Goal: Task Accomplishment & Management: Manage account settings

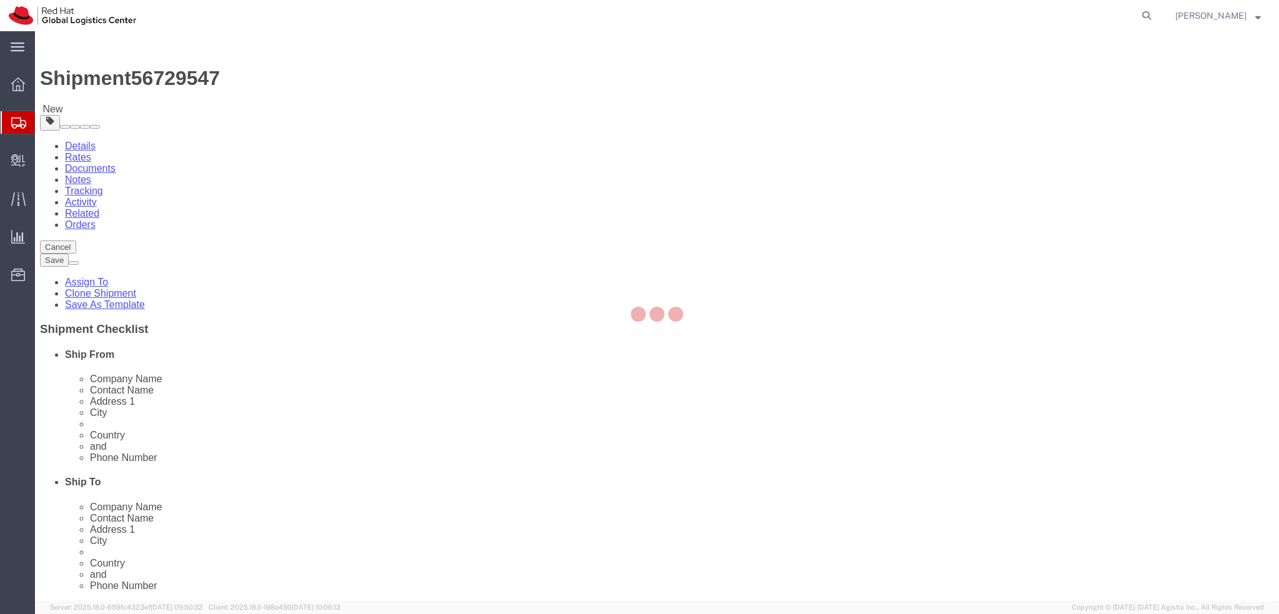
select select
select select "37974"
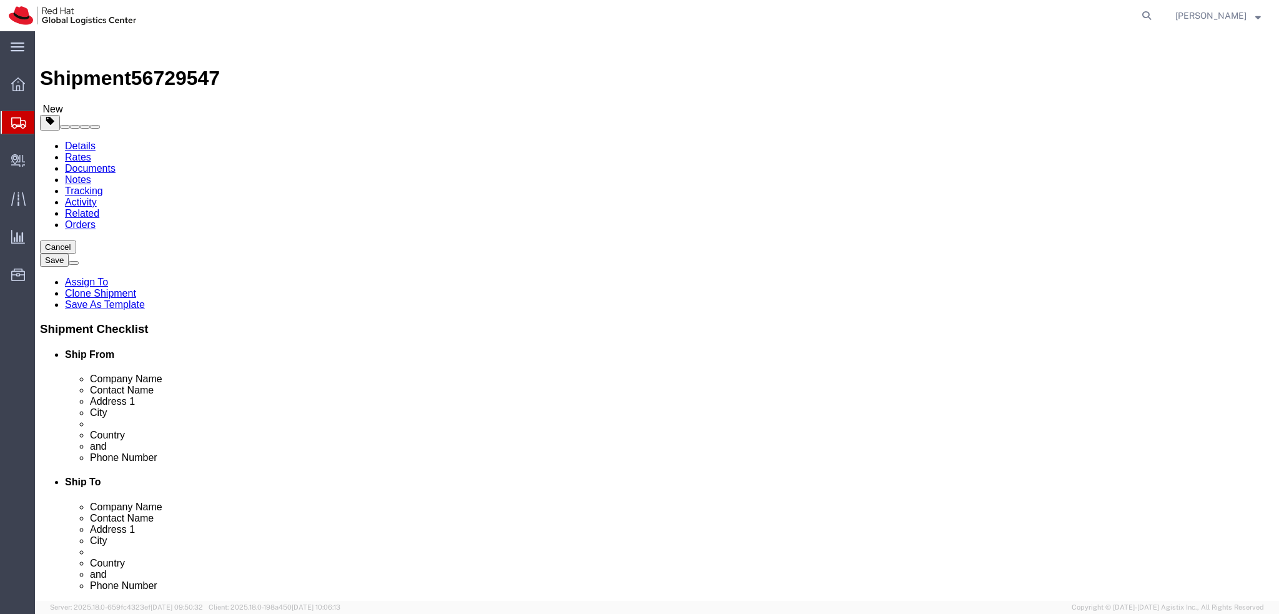
drag, startPoint x: 277, startPoint y: 257, endPoint x: 60, endPoint y: 257, distance: 217.3
click div "Contact Name Nick Pontin"
drag, startPoint x: 275, startPoint y: 226, endPoint x: 80, endPoint y: 234, distance: 195.0
click div "Company Name Red Hat"
paste input "Nick Pontin"
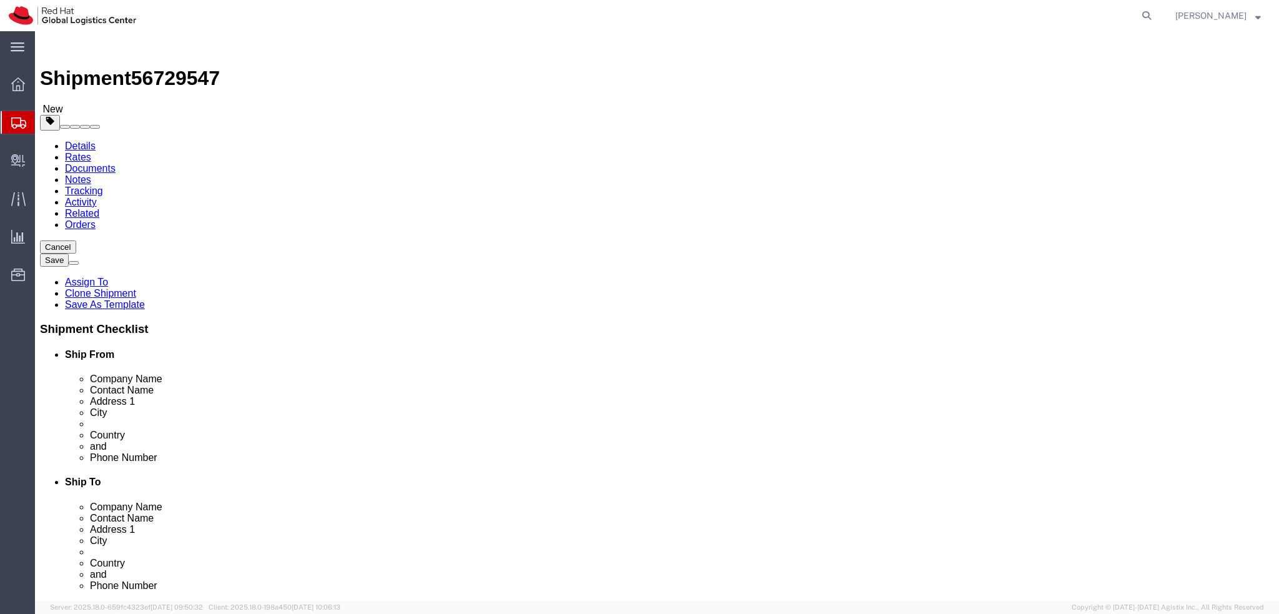
type input "Nick Pontin"
click input "Nick Pontin"
click icon
click link "Documents"
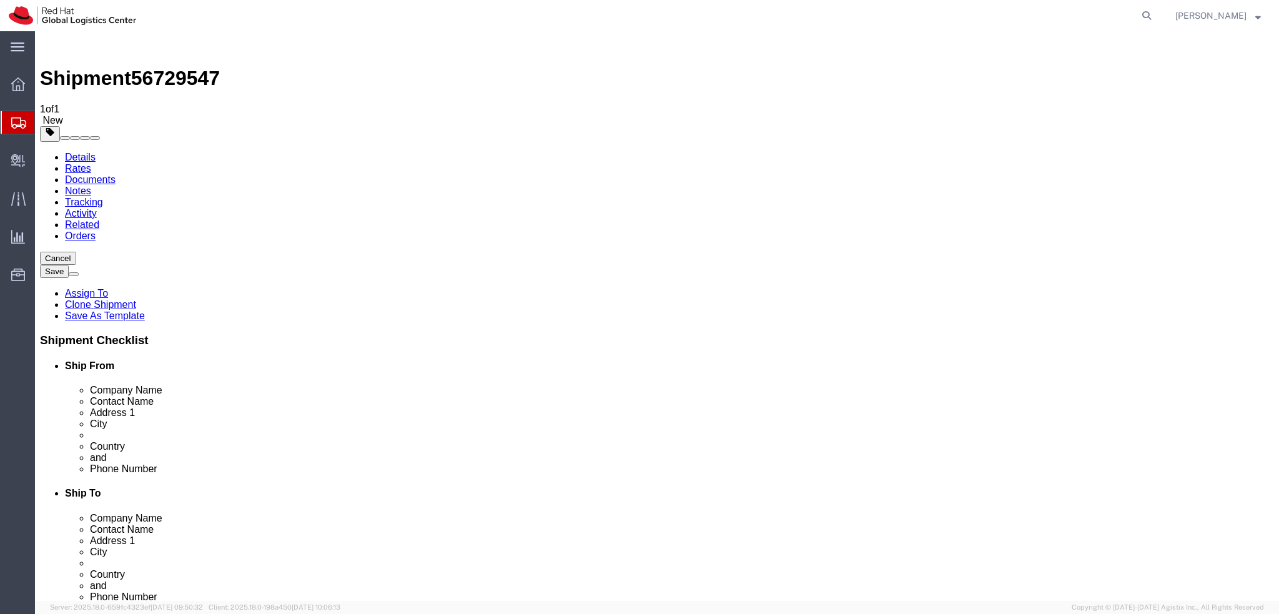
click at [75, 152] on link "Details" at bounding box center [80, 157] width 31 height 11
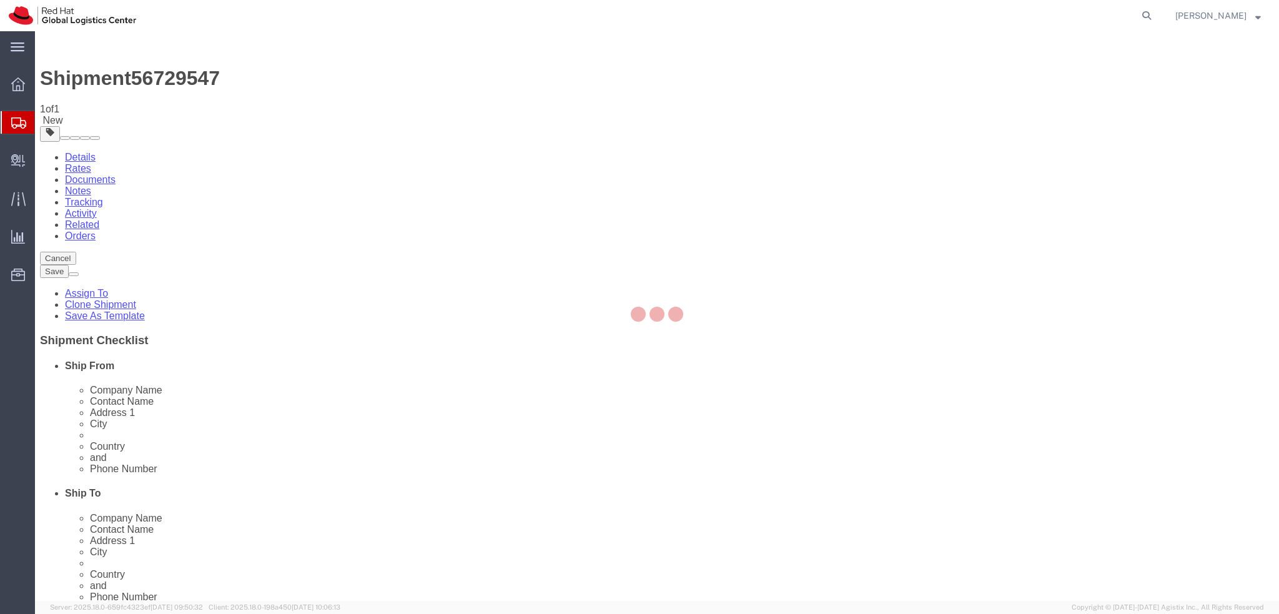
select select "37974"
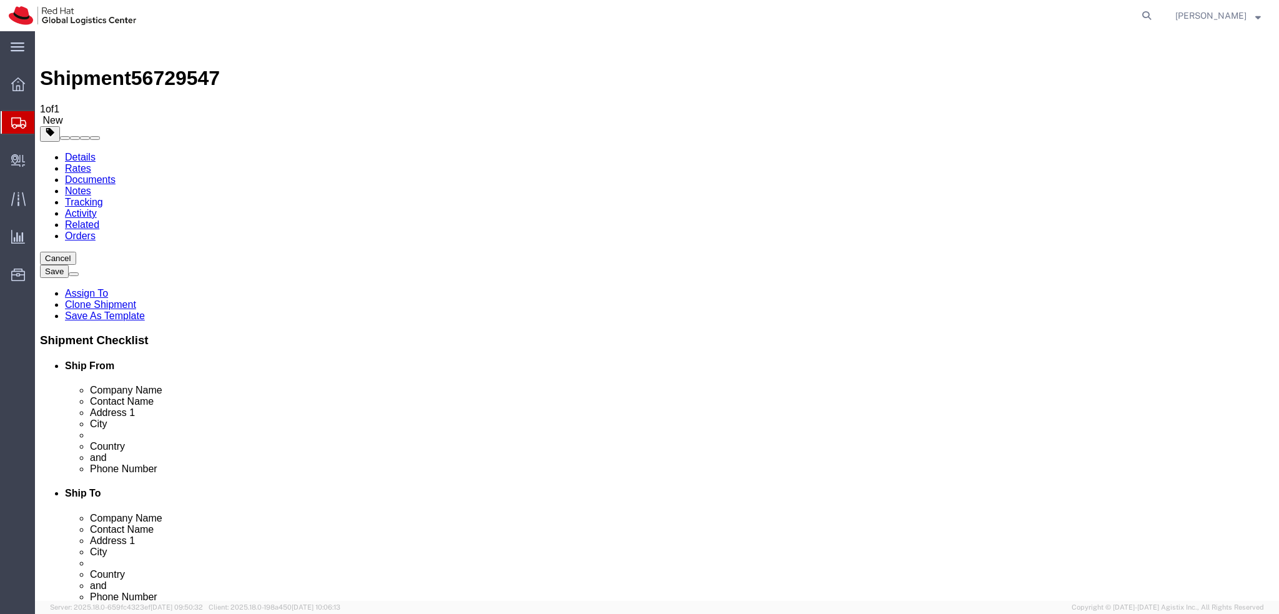
click icon
click dd "900.00 GBP"
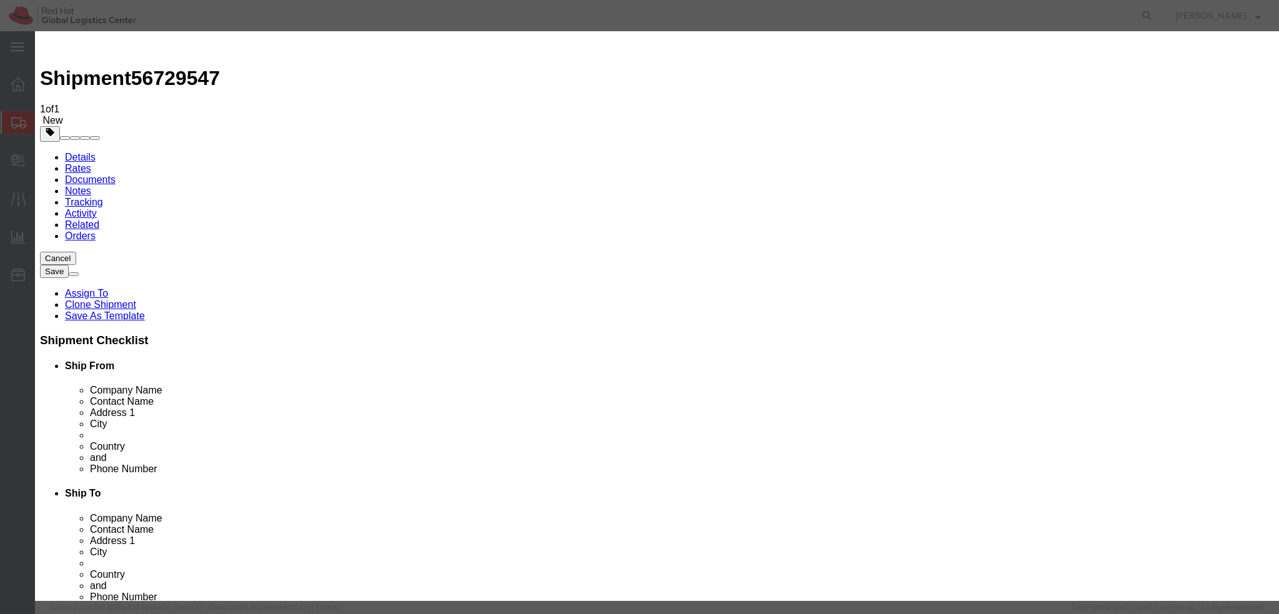
click select "Select ADP AED AFN ALL AMD AOA ARS ATS AUD AWG AZN BAM BBD BDT BGL BGN BHD BIF …"
select select "EUR"
click select "Select ADP AED AFN ALL AMD AOA ARS ATS AUD AWG AZN BAM BBD BDT BGL BGN BHD BIF …"
click input "900.00"
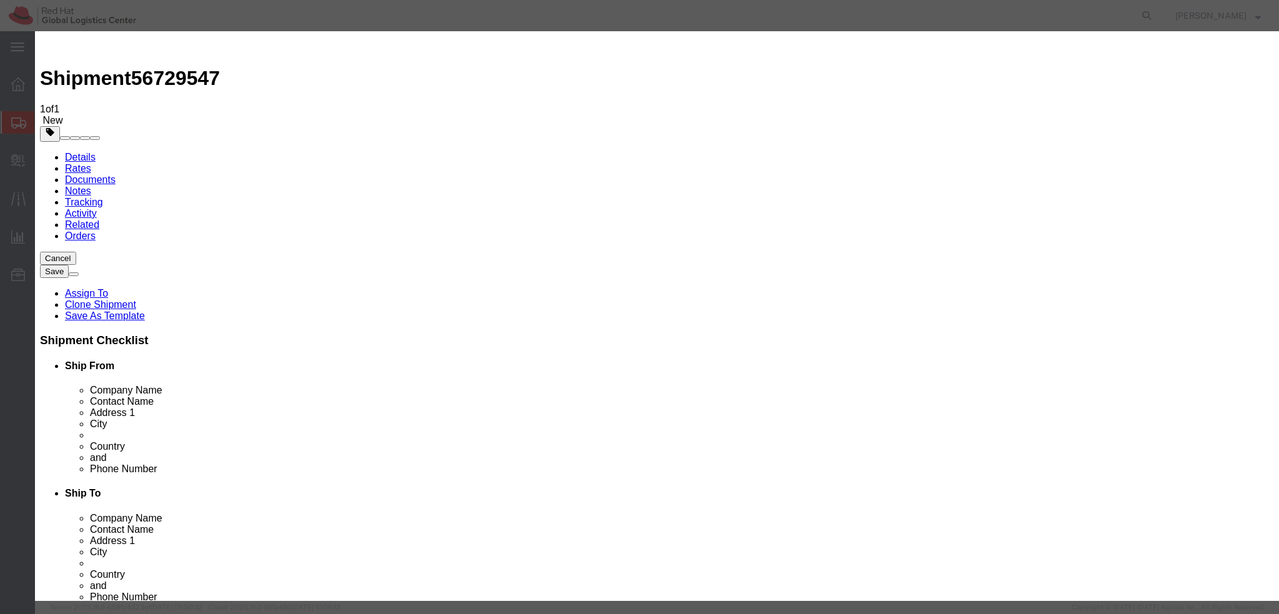
type input "1000"
click label "Class"
click textarea
type textarea "Laptop"
drag, startPoint x: 512, startPoint y: 97, endPoint x: 611, endPoint y: 99, distance: 99.3
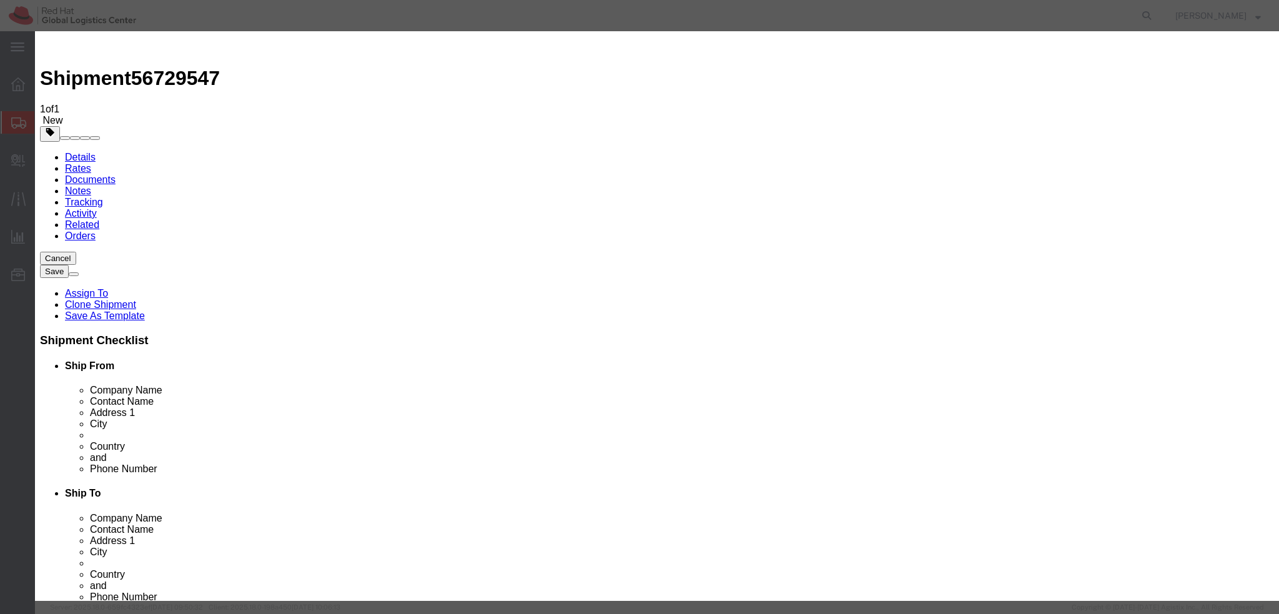
click input "Apple 15" Macbook Pro + Apple 13" Macbook Pro"
click button "Close"
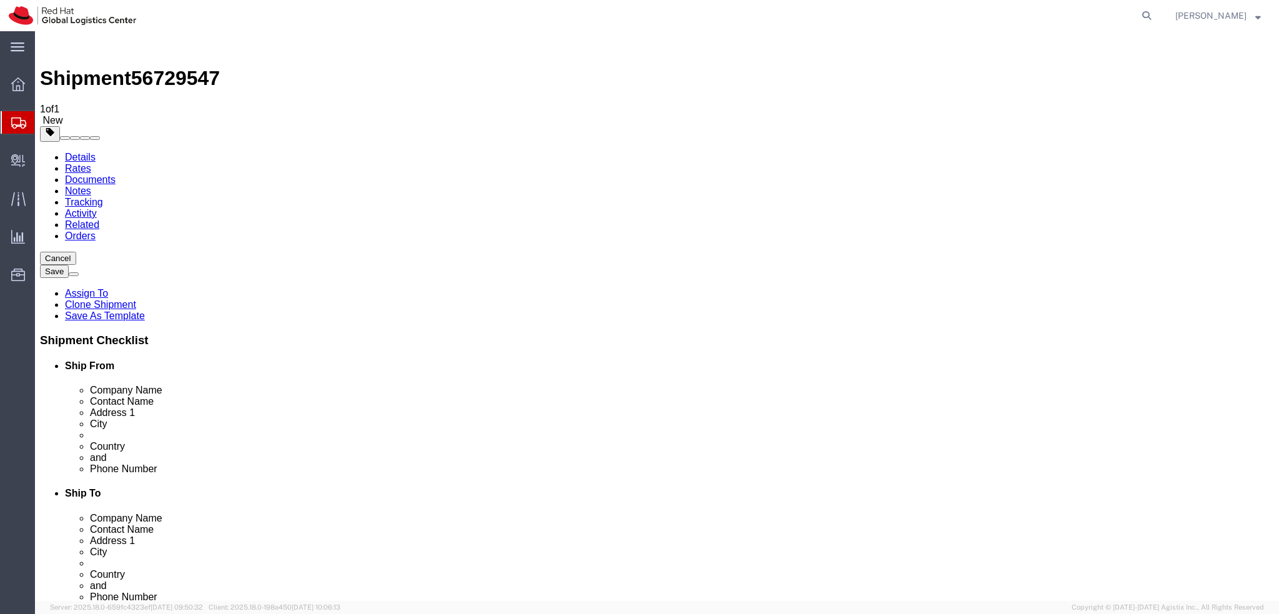
click link "Add Content"
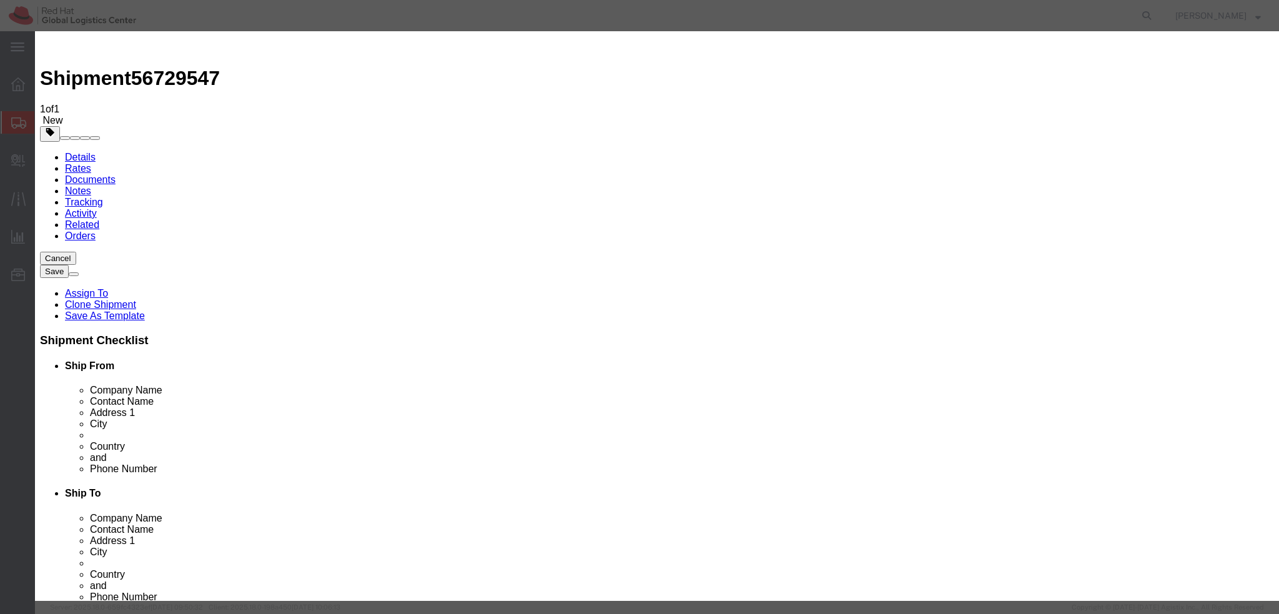
click input "text"
paste input "Apple 13" Macbook Pro"
type input "Apple 13" Macbook Pro"
click input "0"
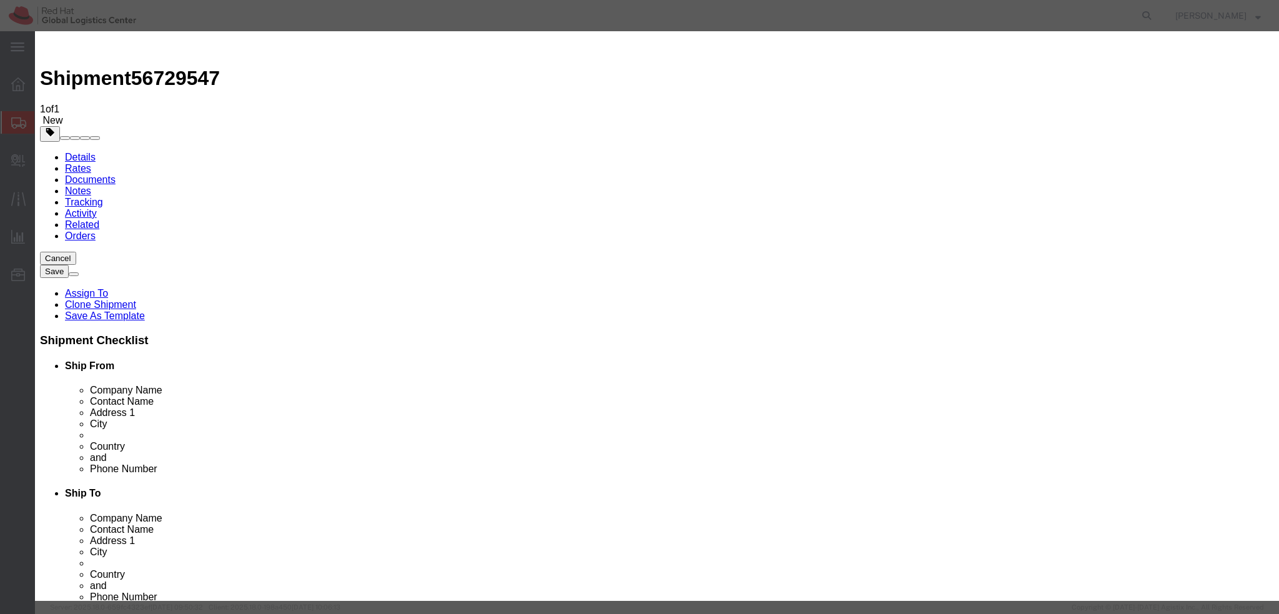
type input "1"
click input "text"
type input "500"
click select "Select ADP AED AFN ALL AMD AOA ARS ATS AUD AWG AZN BAM BBD BDT BGL BGN BHD BIF …"
select select "EUR"
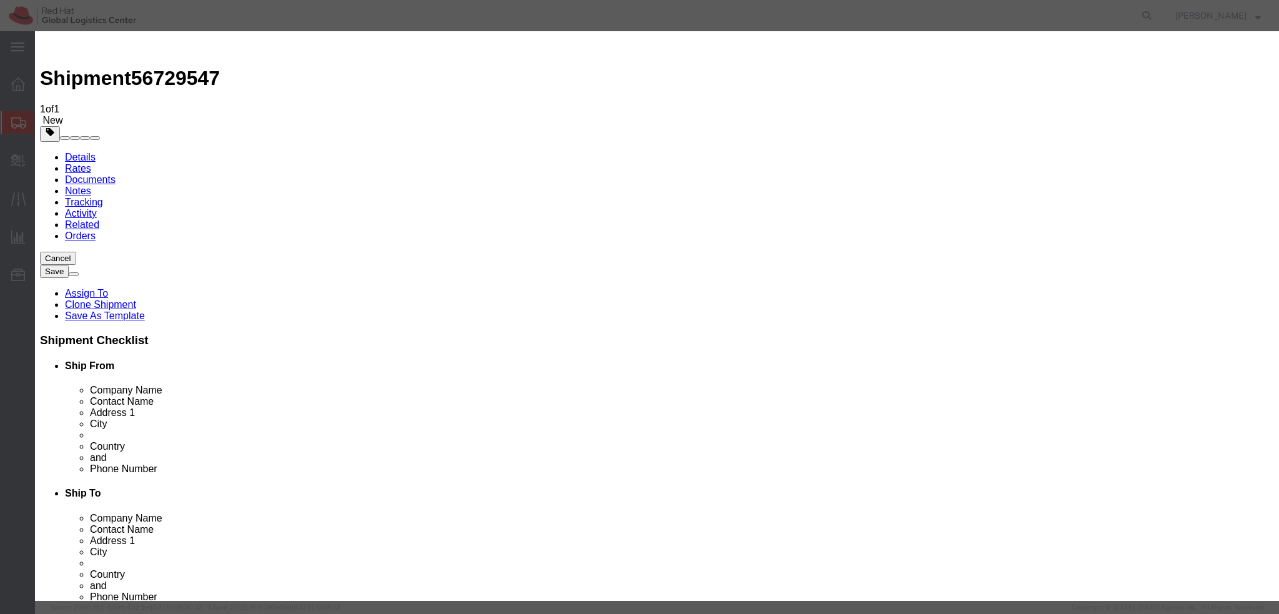
click select "Select ADP AED AFN ALL AMD AOA ARS ATS AUD AWG AZN BAM BBD BDT BGL BGN BHD BIF …"
click textarea
type textarea "Laptop"
click div "Commodity library"
click select "Select"
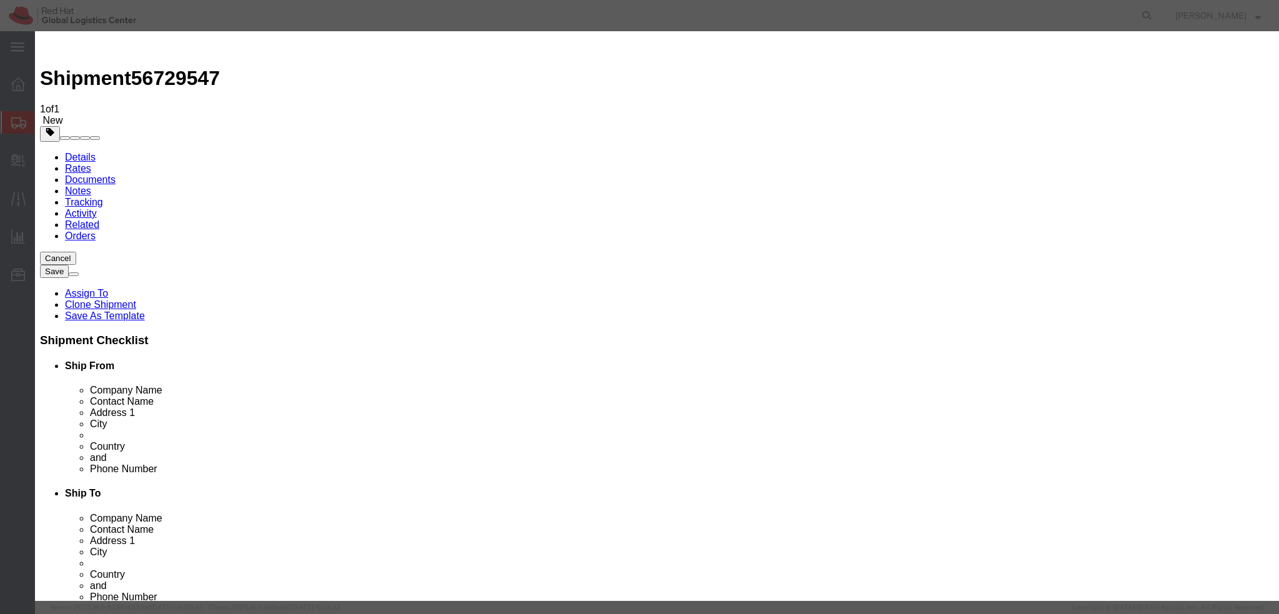
click select "Select"
click button "Save & Close"
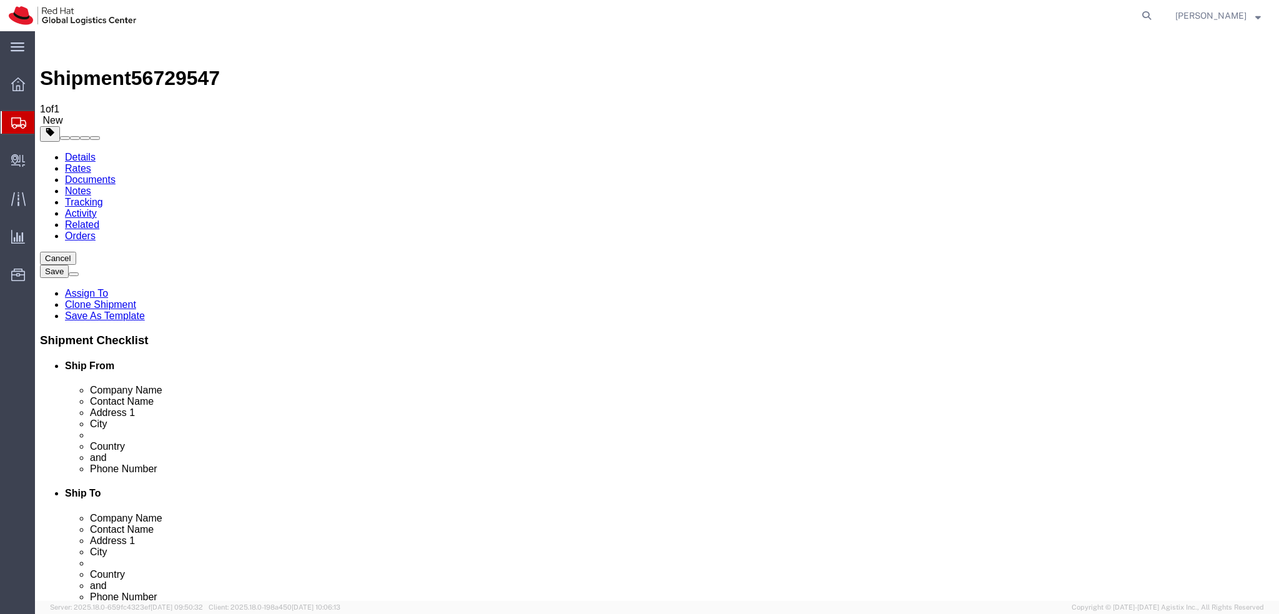
click dd "900.00 GBP"
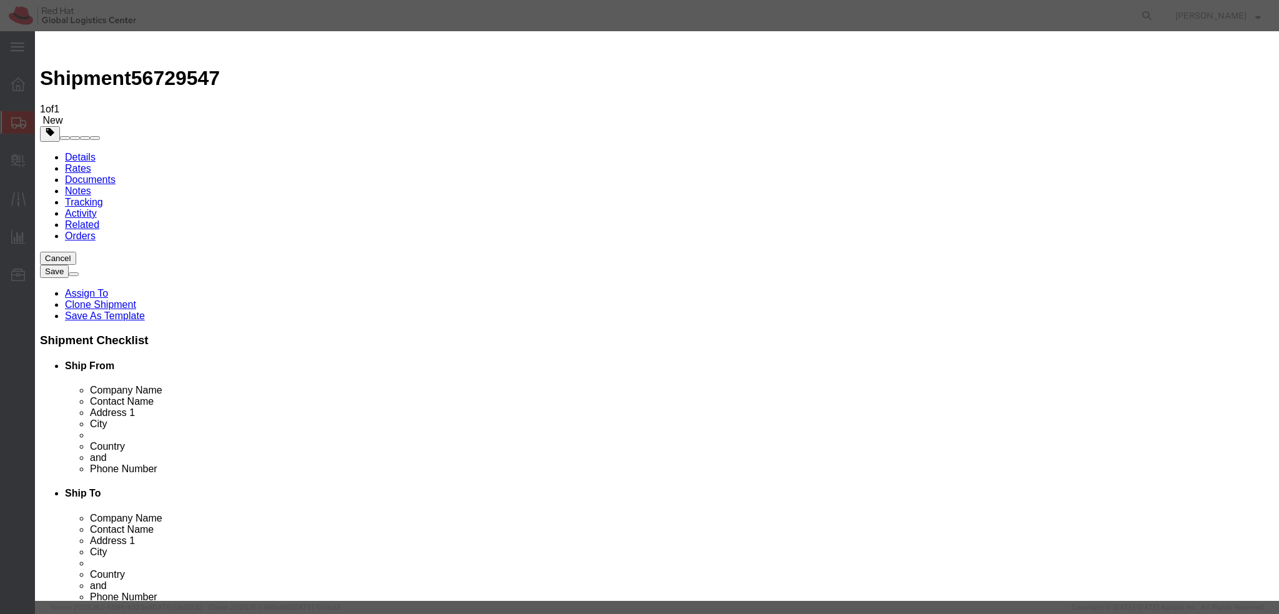
drag, startPoint x: 599, startPoint y: 96, endPoint x: 494, endPoint y: 101, distance: 105.0
click input "Apple 15" Macbook Pro + Apple 13" Macbook Pro"
type input "Apple 15" Macbook Pro"
click input "2.00"
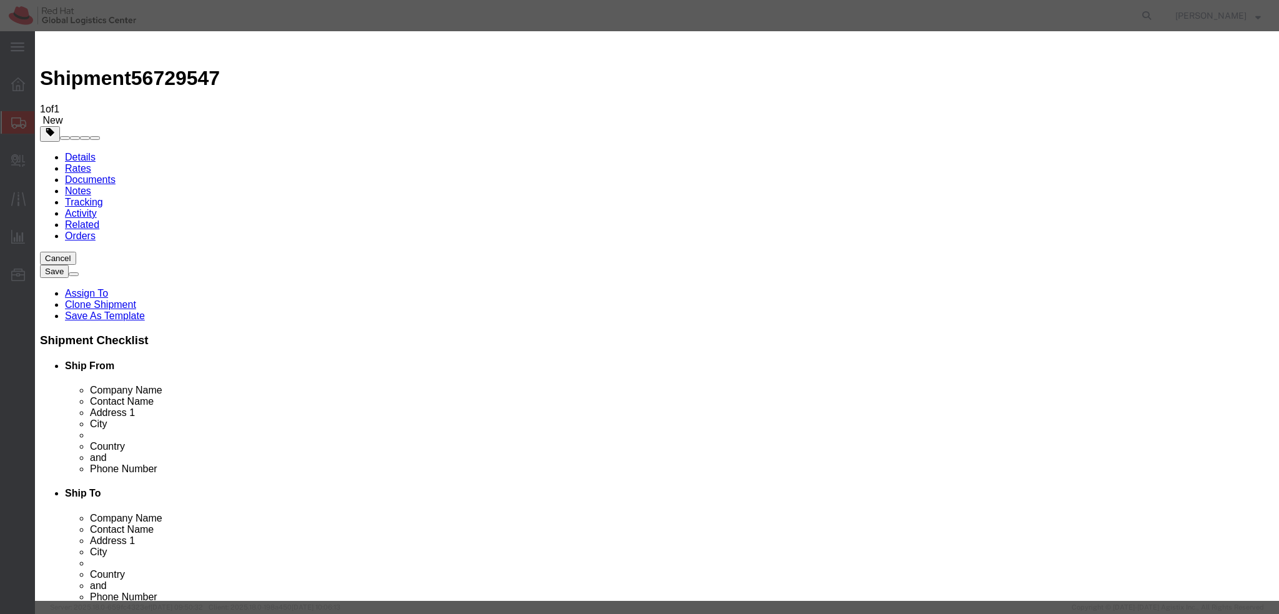
type input "1"
click label "SKU"
click input "450"
type input "500"
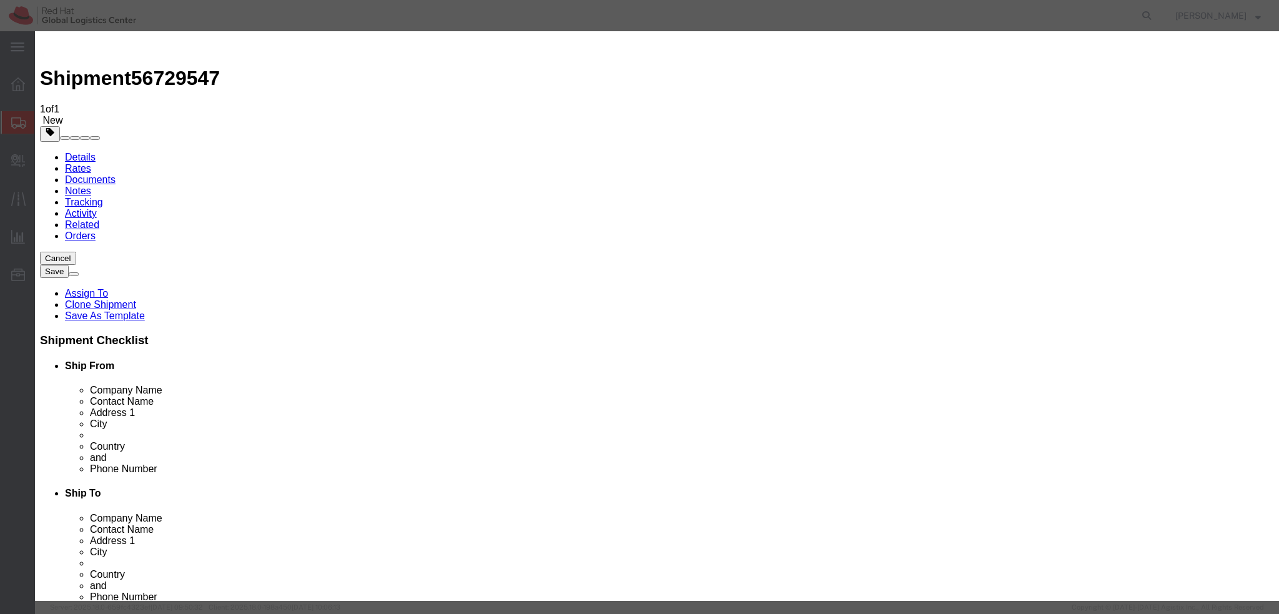
click select "Select ADP AED AFN ALL AMD AOA ARS ATS AUD AWG AZN BAM BBD BDT BGL BGN BHD BIF …"
select select "EUR"
click select "Select ADP AED AFN ALL AMD AOA ARS ATS AUD AWG AZN BAM BBD BDT BGL BGN BHD BIF …"
click textarea
type textarea "Laptop"
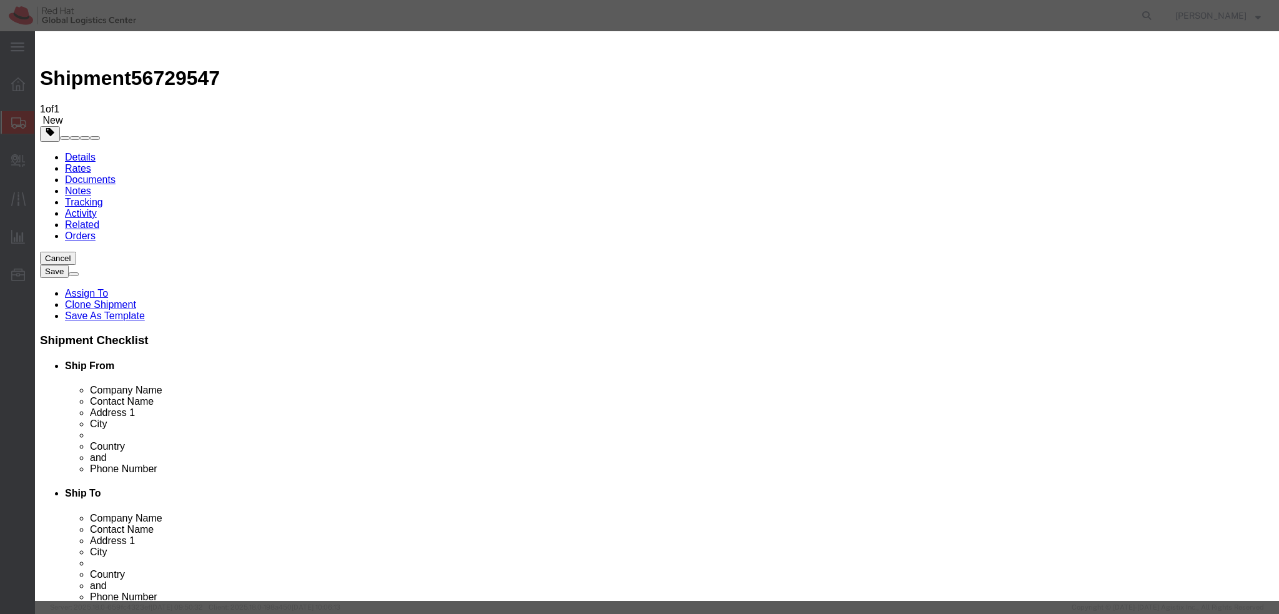
click button "Save & Close"
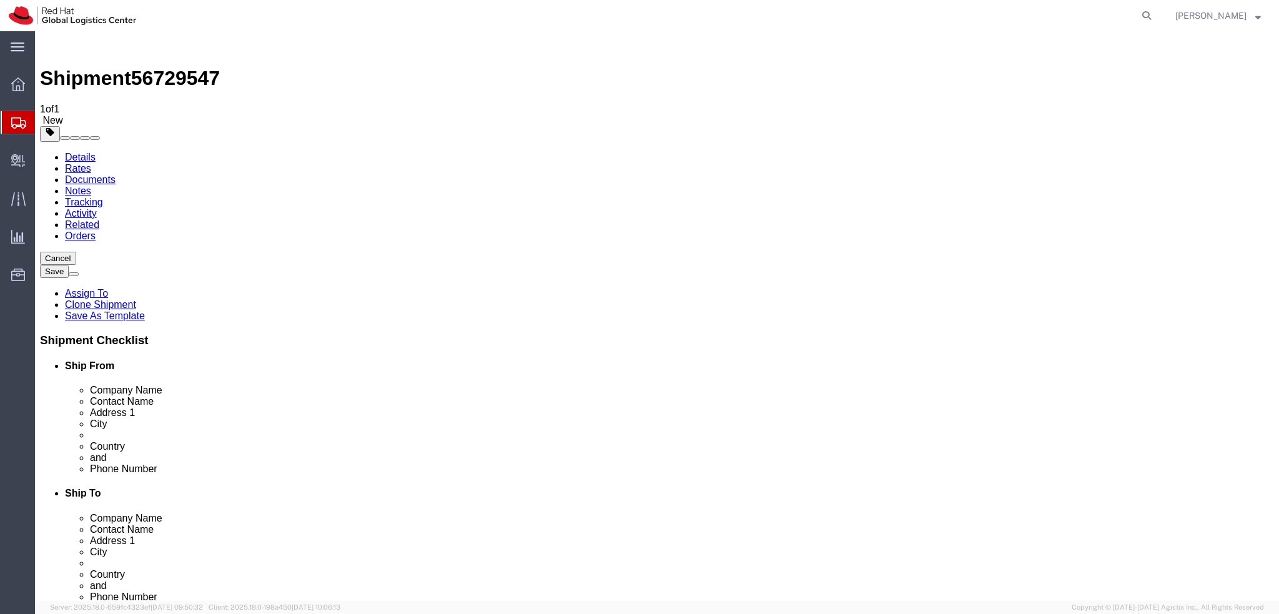
click icon
click button "Rate Shipment"
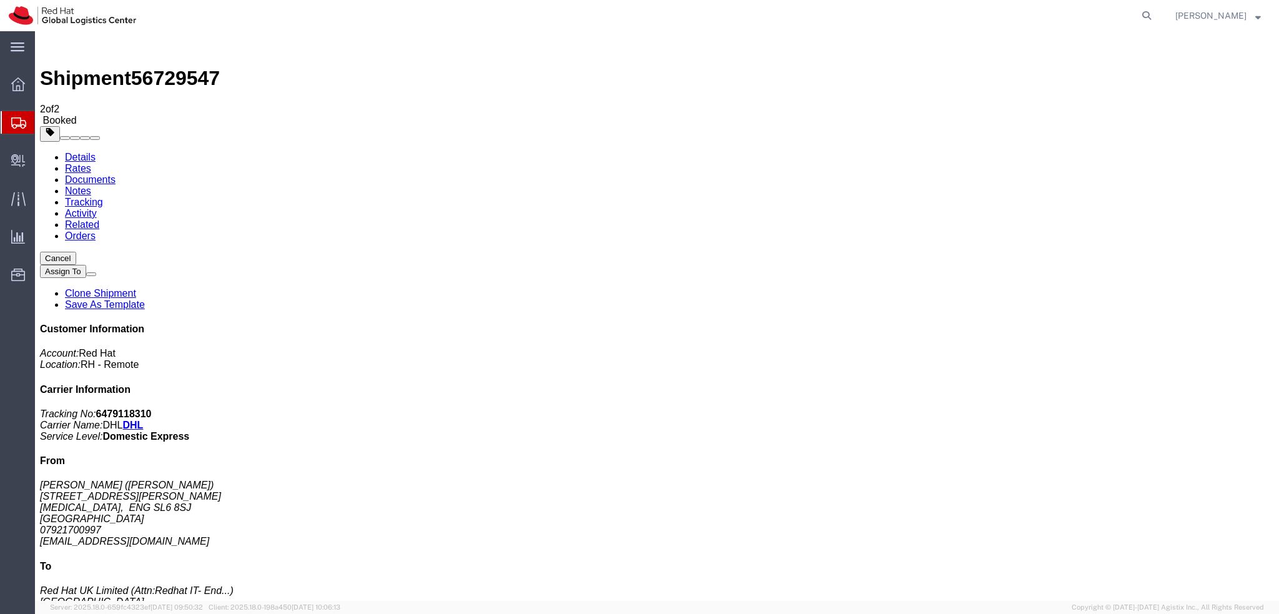
click at [80, 152] on link "Details" at bounding box center [80, 157] width 31 height 11
click link "Schedule pickup request"
click address "Nick Pontin (Nick Pontin) 37 FLORENCE AVENUE MAIDENHEAD, ENG SL6 8SJ United Kin…"
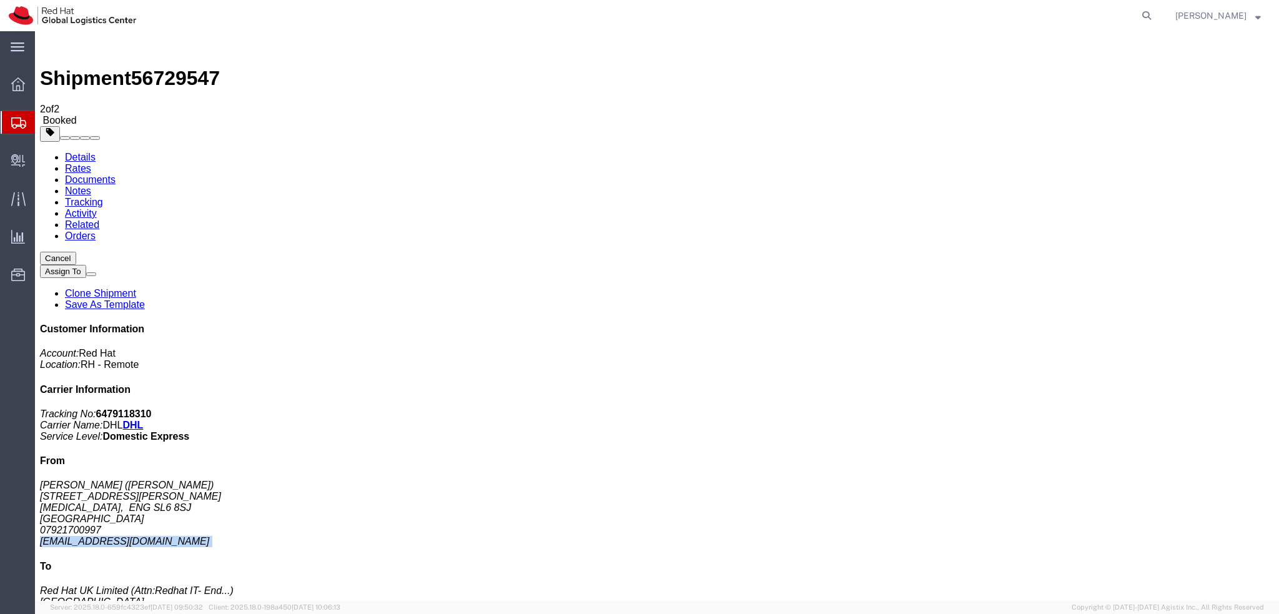
copy div "npontin@redhat.com"
click link "Documents"
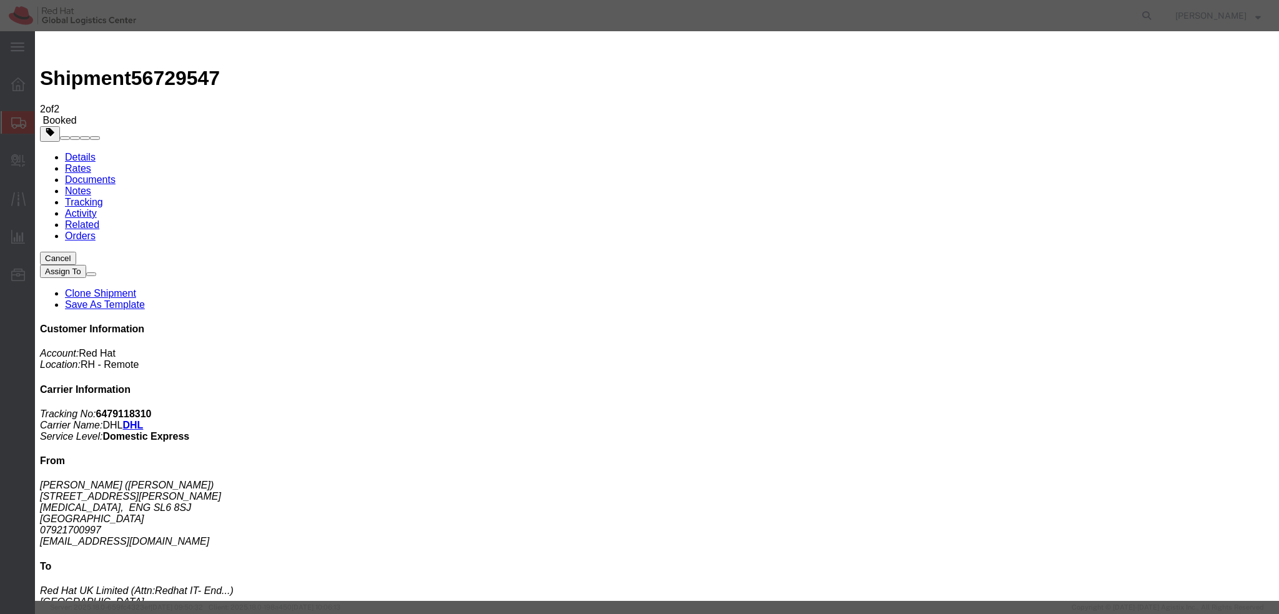
paste input "npontin@redhat.com"
type input "npontin@redhat.com"
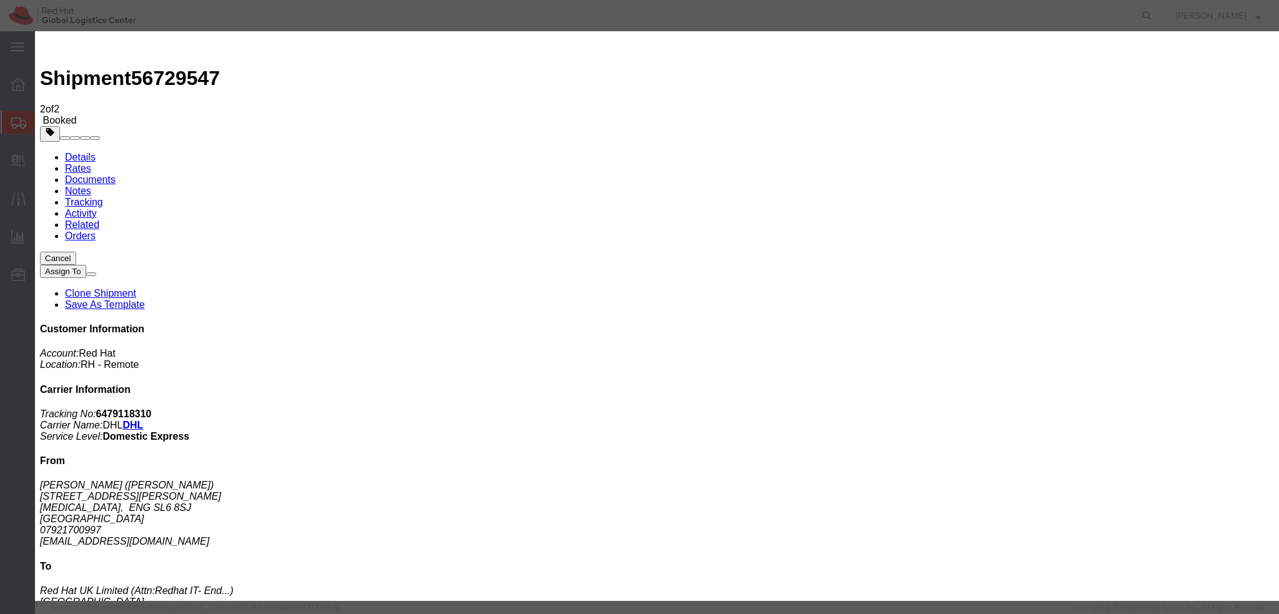
paste textarea "Hi A, please find the label for your shipment to B attached to this email. Plea…"
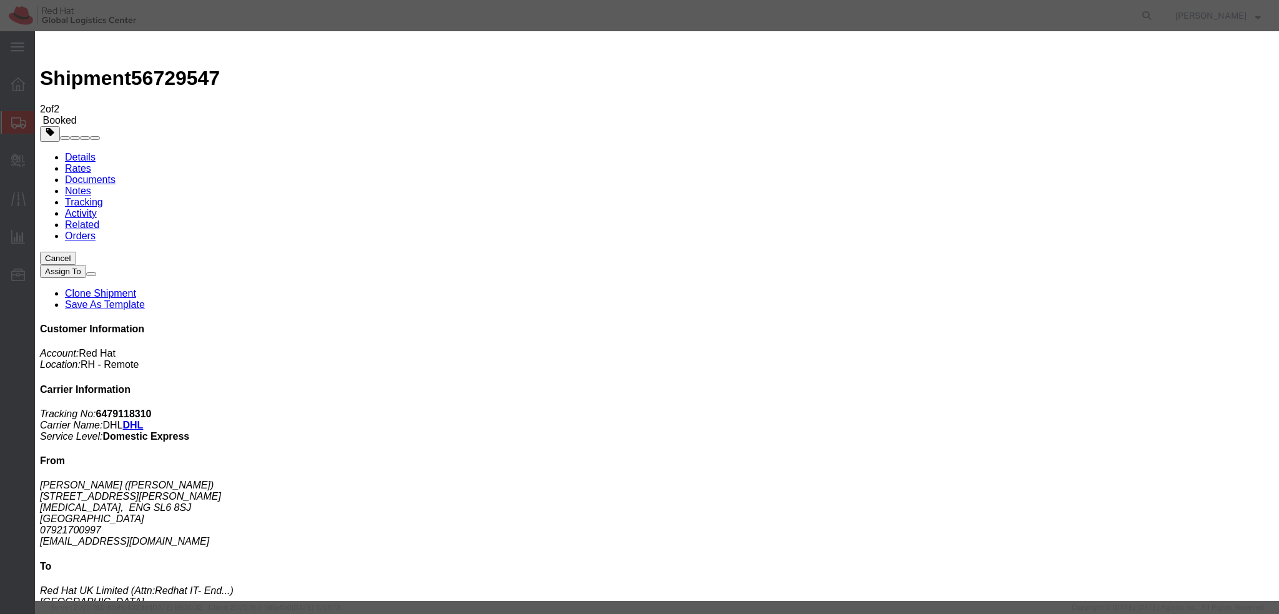
type textarea "Hi Nick, please find the label for your shipment to London attached to this ema…"
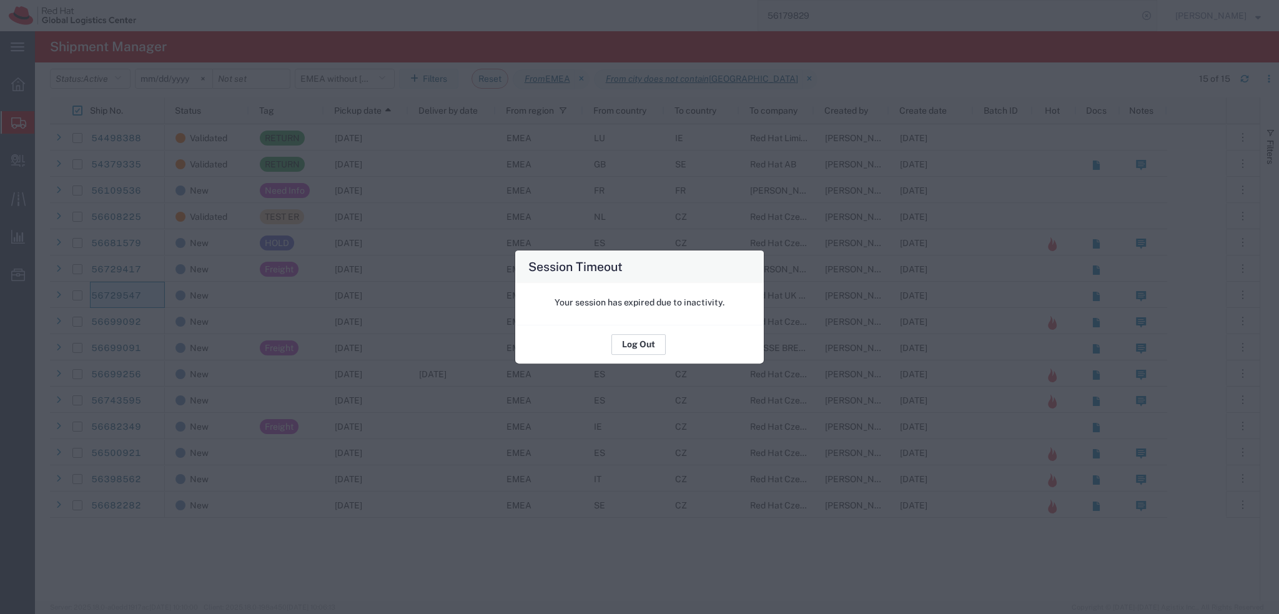
click at [632, 341] on button "Log Out" at bounding box center [638, 345] width 54 height 20
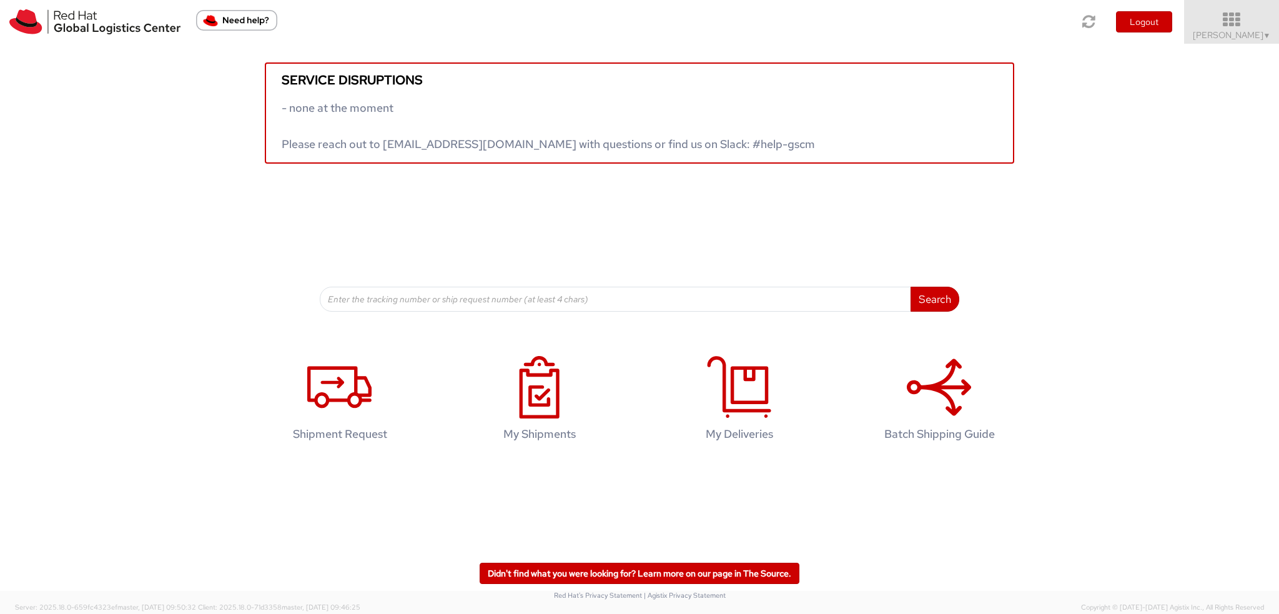
click at [1246, 24] on icon at bounding box center [1231, 19] width 109 height 17
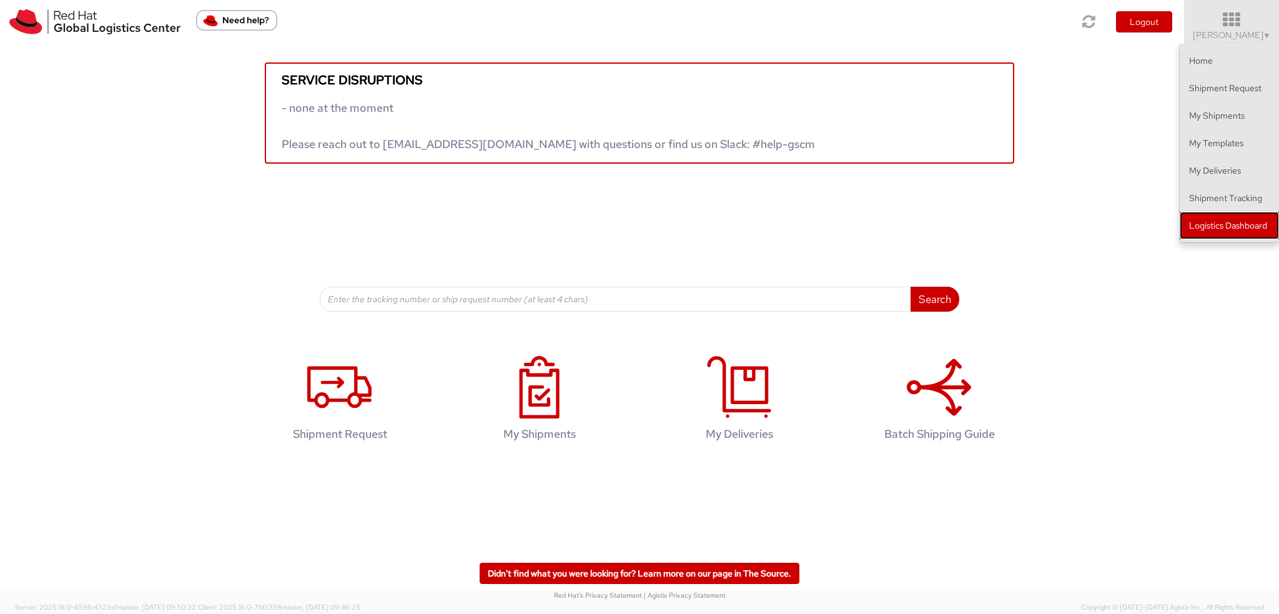
click at [1216, 232] on link "Logistics Dashboard" at bounding box center [1228, 225] width 99 height 27
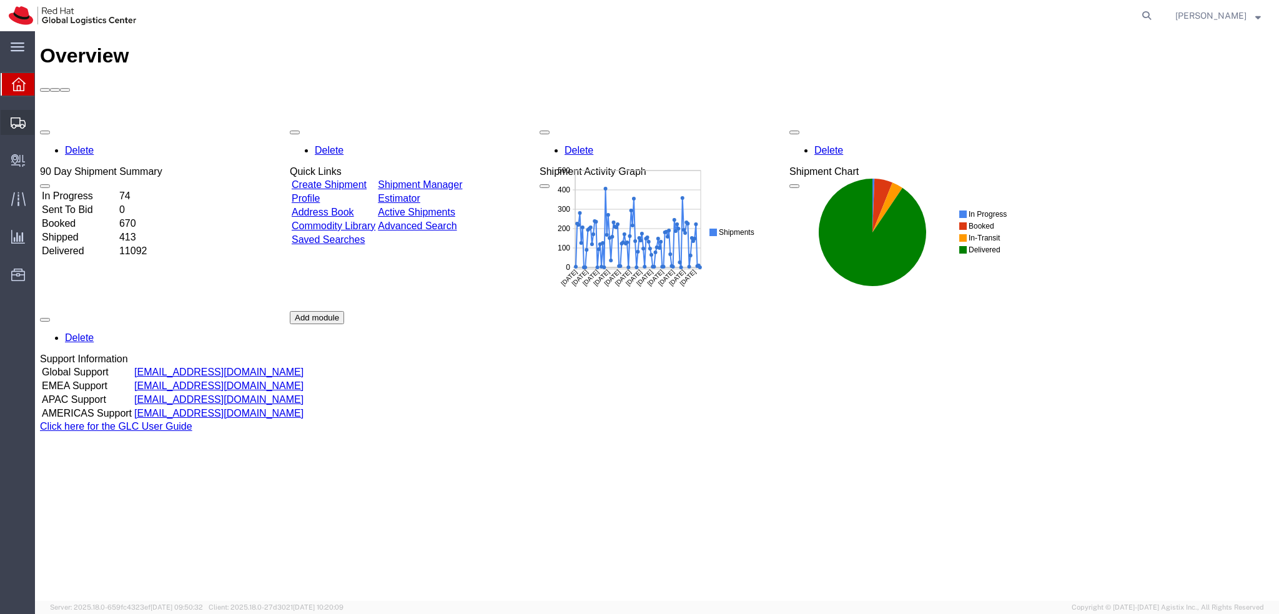
click at [8, 122] on div at bounding box center [18, 122] width 35 height 25
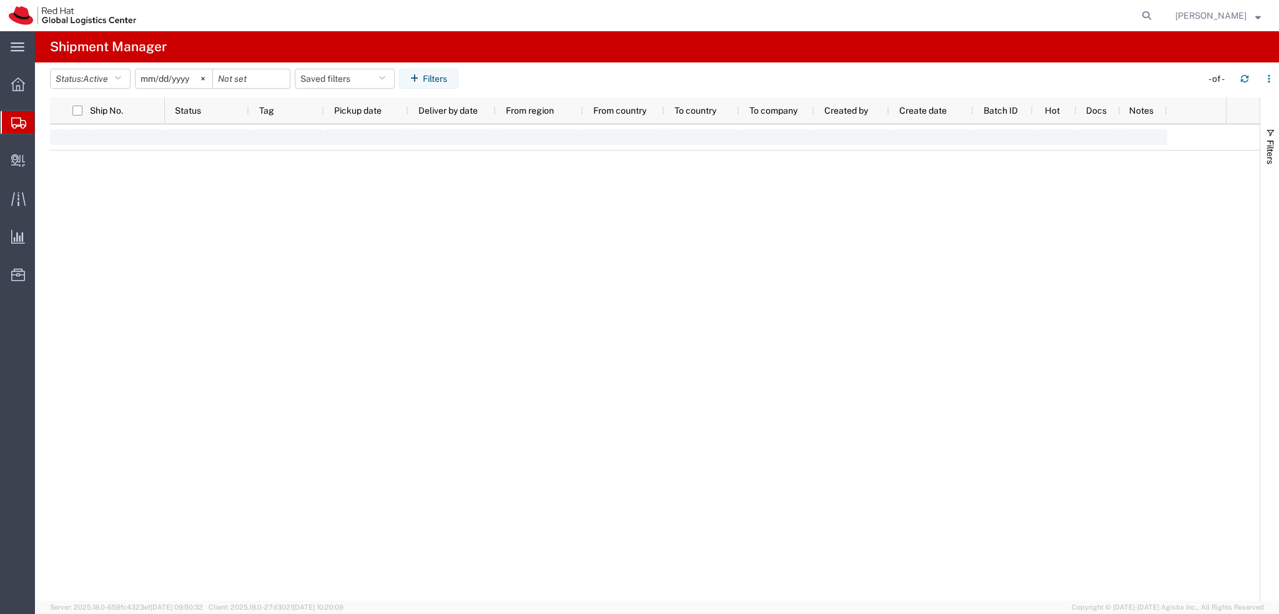
type input "2025-01-05"
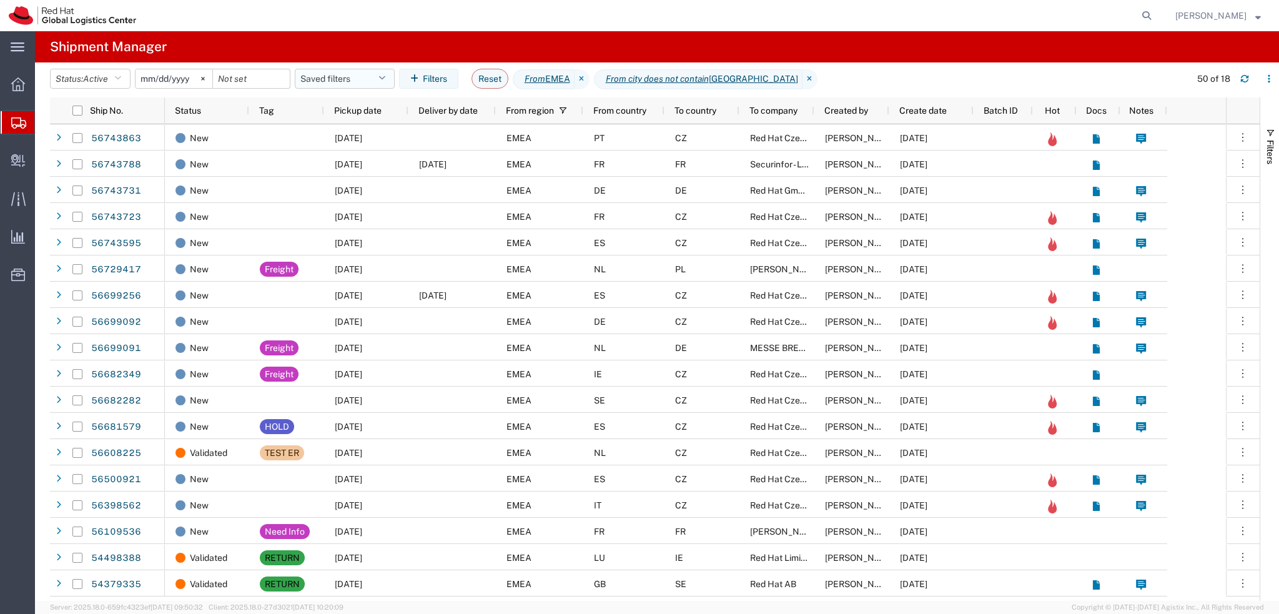
click at [356, 82] on button "Saved filters" at bounding box center [345, 79] width 100 height 20
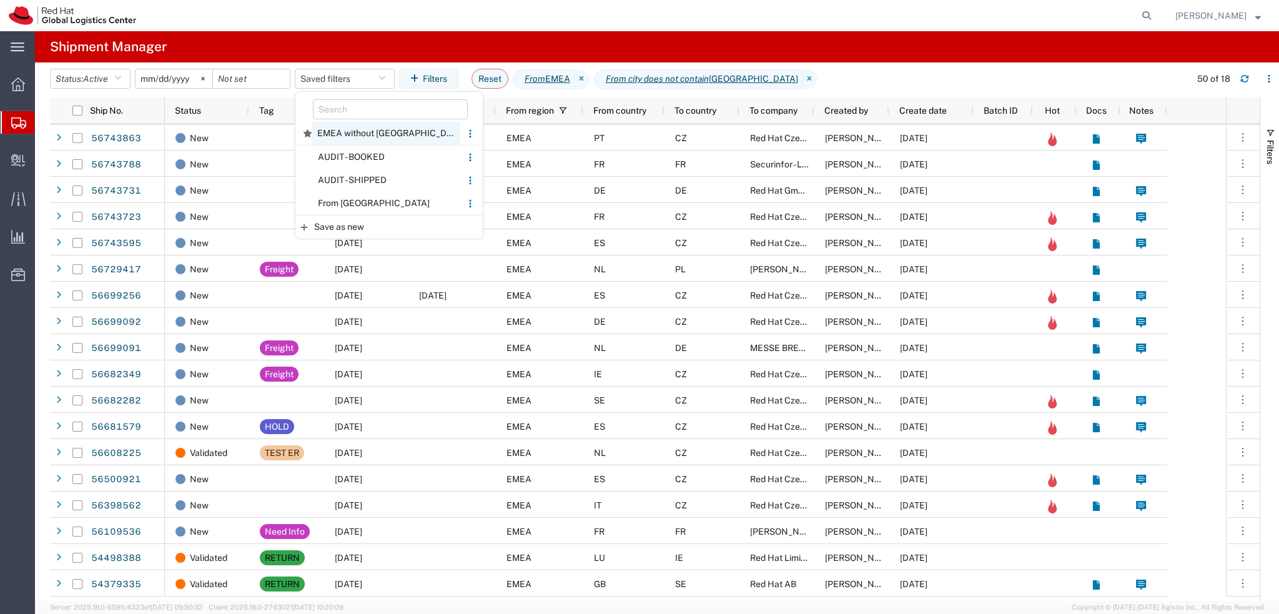
click at [365, 132] on span "EMEA without Brno" at bounding box center [386, 133] width 148 height 23
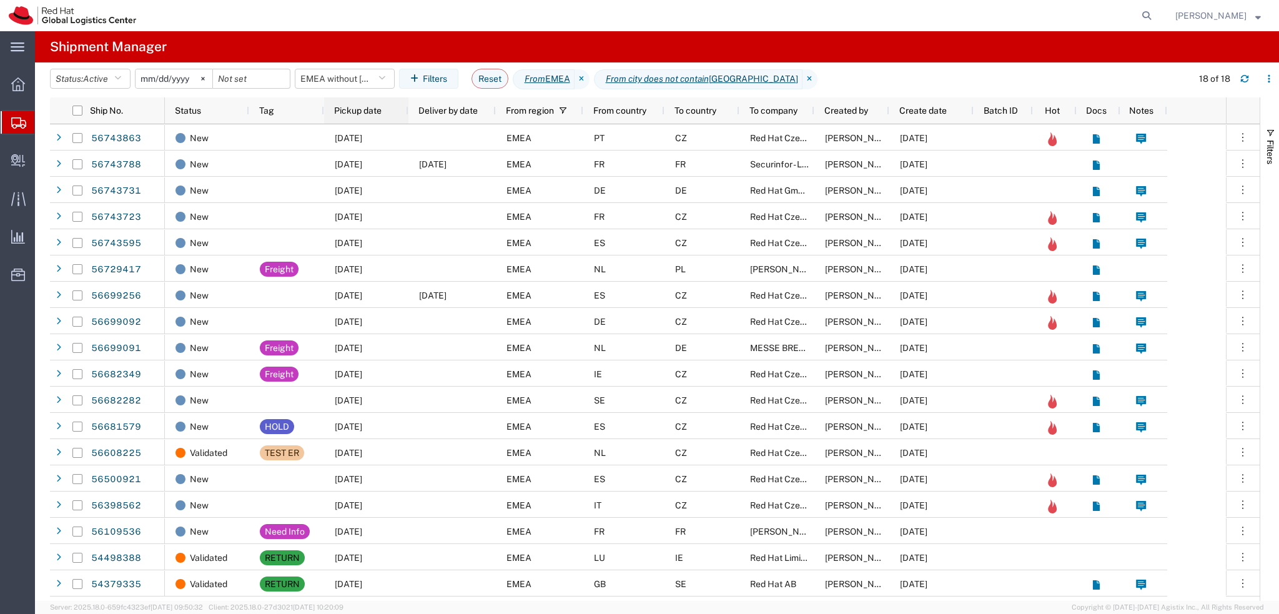
click at [367, 104] on div "Pickup date" at bounding box center [368, 111] width 69 height 20
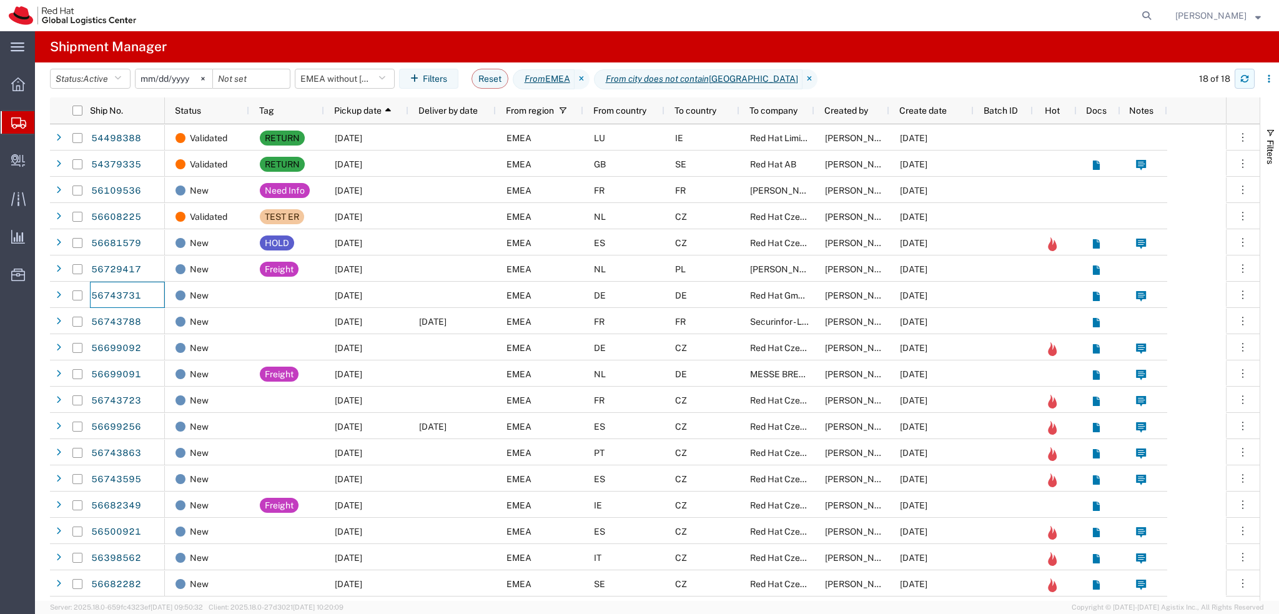
click at [1246, 78] on icon "button" at bounding box center [1244, 76] width 7 height 3
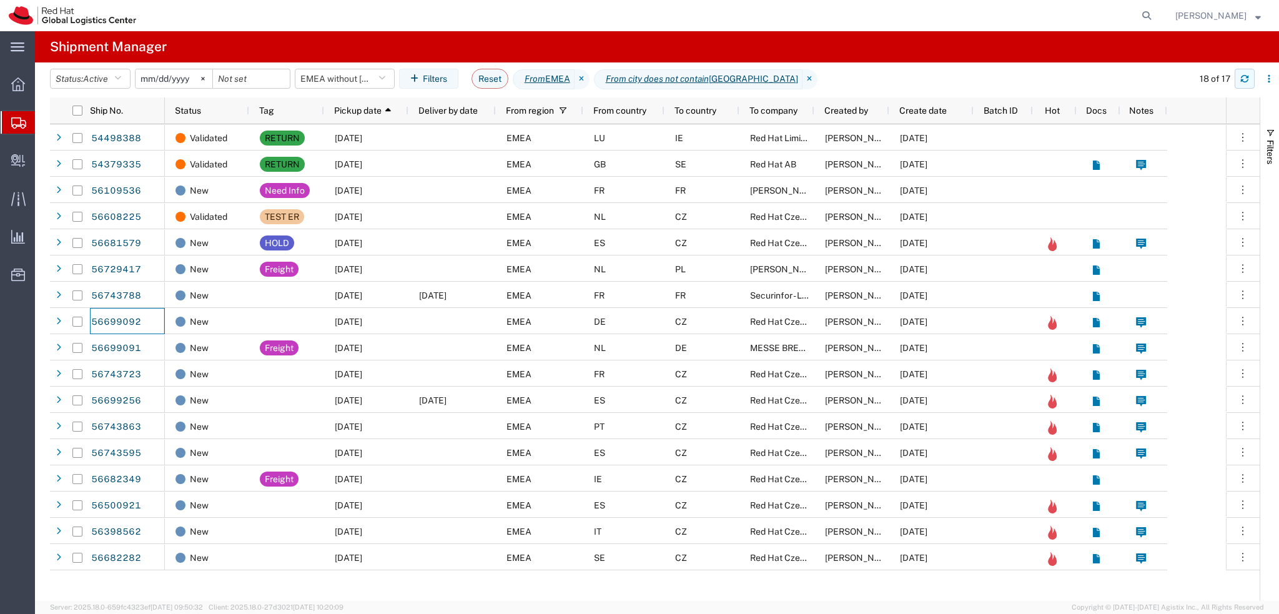
click at [1250, 81] on button "button" at bounding box center [1244, 79] width 20 height 20
click at [1246, 77] on icon "button" at bounding box center [1244, 76] width 7 height 3
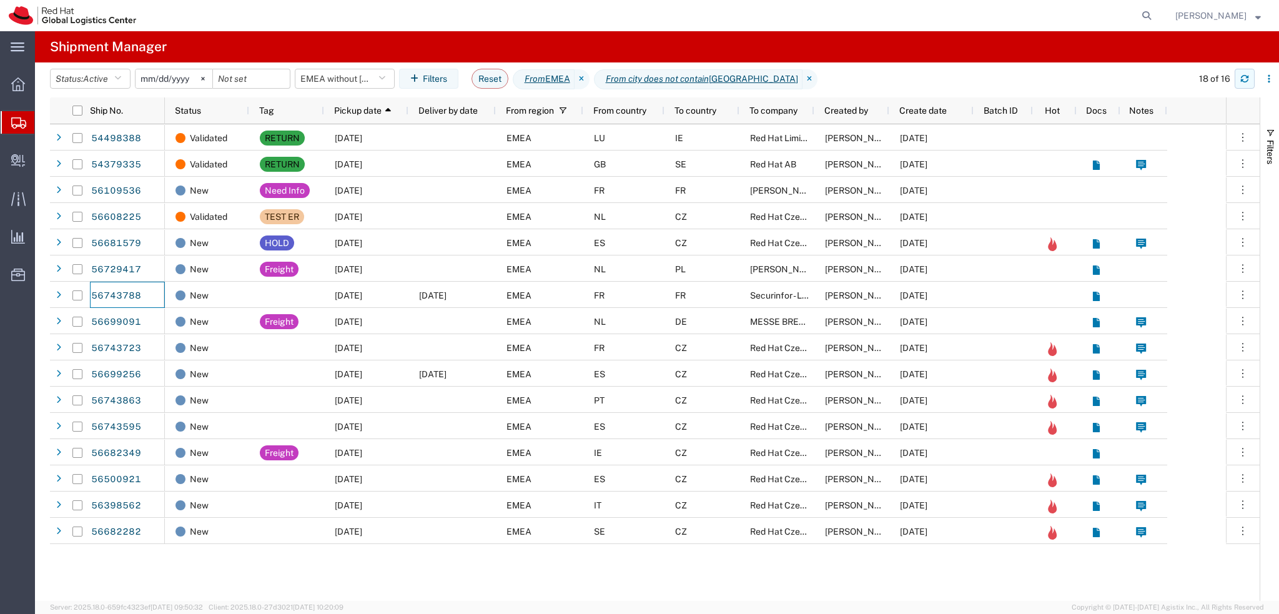
click at [1247, 84] on button "button" at bounding box center [1244, 79] width 20 height 20
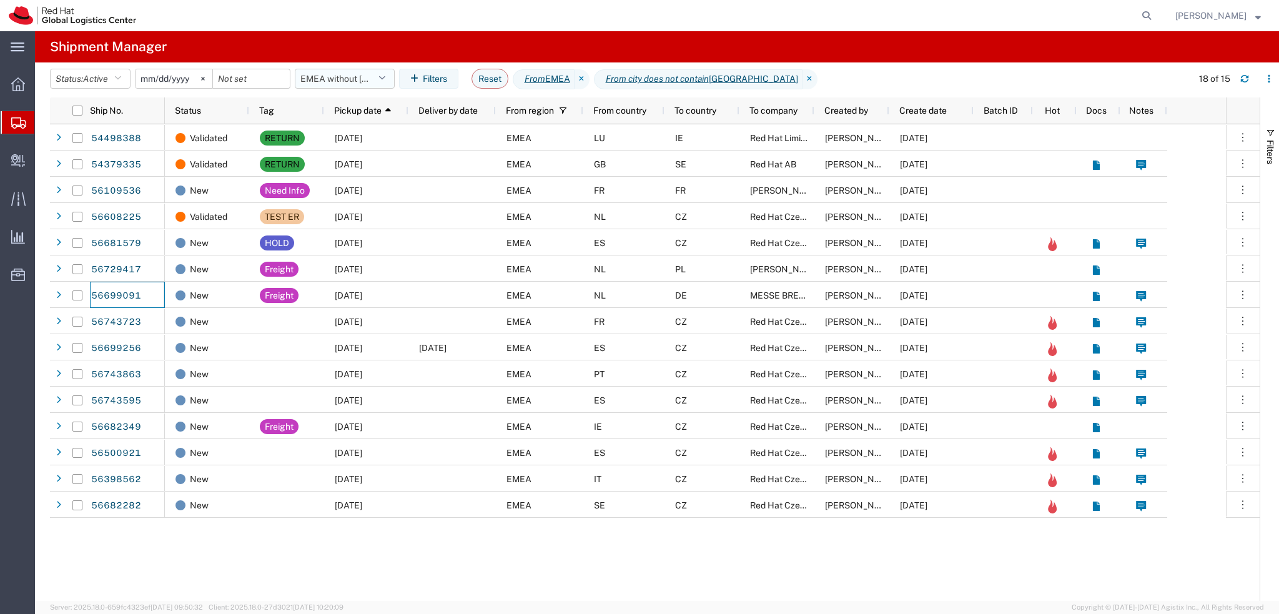
click at [366, 87] on button "EMEA without Brno" at bounding box center [345, 79] width 100 height 20
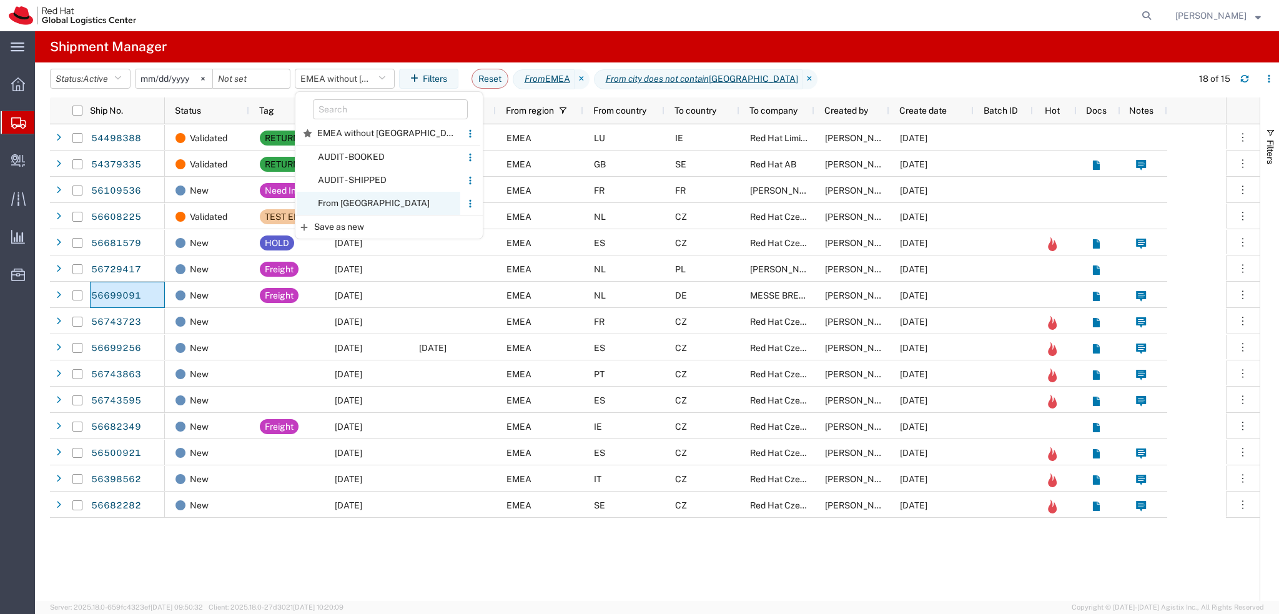
click at [368, 205] on span "From CZ" at bounding box center [379, 203] width 164 height 23
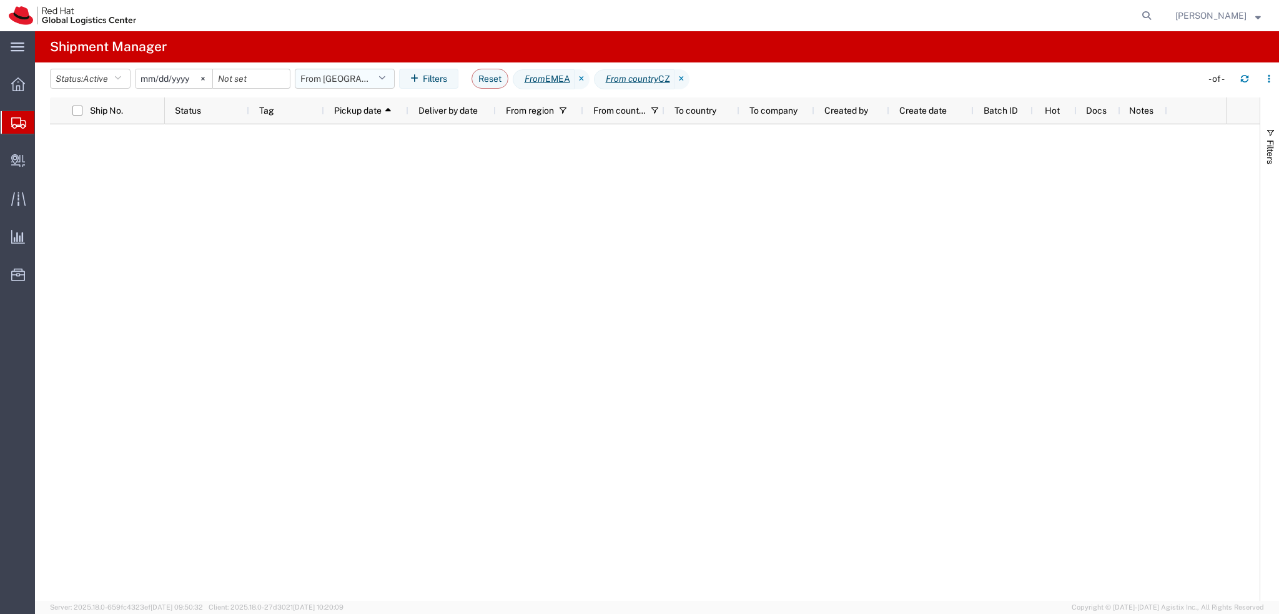
click at [322, 82] on button "From CZ" at bounding box center [345, 79] width 100 height 20
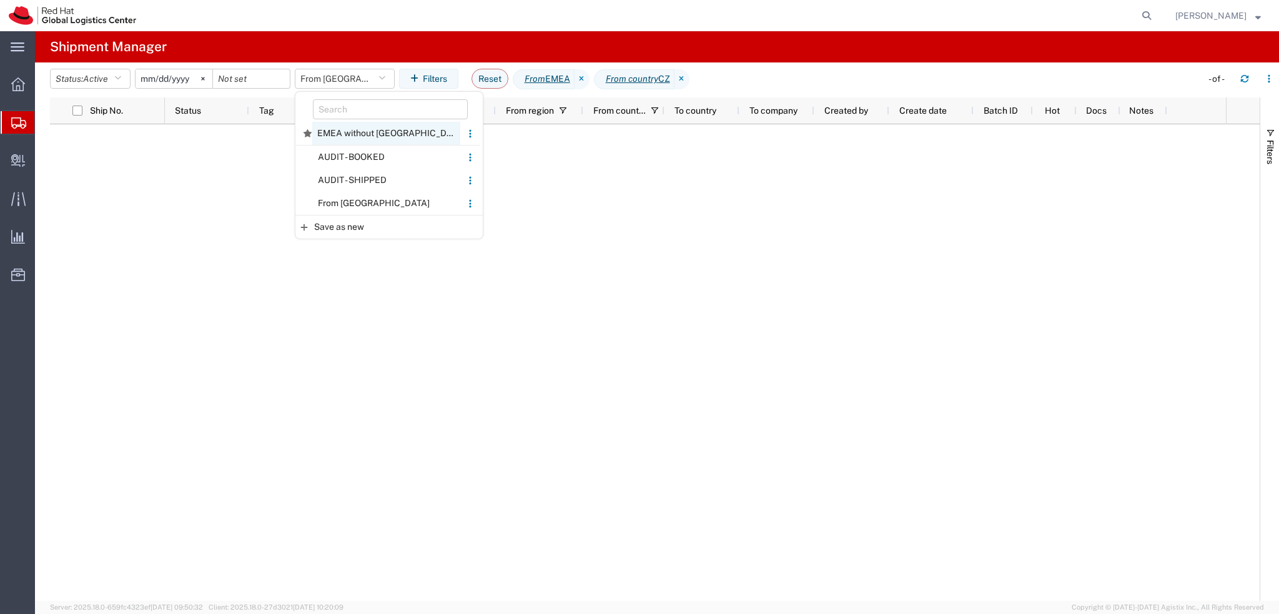
click at [378, 135] on span "EMEA without Brno" at bounding box center [386, 133] width 148 height 23
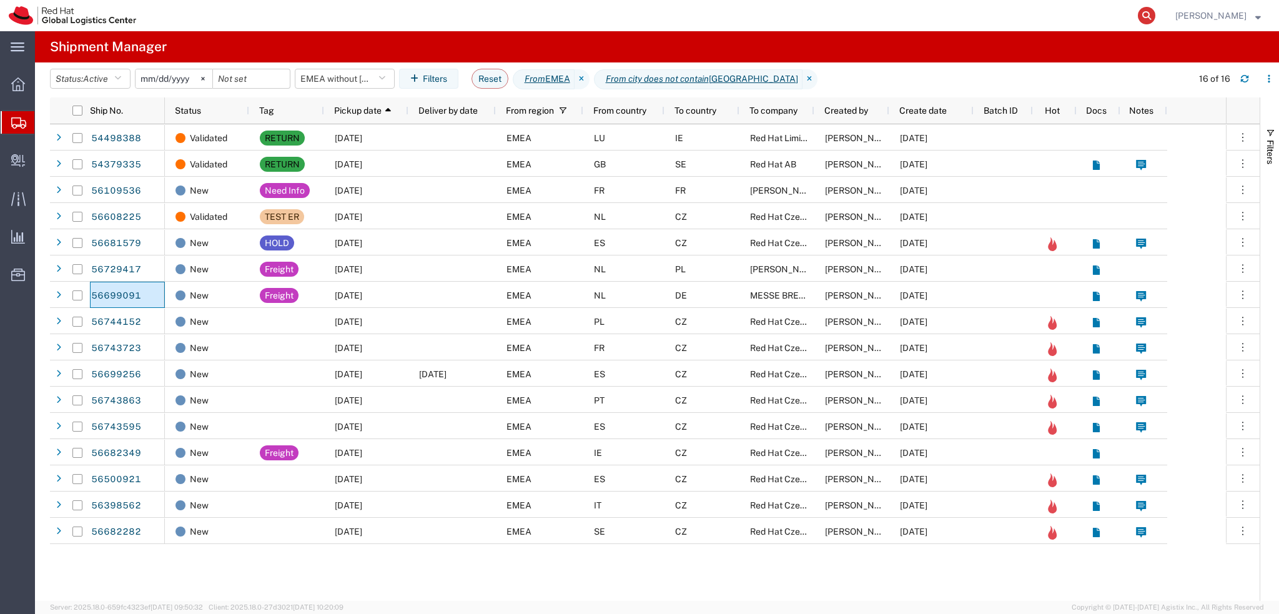
click at [1155, 9] on icon at bounding box center [1145, 15] width 17 height 17
paste input "56699091"
type input "56699091"
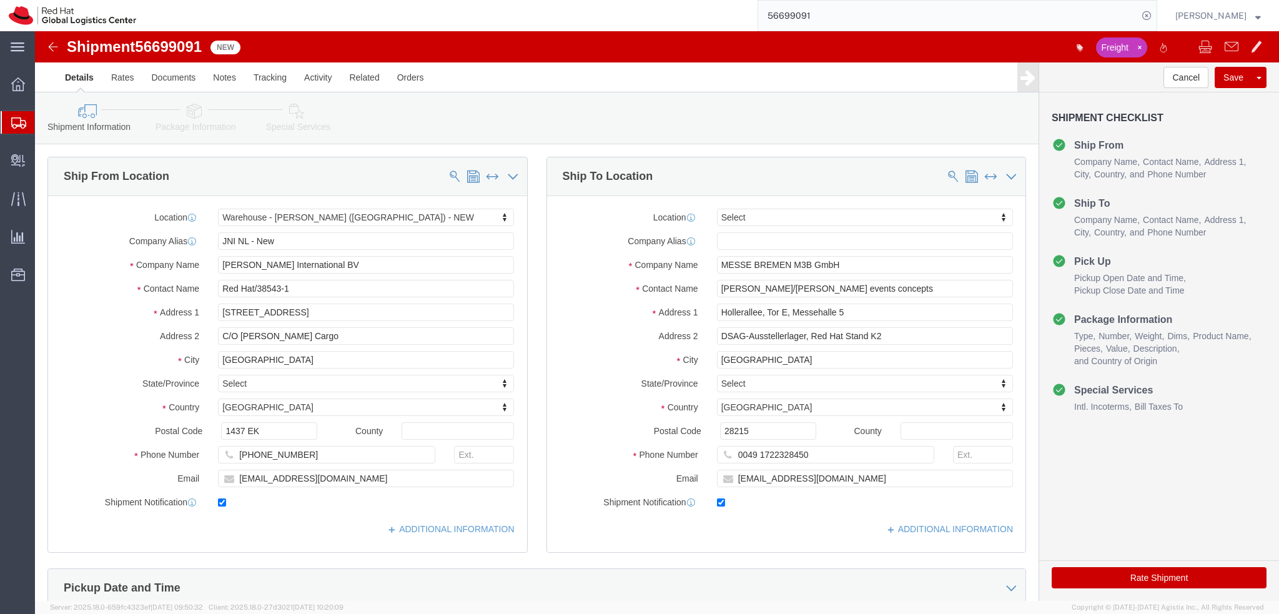
select select "70271"
select select
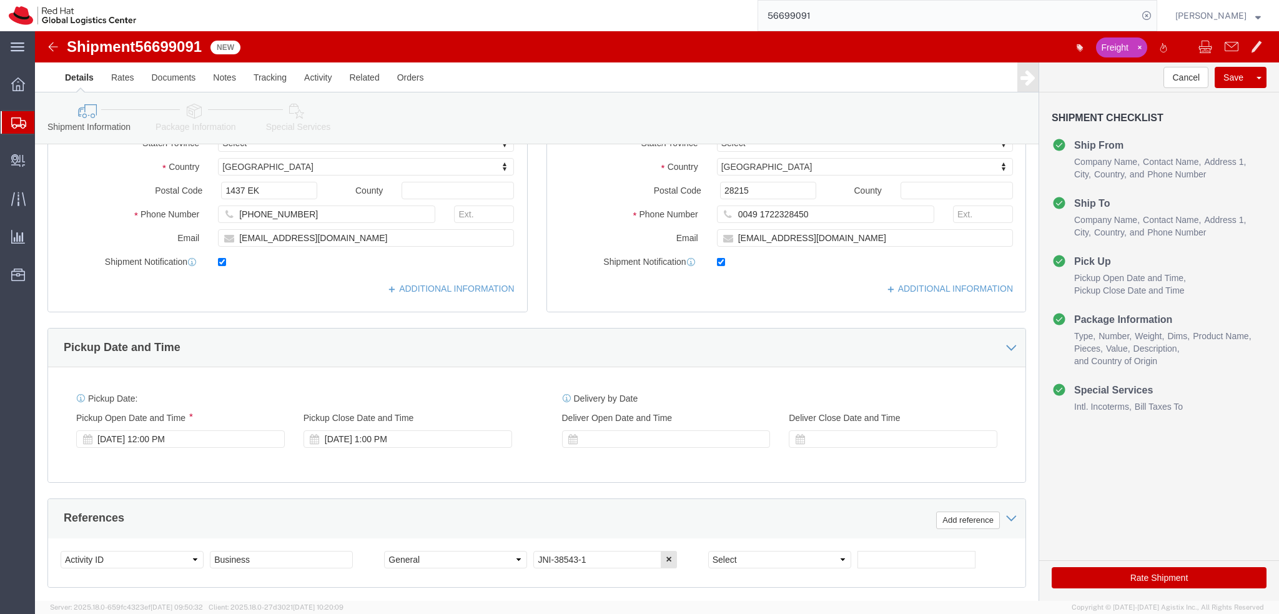
scroll to position [250, 0]
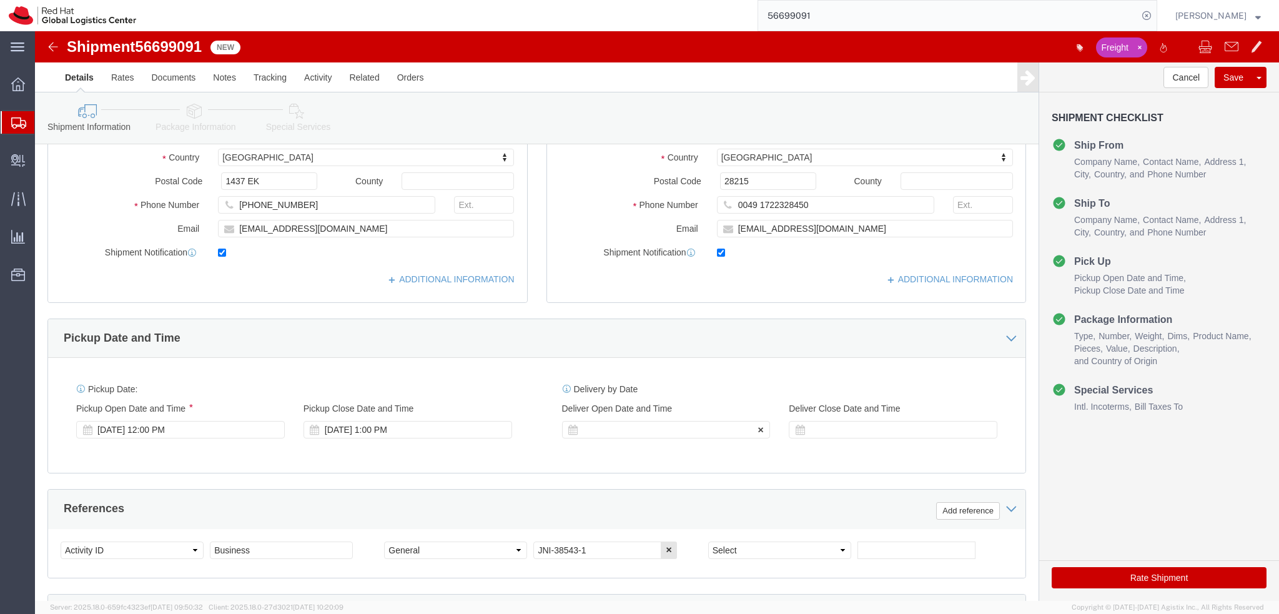
click div
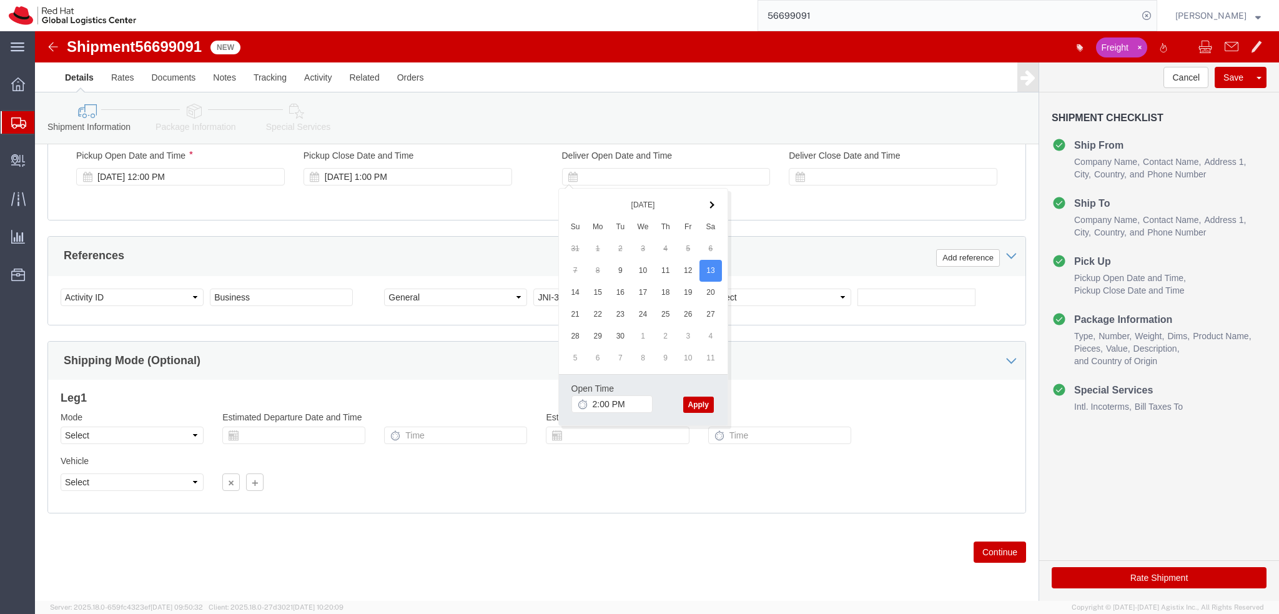
click button "Apply"
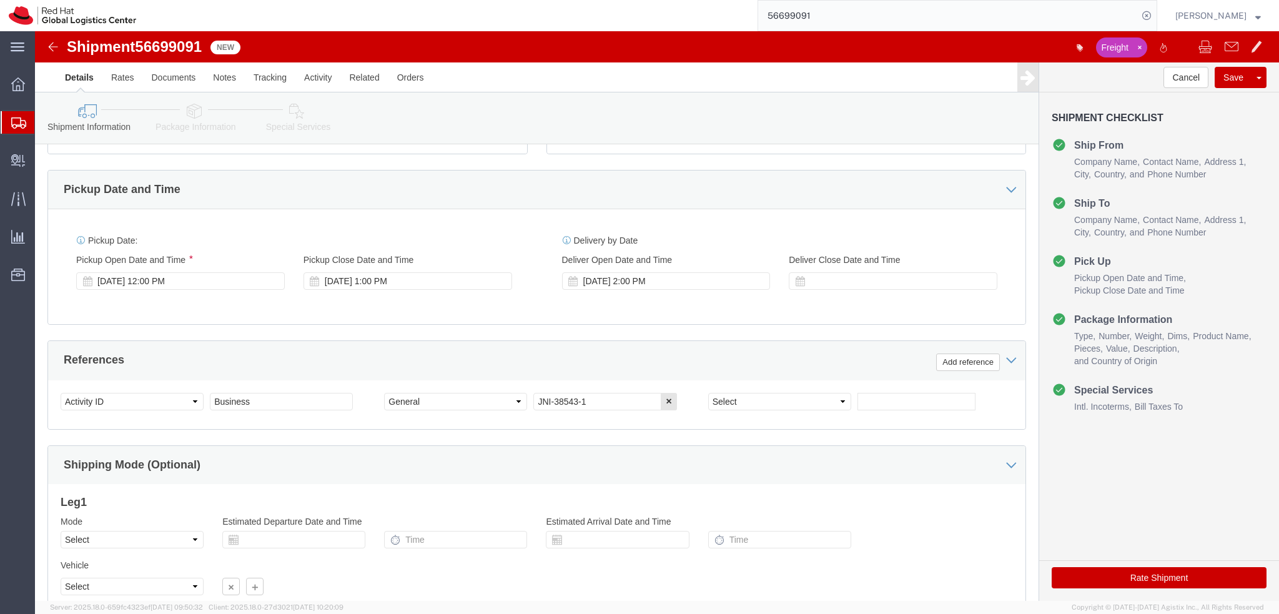
scroll to position [315, 0]
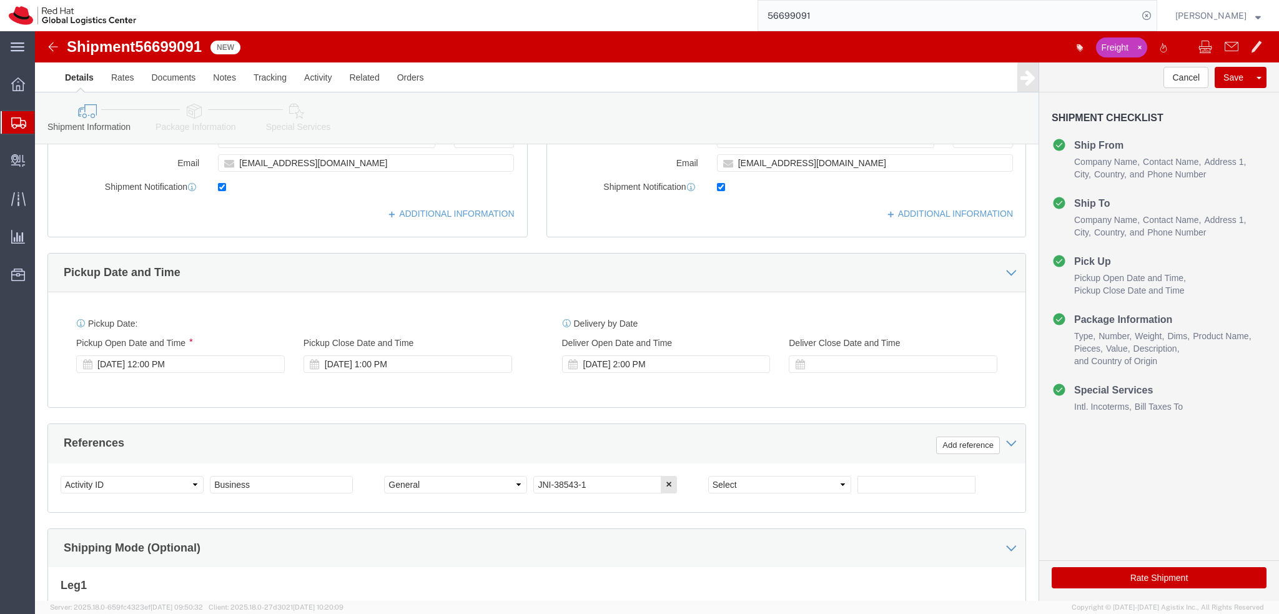
click button "Save"
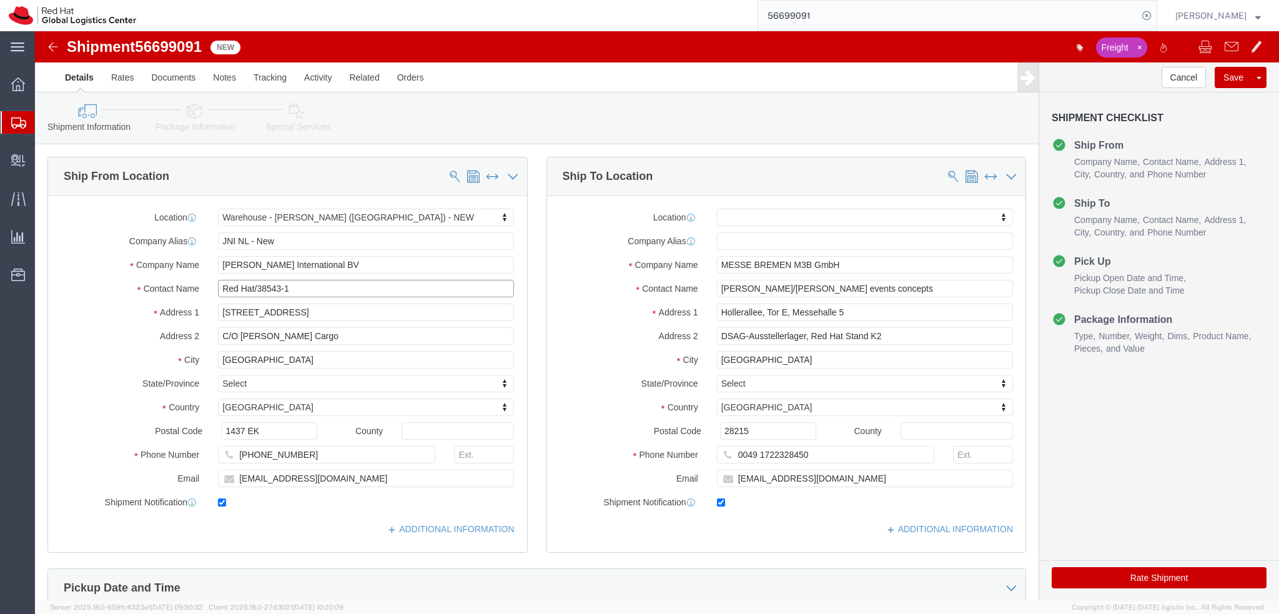
click input "Red Hat/38543-1"
drag, startPoint x: 260, startPoint y: 260, endPoint x: 222, endPoint y: 263, distance: 38.2
click input "Red Hat/38543-1"
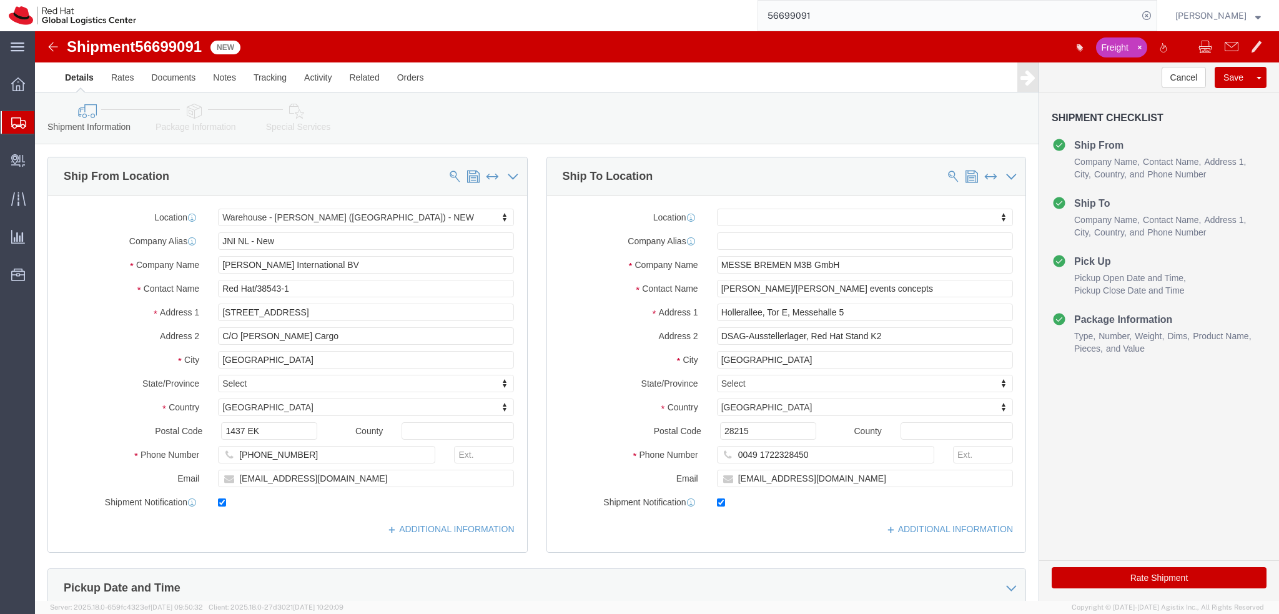
click icon
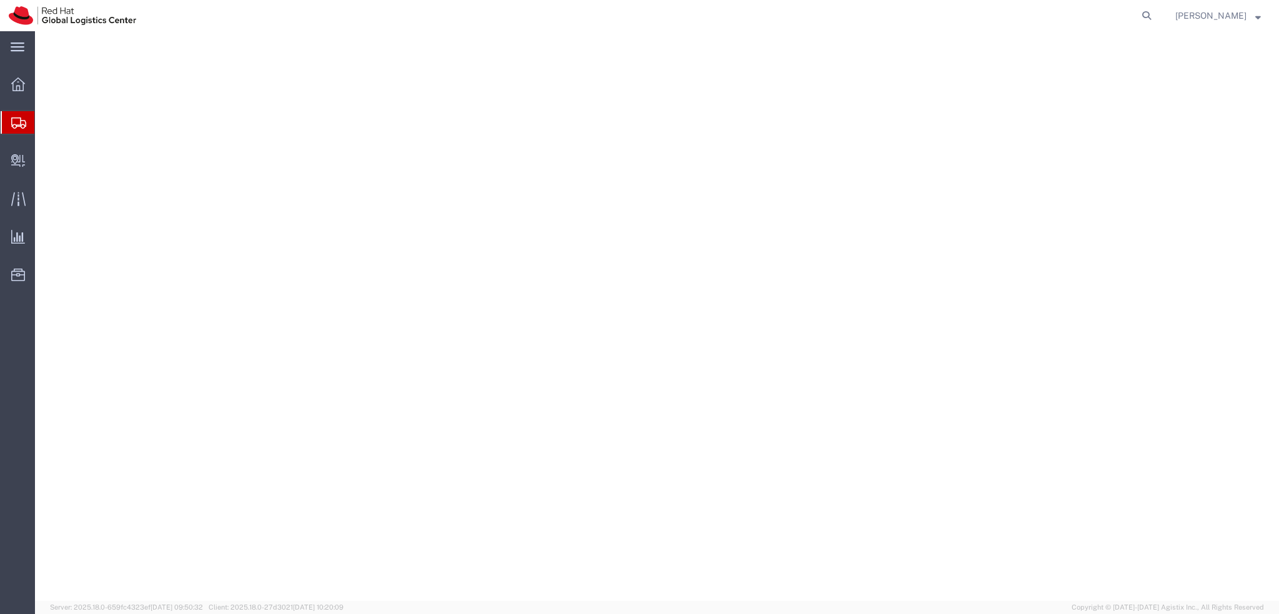
select select
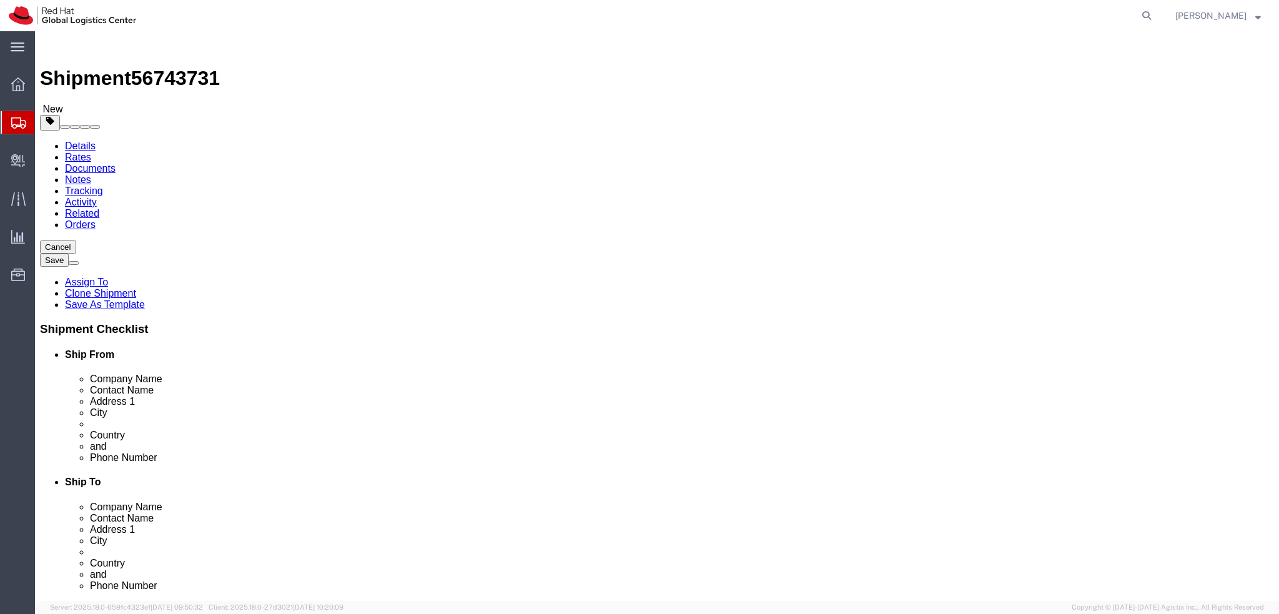
drag, startPoint x: 262, startPoint y: 255, endPoint x: 192, endPoint y: 253, distance: 70.6
click input "Andre Hirschberg"
drag, startPoint x: 271, startPoint y: 258, endPoint x: 79, endPoint y: 273, distance: 192.9
click div "Location My Profile Location RH - Amsterdam - MSO RH - Amsterdam Data Center RH…"
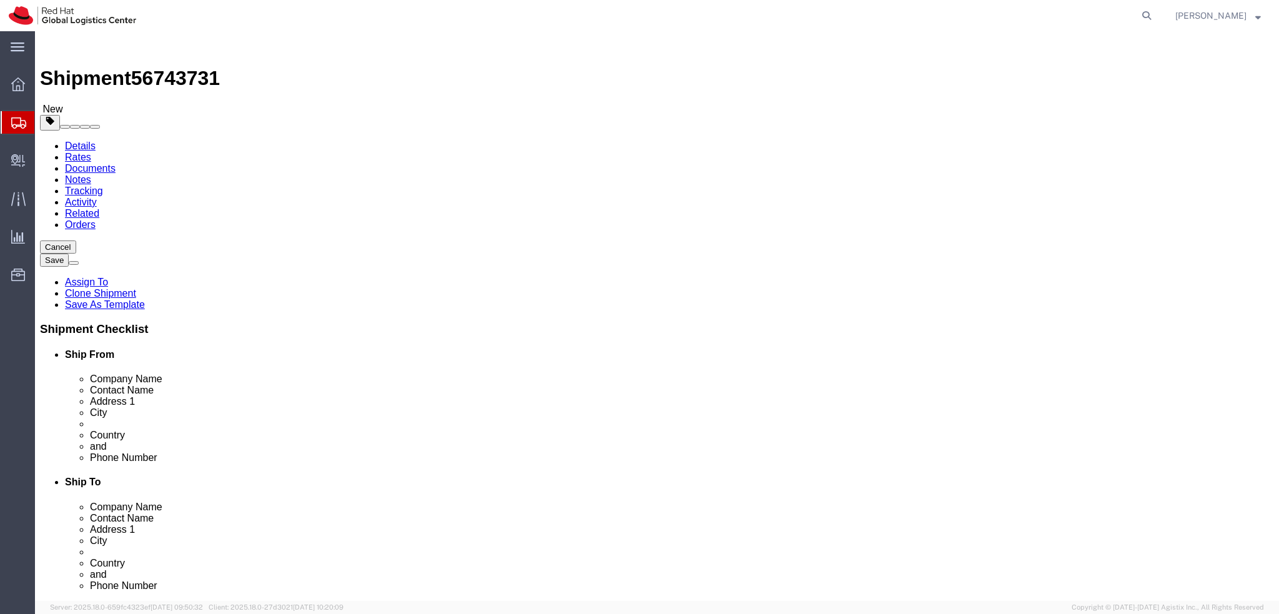
drag, startPoint x: 262, startPoint y: 233, endPoint x: 80, endPoint y: 233, distance: 182.3
click div "Company Name Red Hat GmbH"
paste input "Andre Hirschberg"
type input "Andre Hirschberg"
click label "Address 1"
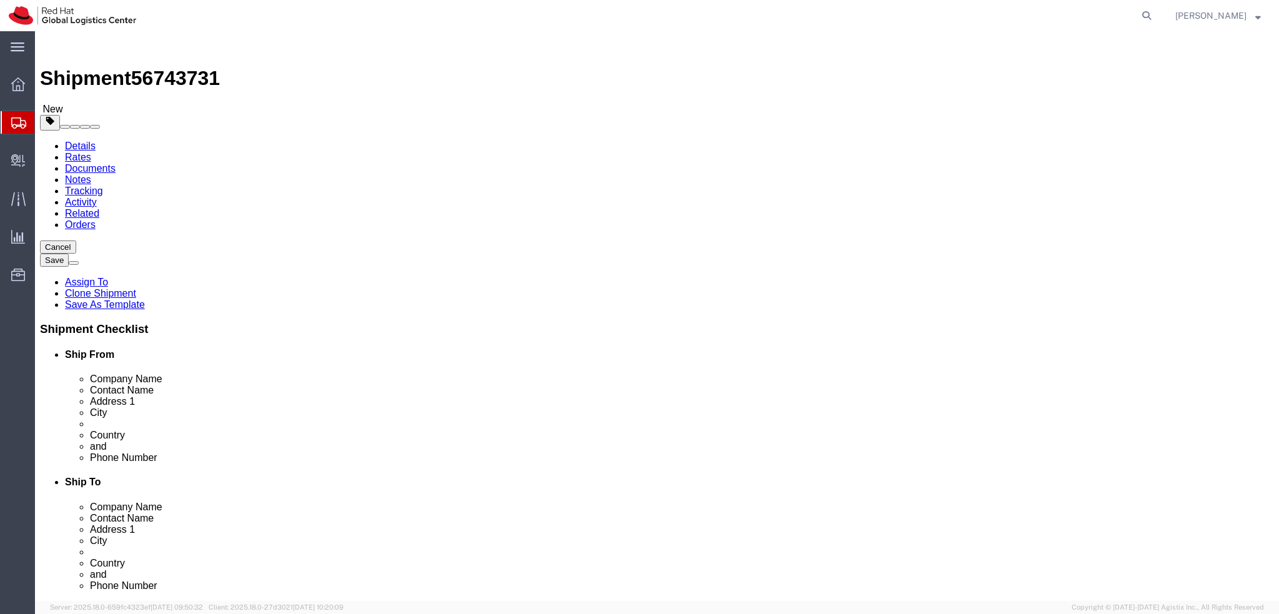
click icon
click dd "100.00 EUR"
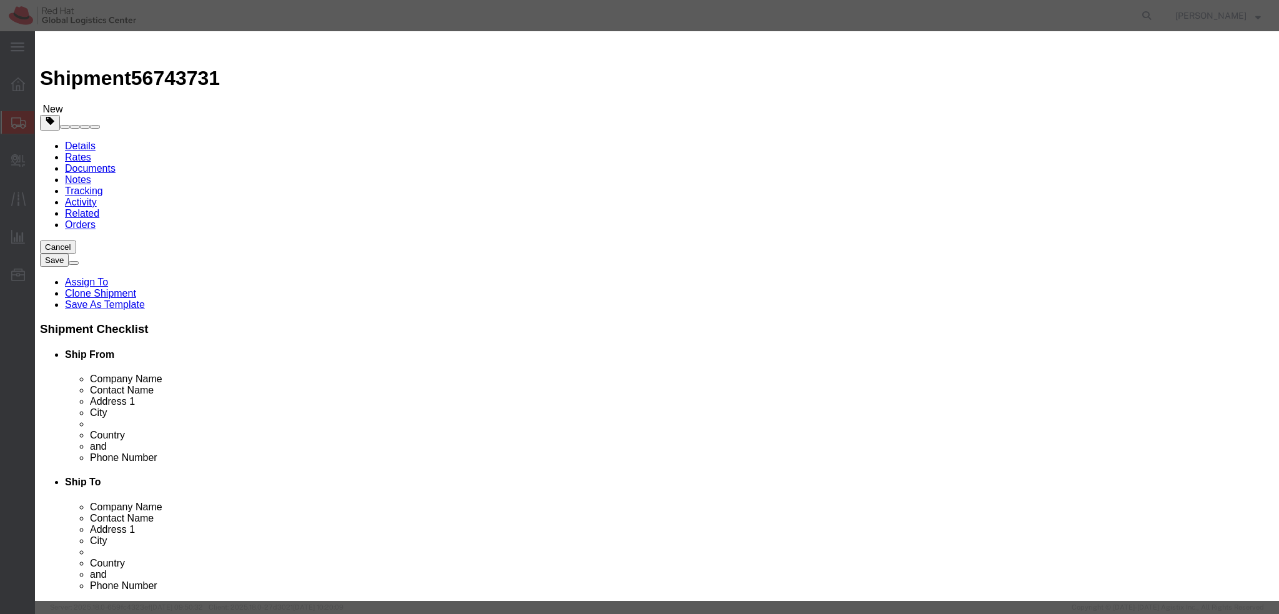
click textarea
type textarea "Mobile phone"
click button "Save & Close"
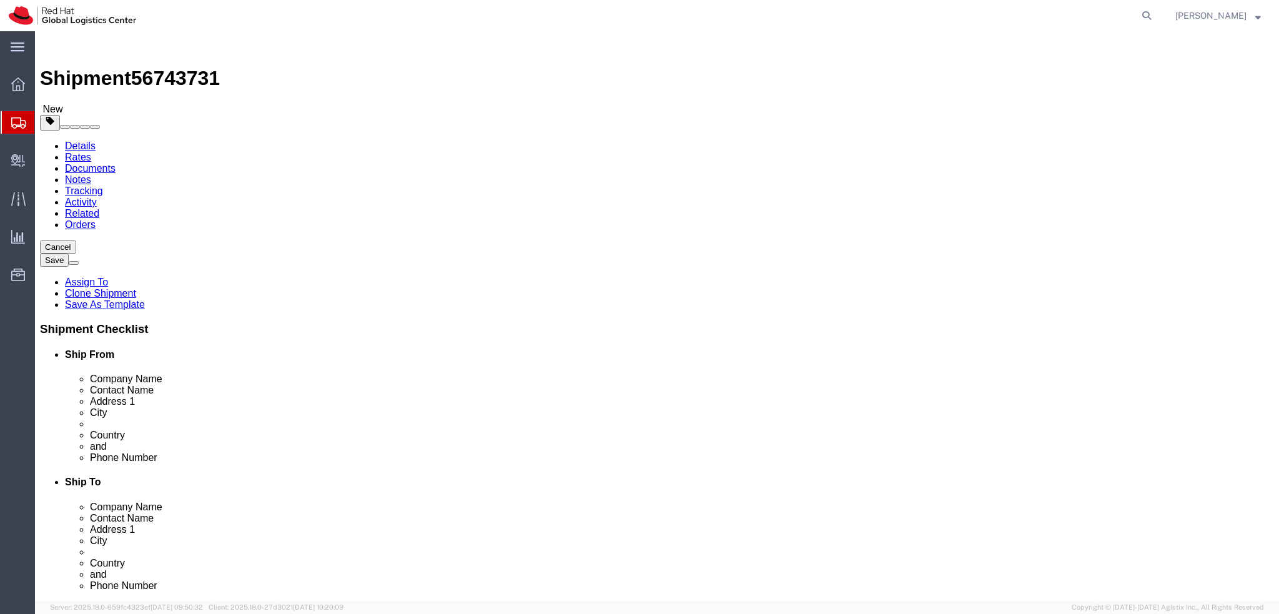
click link "Special Services"
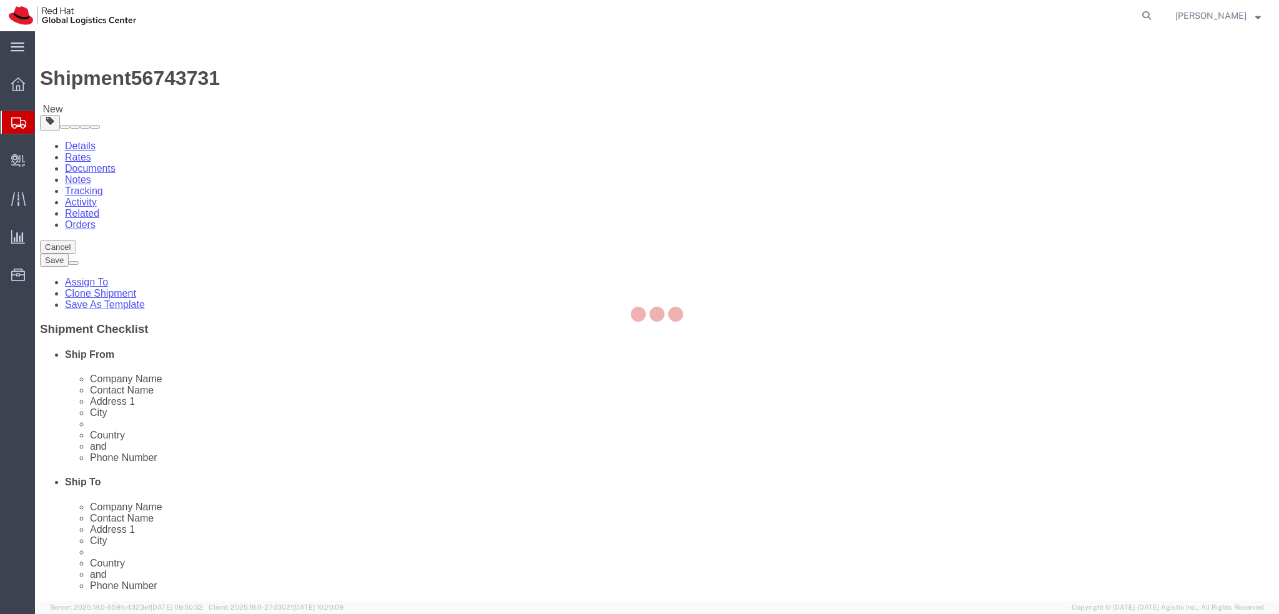
select select "COSTCENTER"
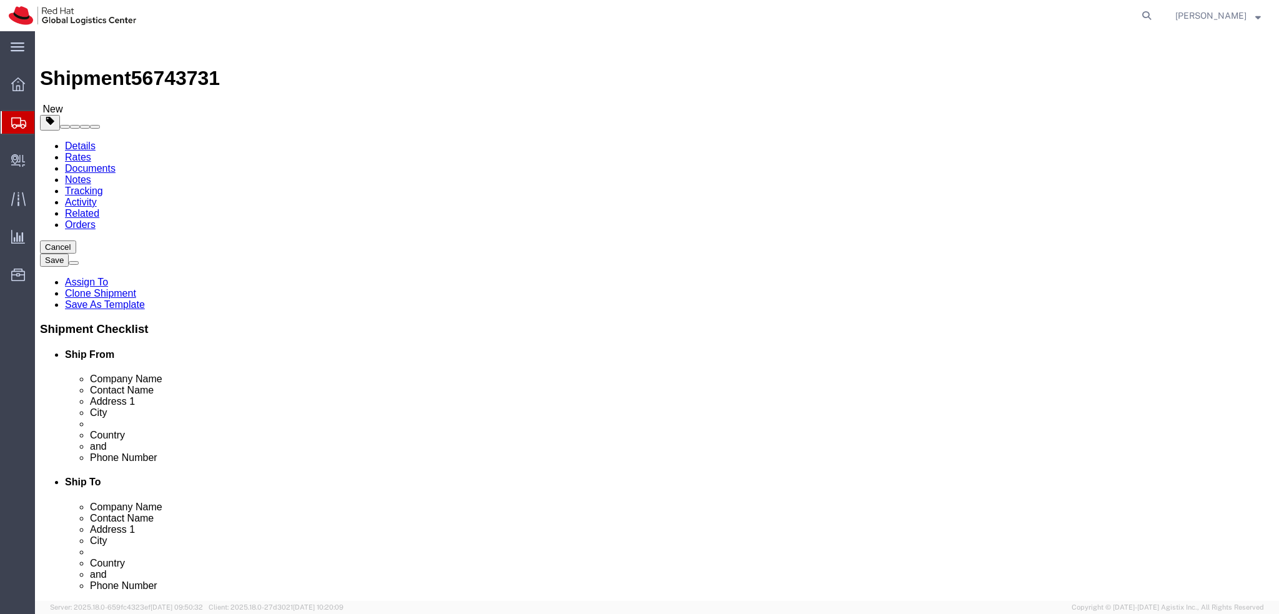
click input "Return Label Required"
checkbox input "false"
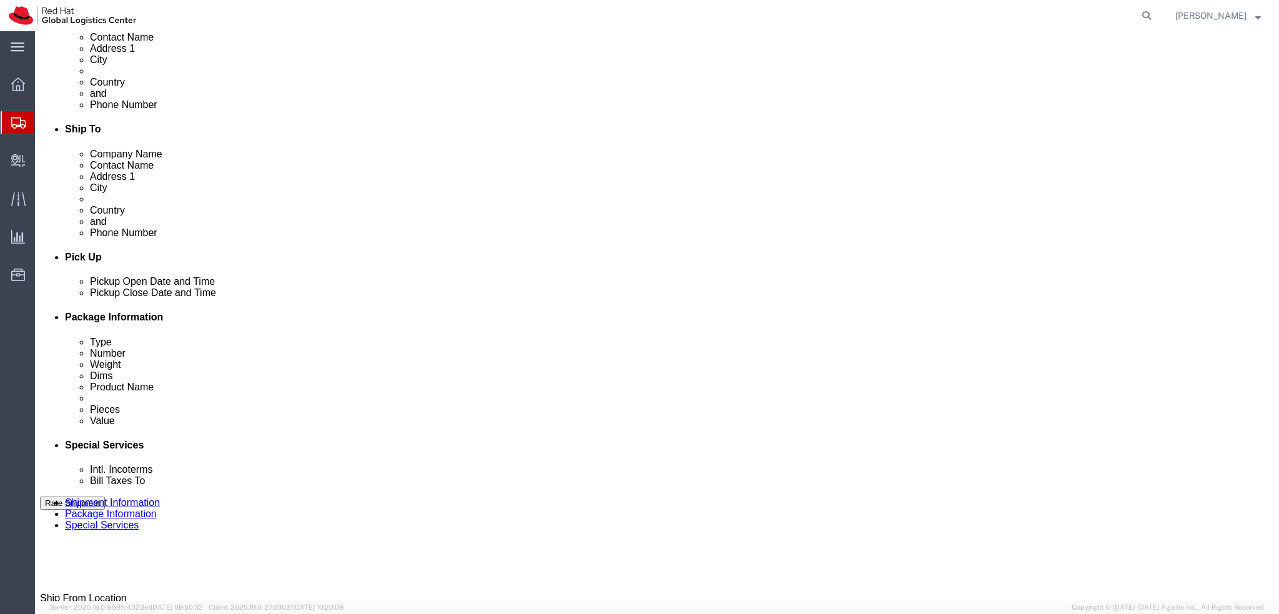
scroll to position [375, 0]
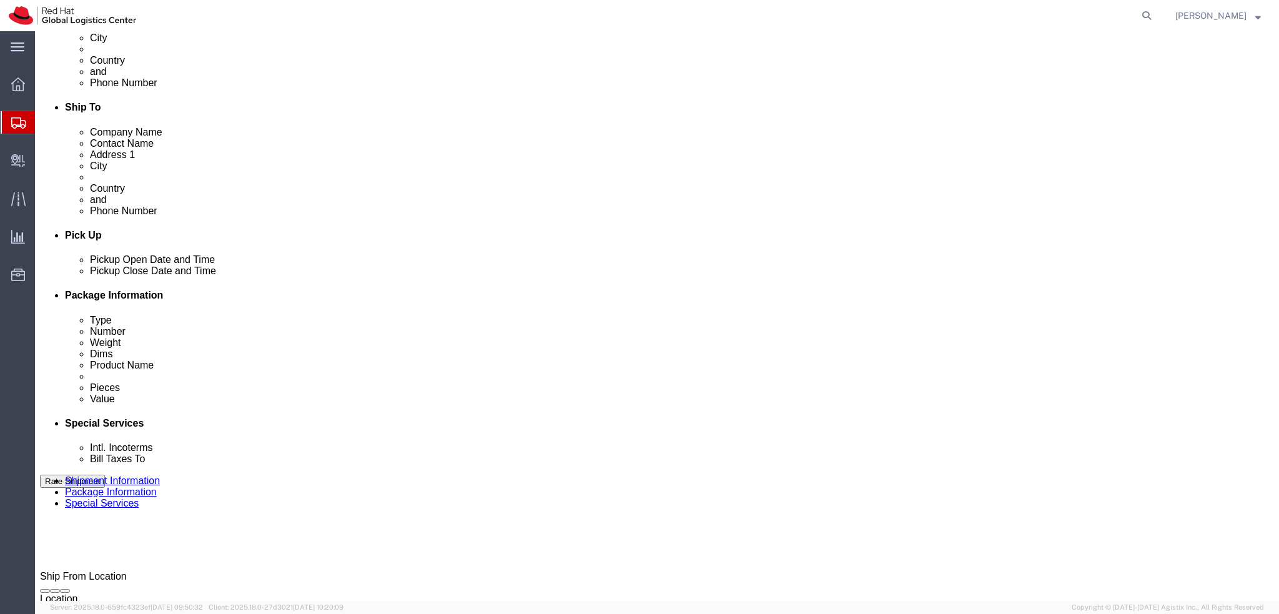
click button "Rate Shipment"
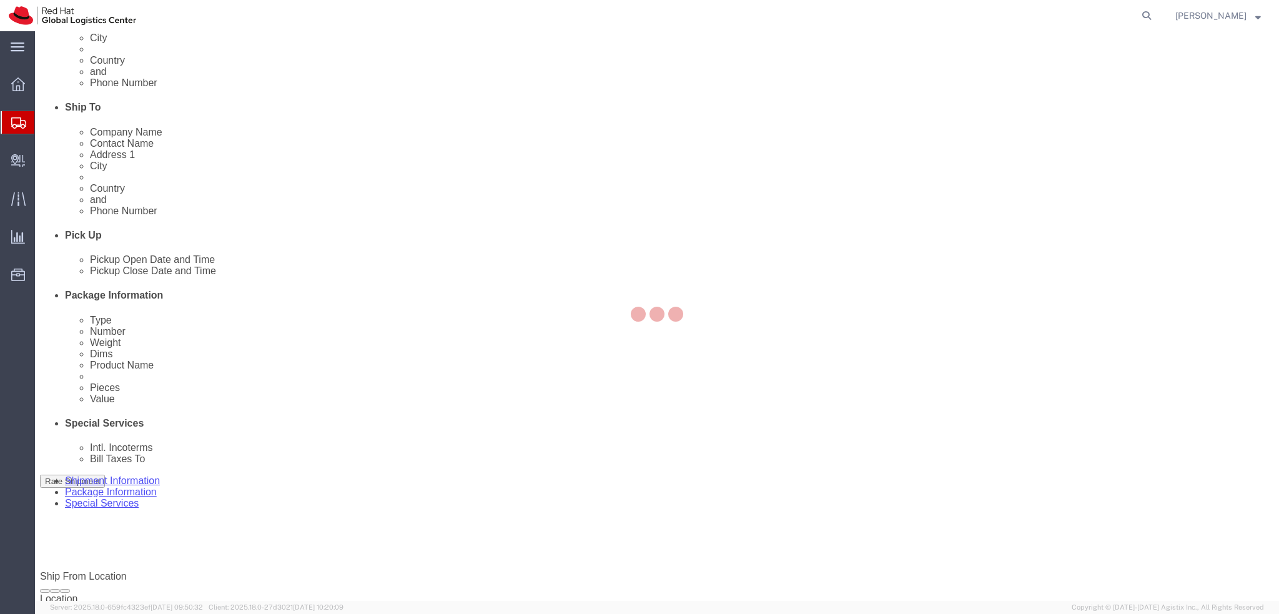
scroll to position [0, 0]
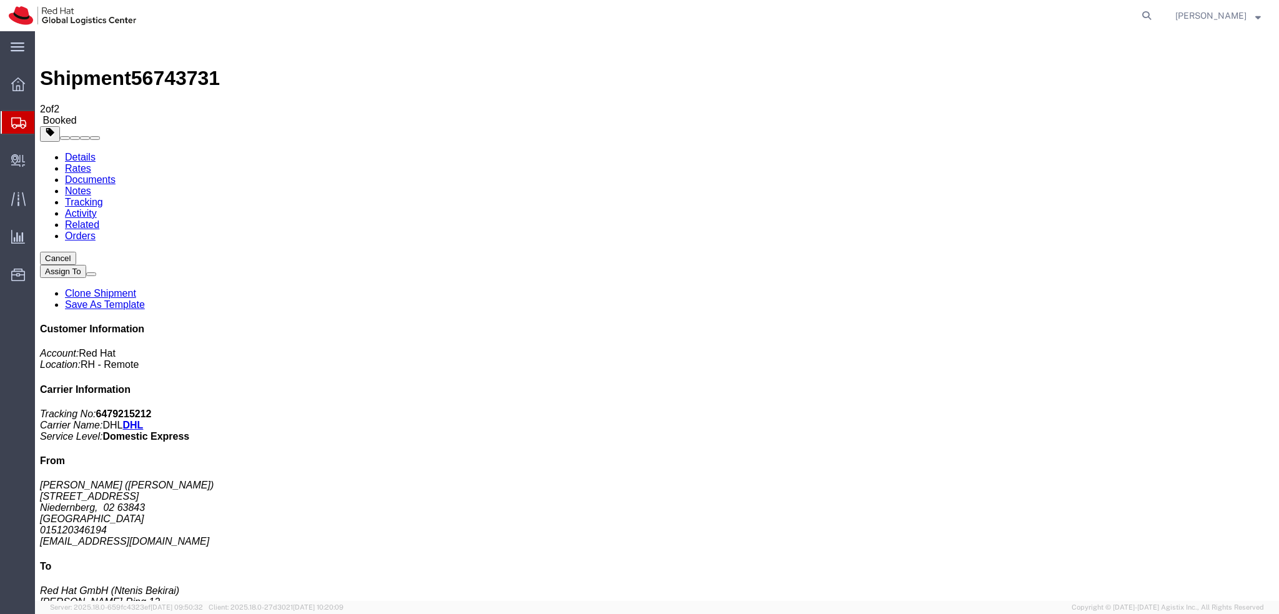
click at [75, 152] on link "Details" at bounding box center [80, 157] width 31 height 11
click span "button"
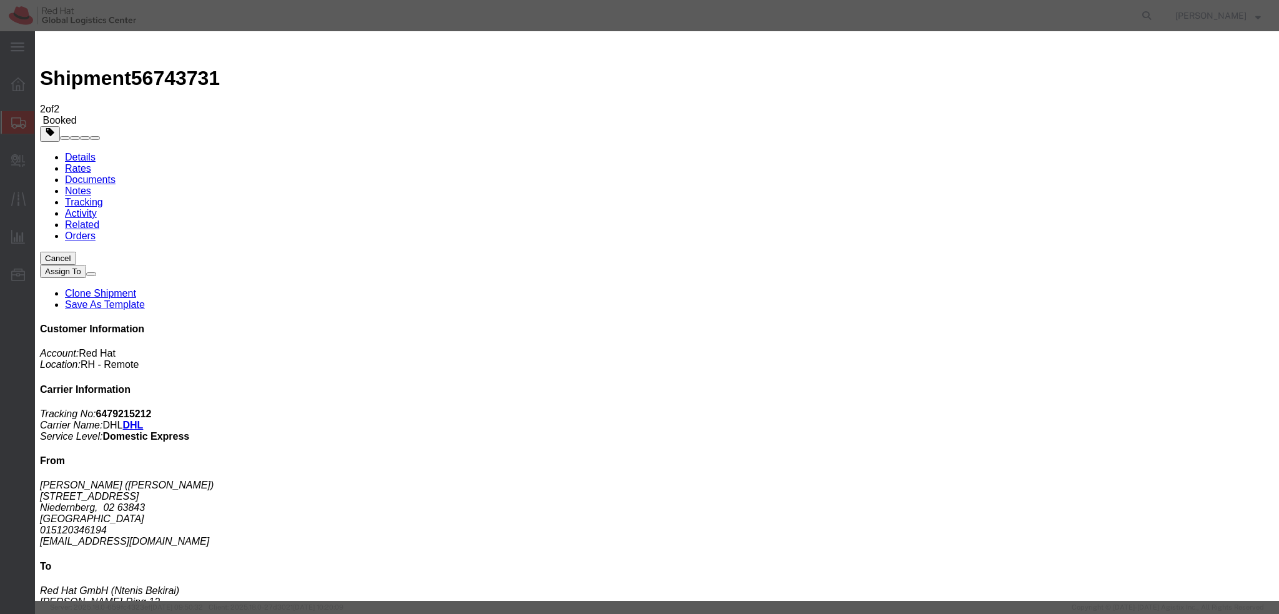
click div "Sep 08 2025 3:31 PM"
click input "3:31 PM"
type input "12:00 PM"
click button "Apply"
click div "Sep 09 2025 1:00 PM"
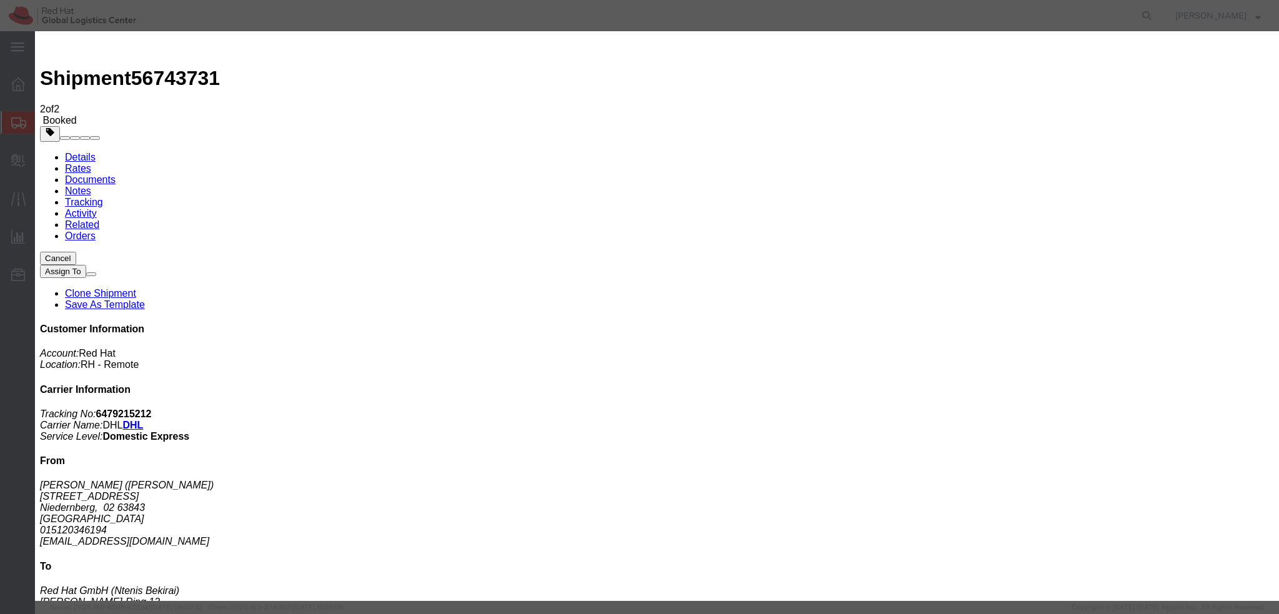
type input "4:00 PM"
click button "Apply"
click button "Save"
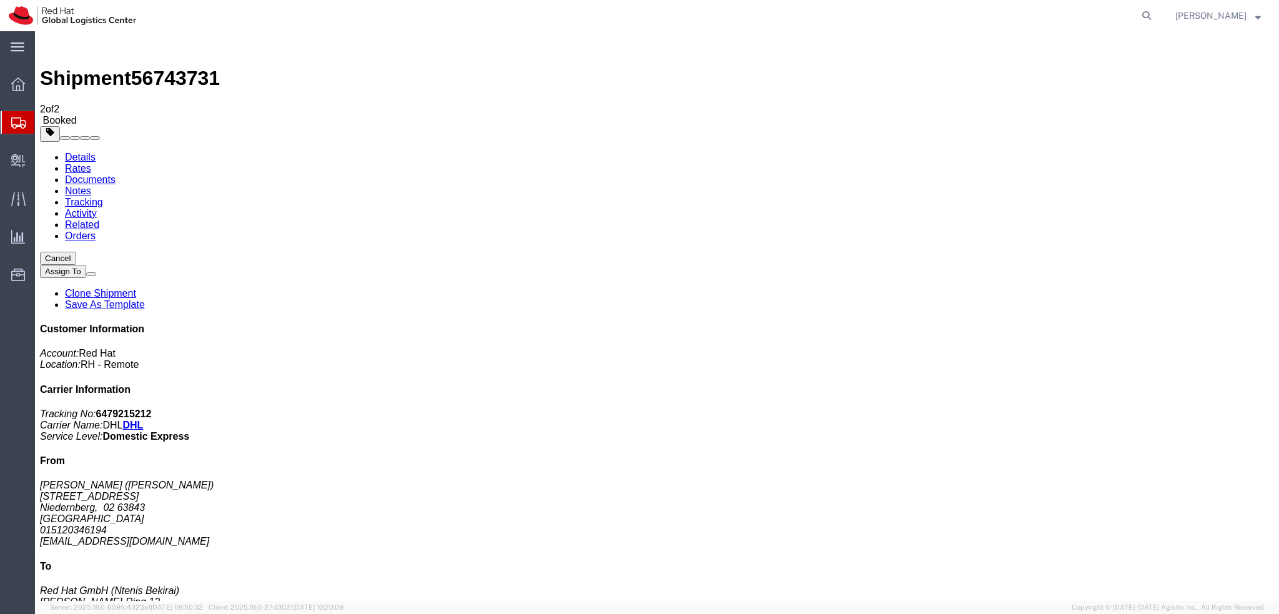
click button "Close"
click address "Andre Hirschberg (Andre Hirschberg) Rathausgasse 10 Niedernberg, 02 63843 Germa…"
copy div "ahirschb@redhat.com"
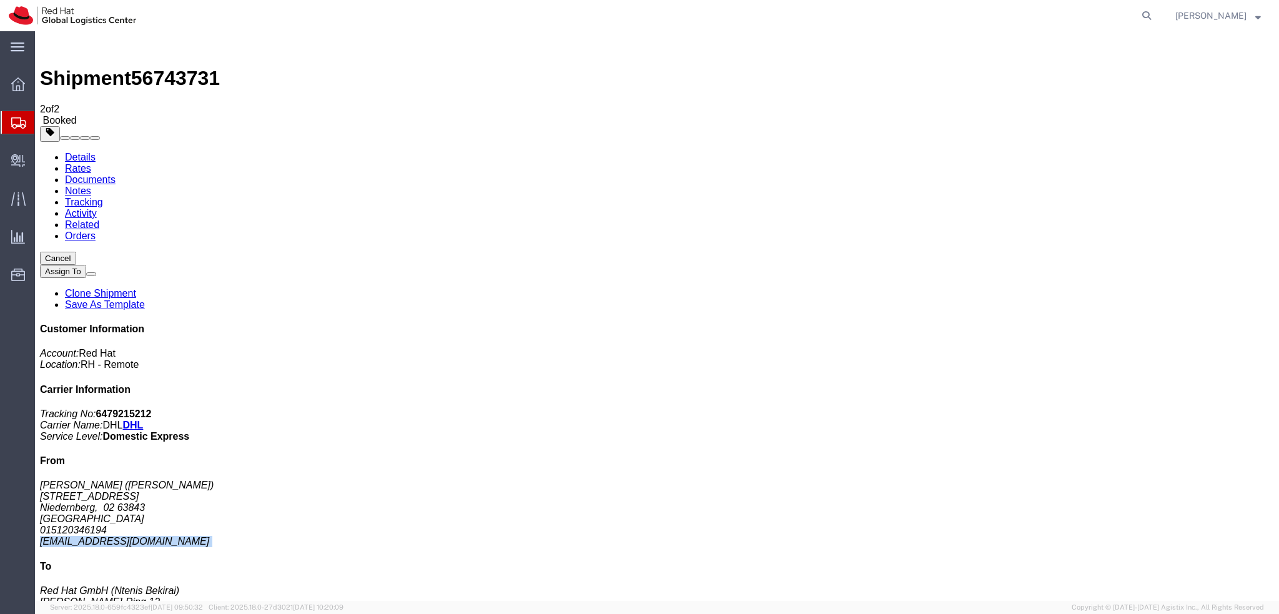
click link "Documents"
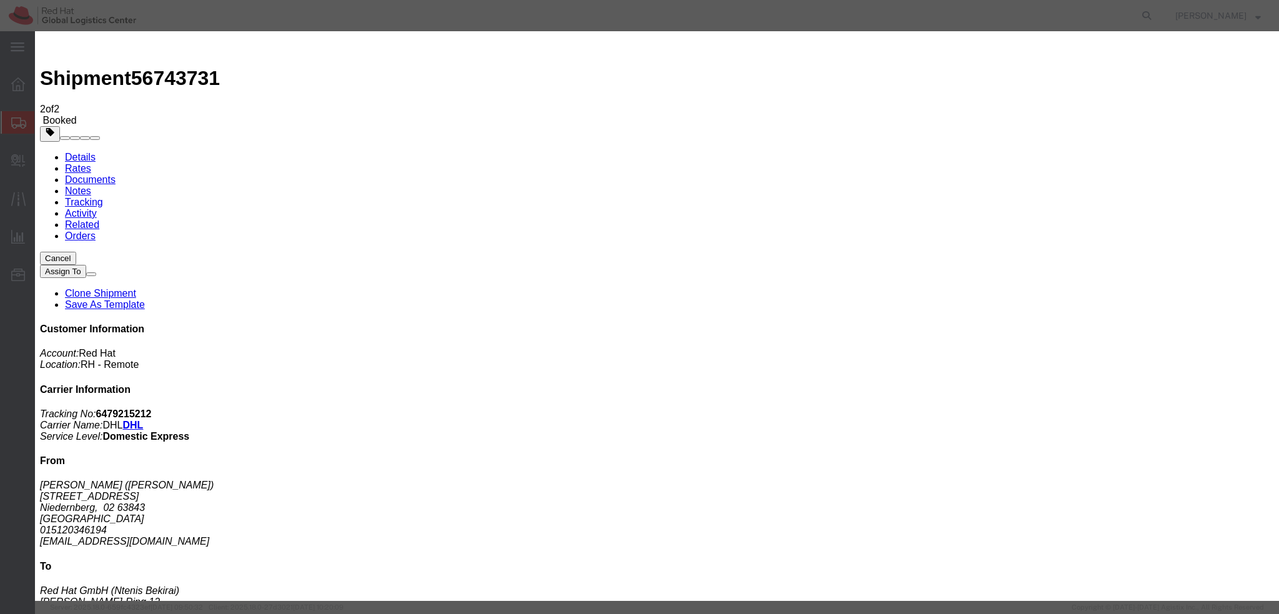
paste input "ahirschb@redhat.com"
type input "ahirschb@redhat.com"
paste textarea "Hi [PERSON_NAME], please find the label for your shipment to [GEOGRAPHIC_DATA] …"
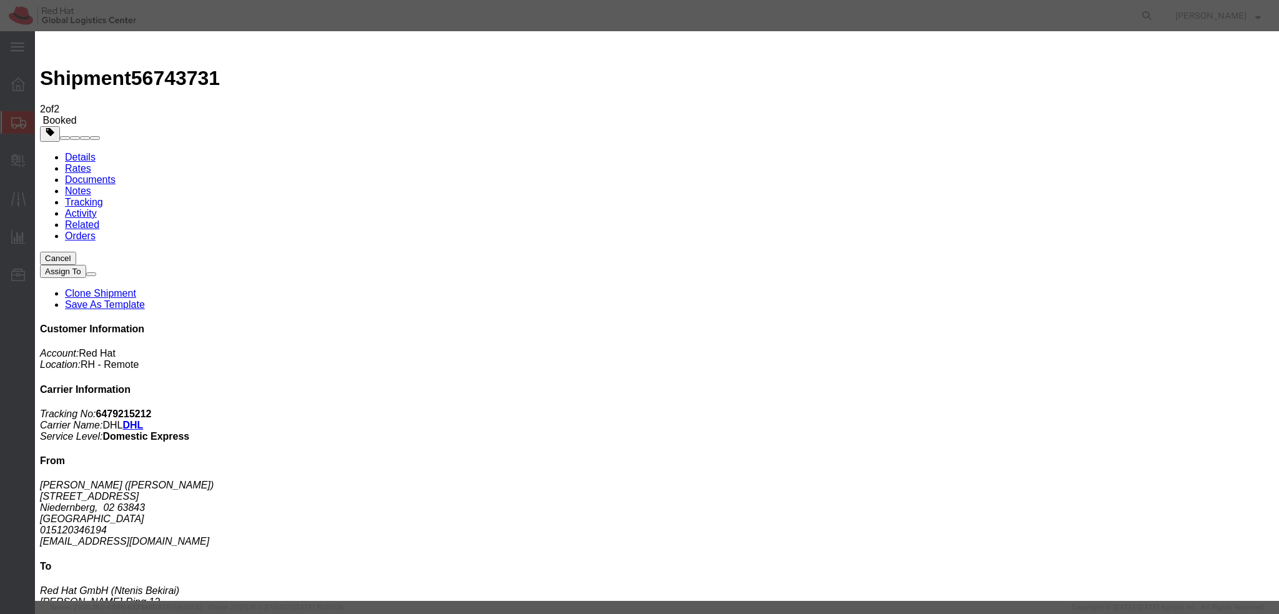
type textarea "Hi Andre, please find the label for your shipment to Munich attached to this em…"
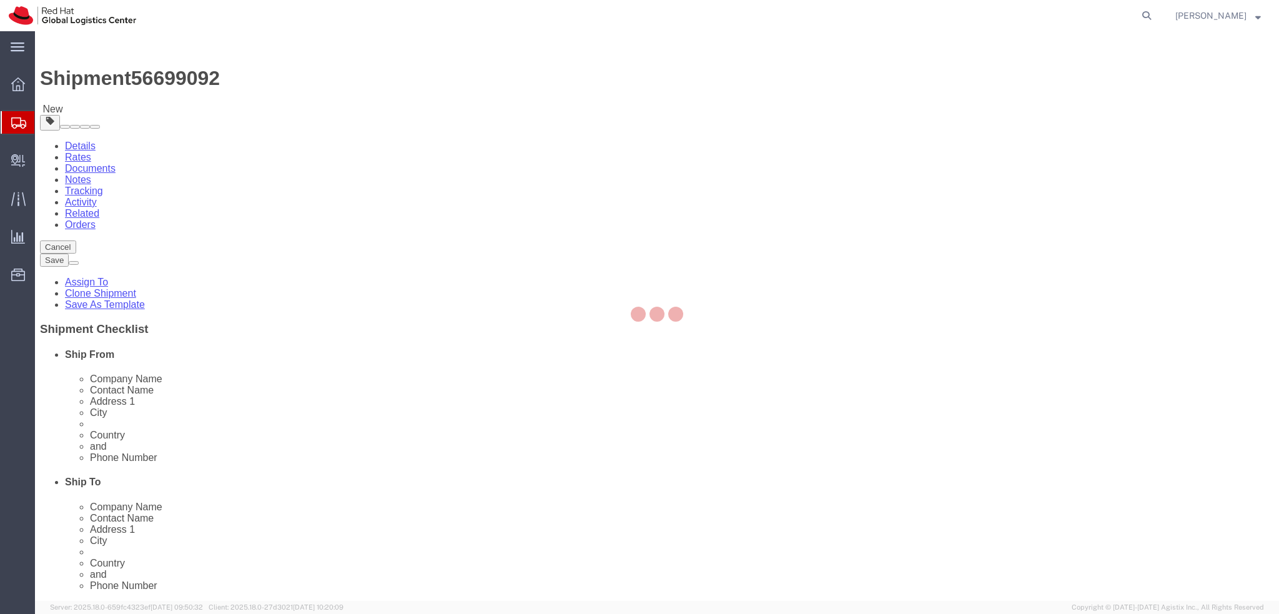
select select "37988"
select select "38036"
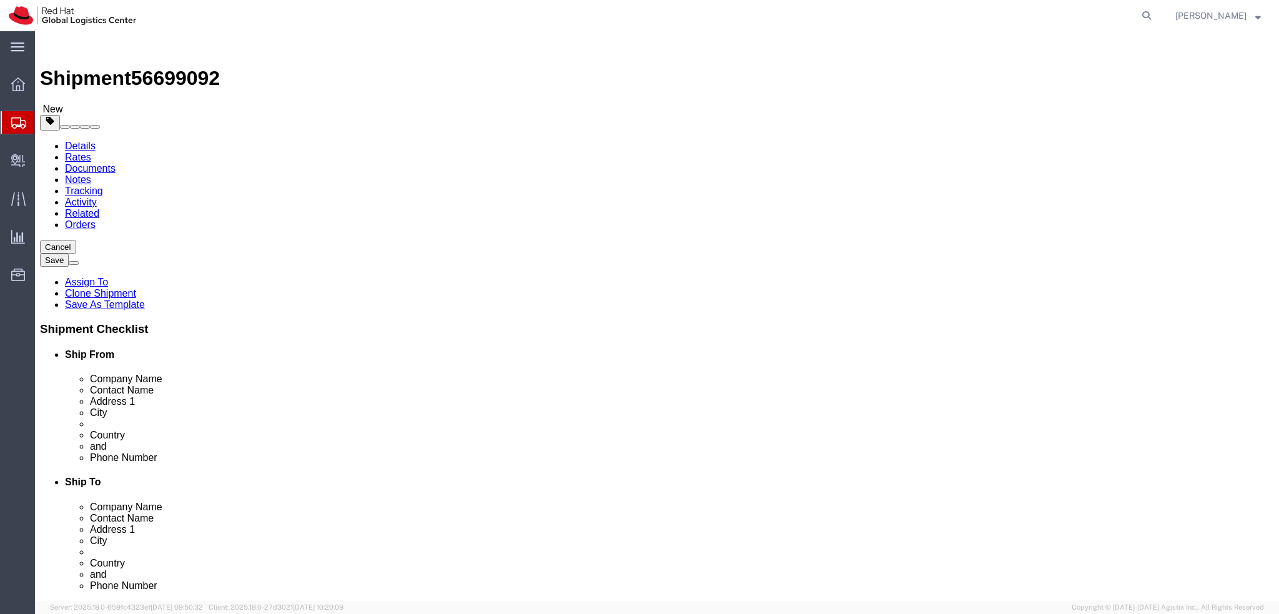
drag, startPoint x: 294, startPoint y: 263, endPoint x: -159, endPoint y: 268, distance: 453.3
click html "Shipment 56699092 New Details Rates Documents Notes Tracking Activity Related O…"
click link "Package Information"
click dd "500.00 EUR"
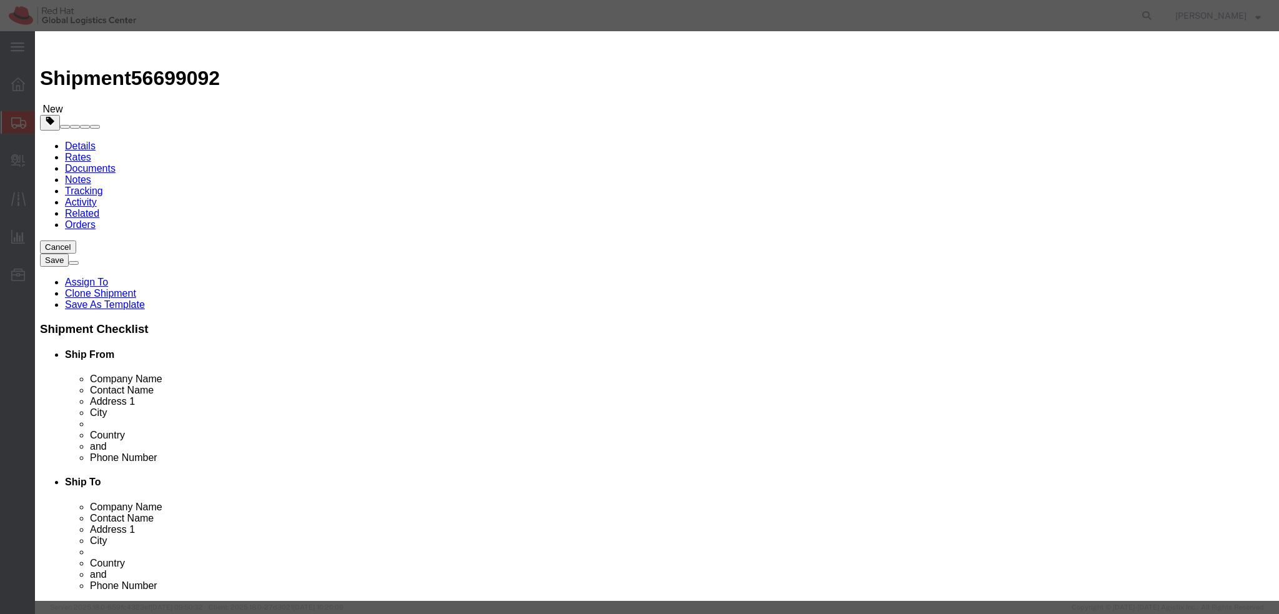
click textarea
type textarea "Laptop"
click button
click textarea
type textarea "Power adapter"
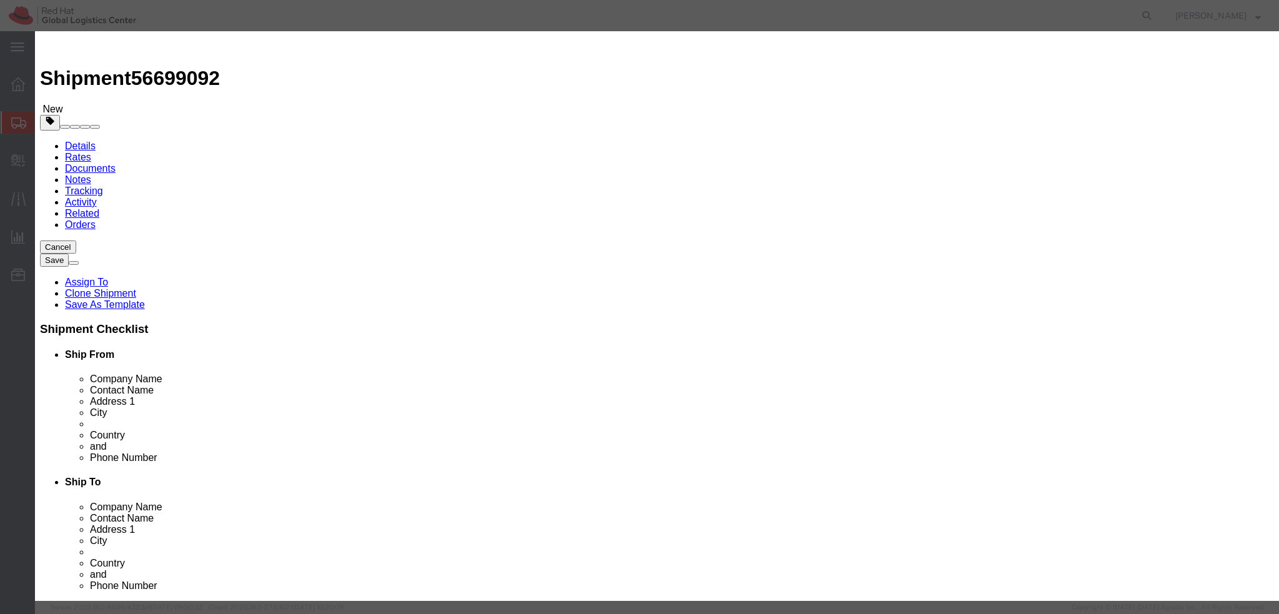
click button "Save & Close"
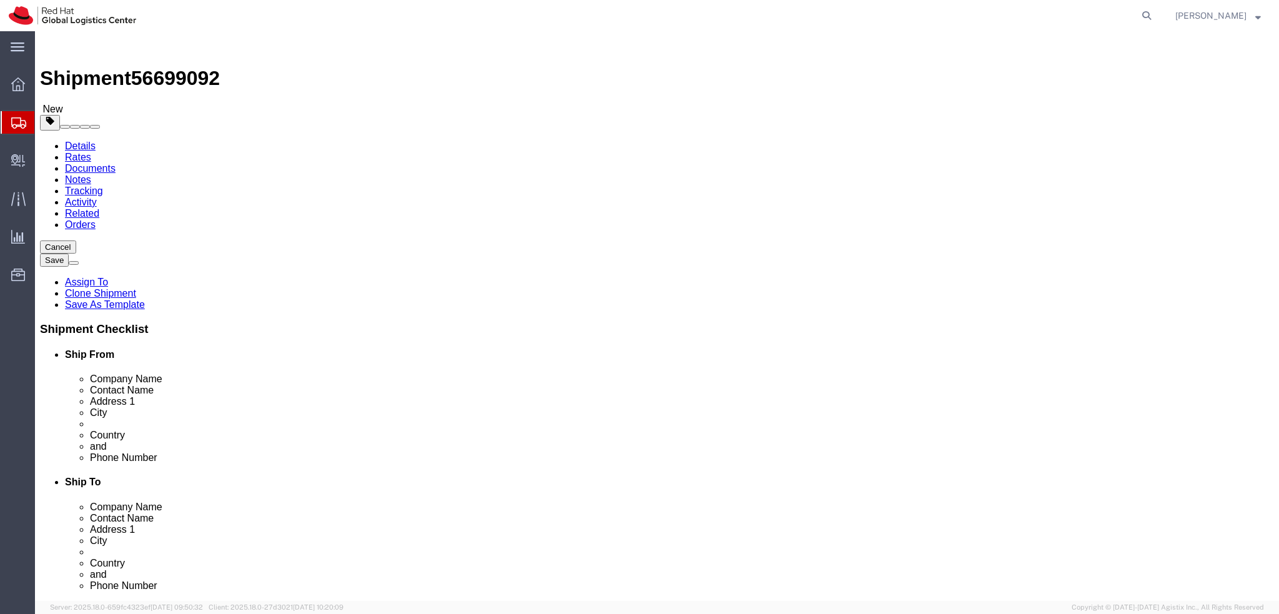
click icon
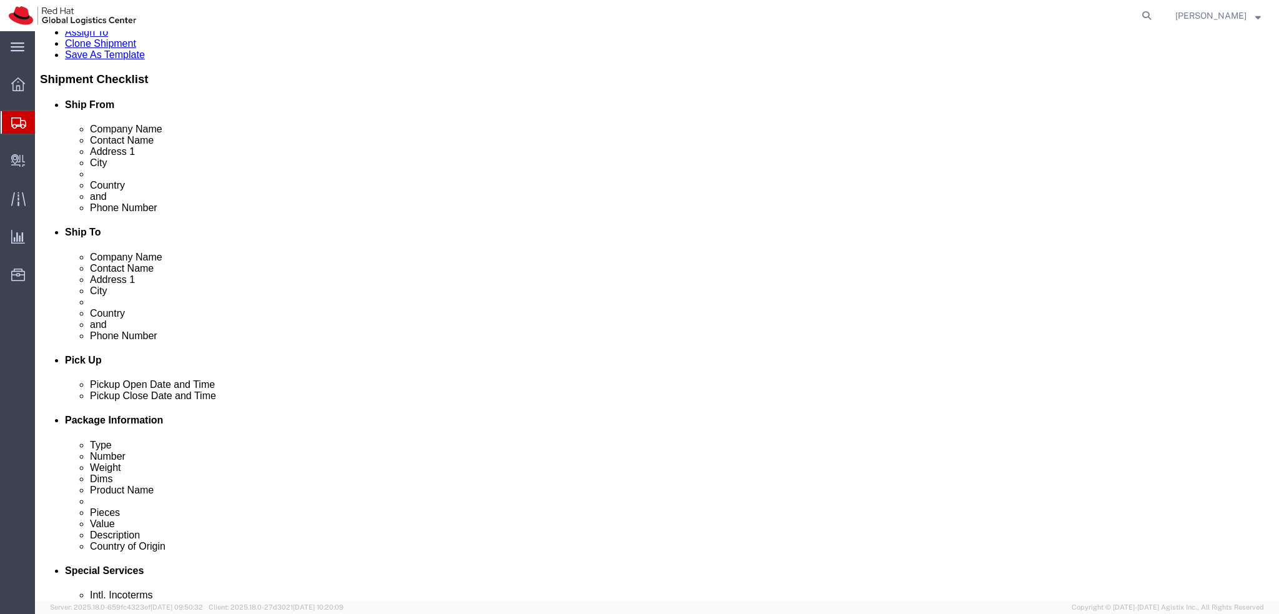
click button "Rate Shipment"
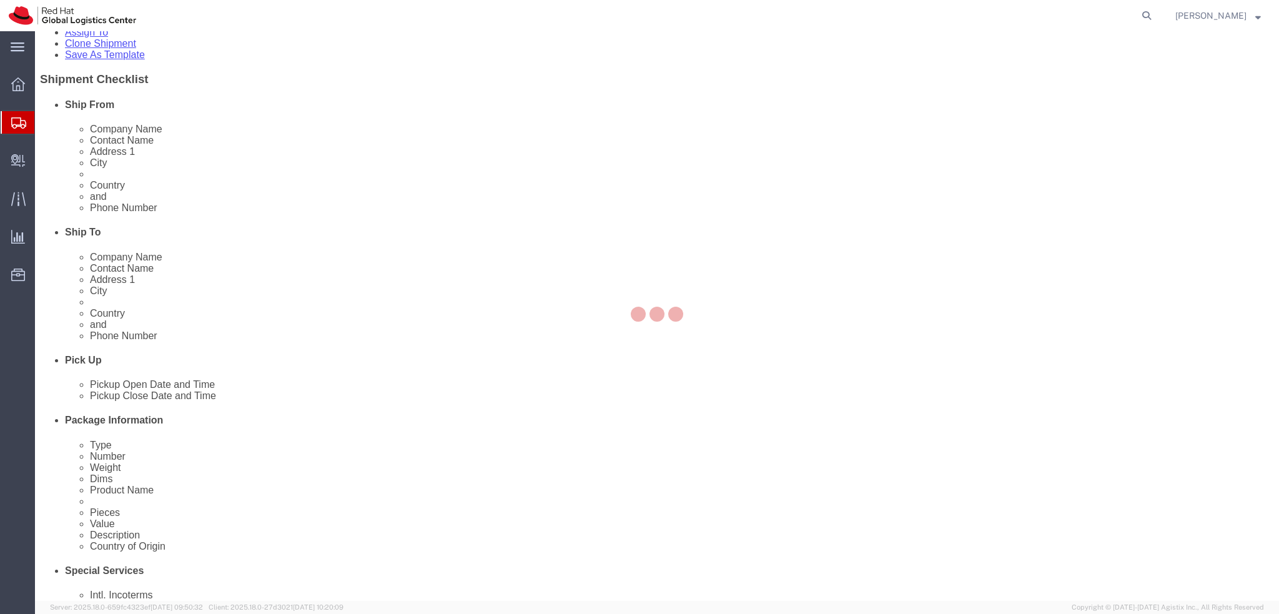
scroll to position [0, 0]
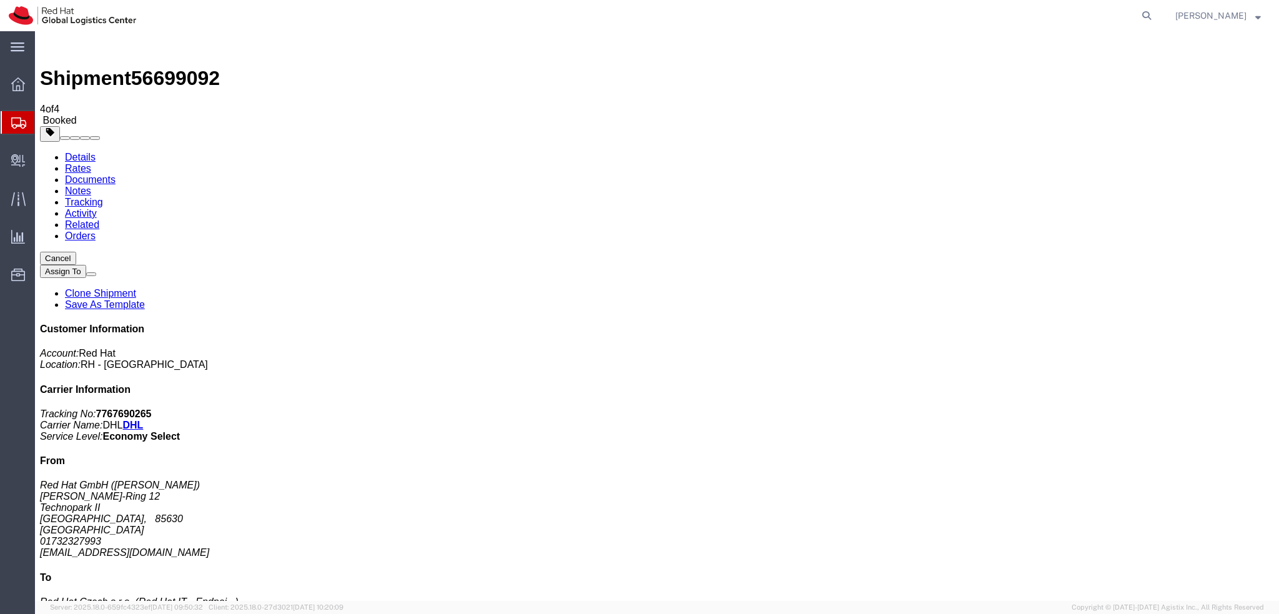
click at [74, 152] on link "Details" at bounding box center [80, 157] width 31 height 11
click link "Schedule pickup request"
click address "Red Hat GmbH (Veronika Paul) Werner-von-Siemens-Ring 12 Technopark II MUNICH, 8…"
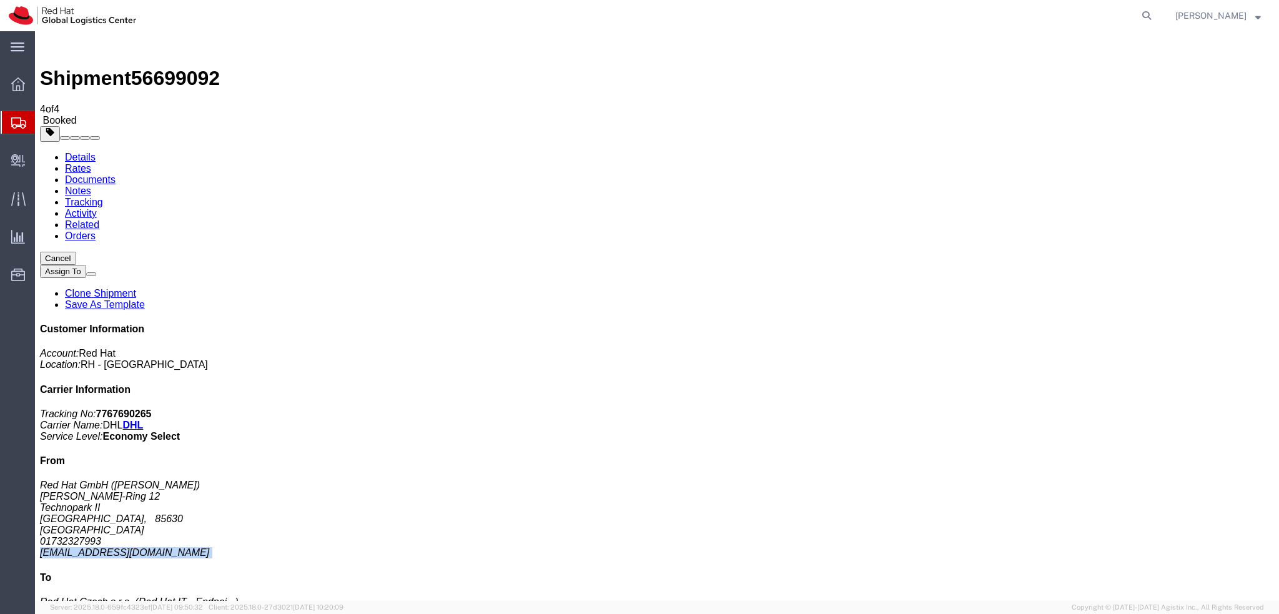
copy div "vpaul@redhat.com"
click link "Documents"
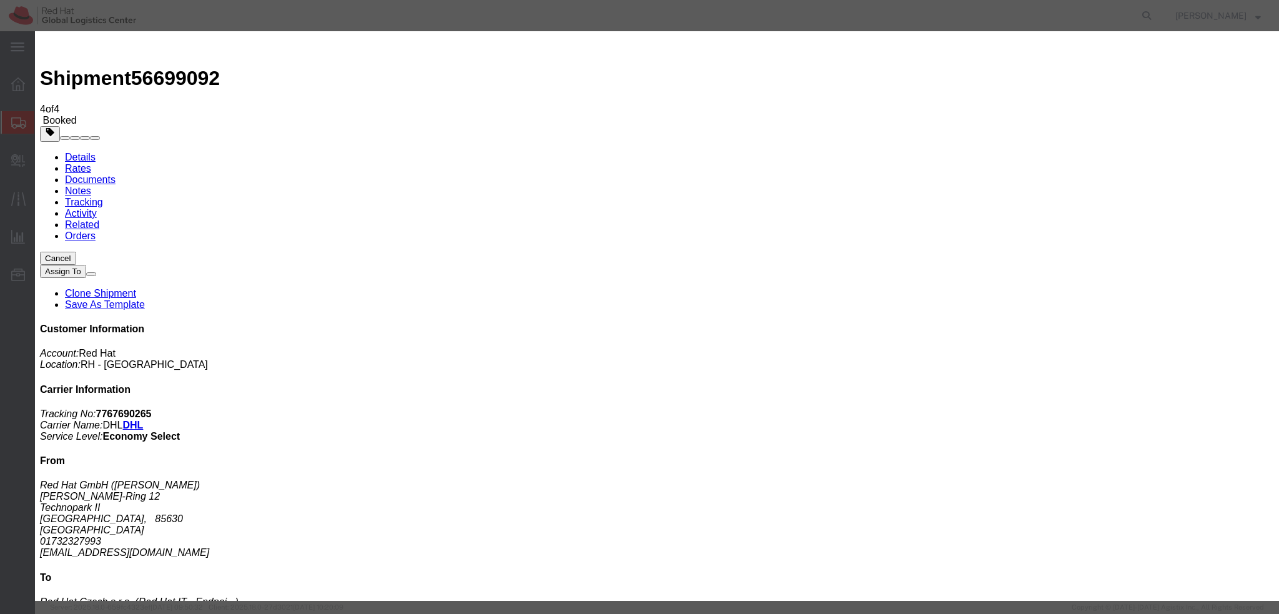
paste input "vpaul@redhat.com"
type input "vpaul@redhat.com"
paste textarea "Hi Nick, please find the label for your shipment to London attached to this ema…"
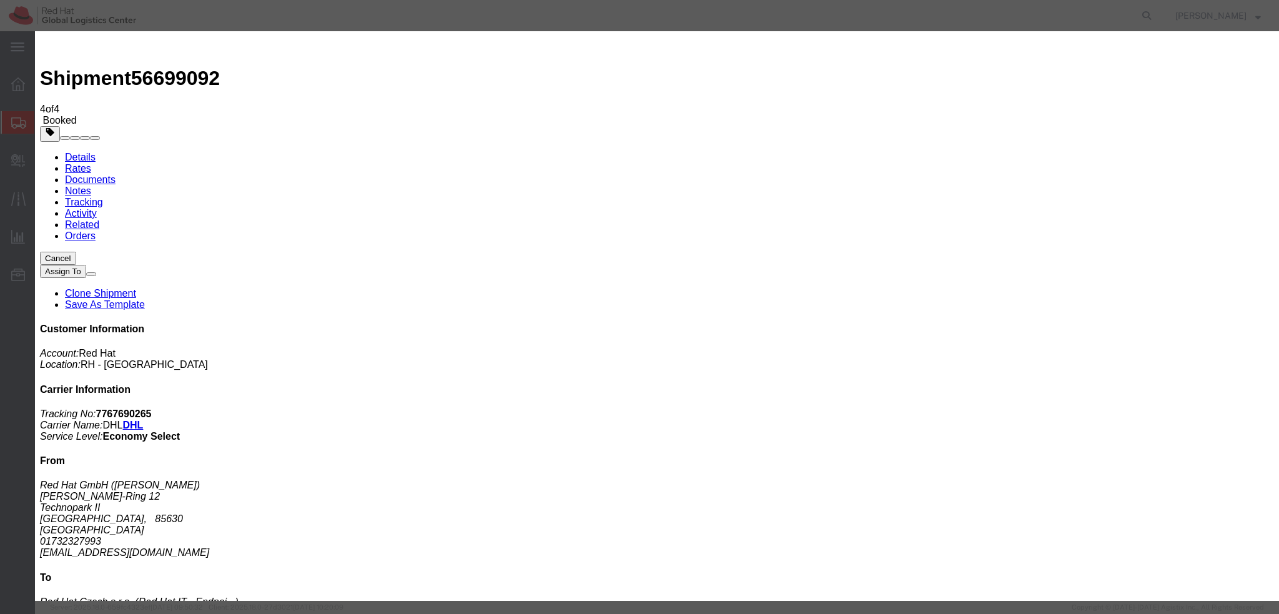
type textarea "Hi Veronika, please find the label for your shipment to Brno attached to this e…"
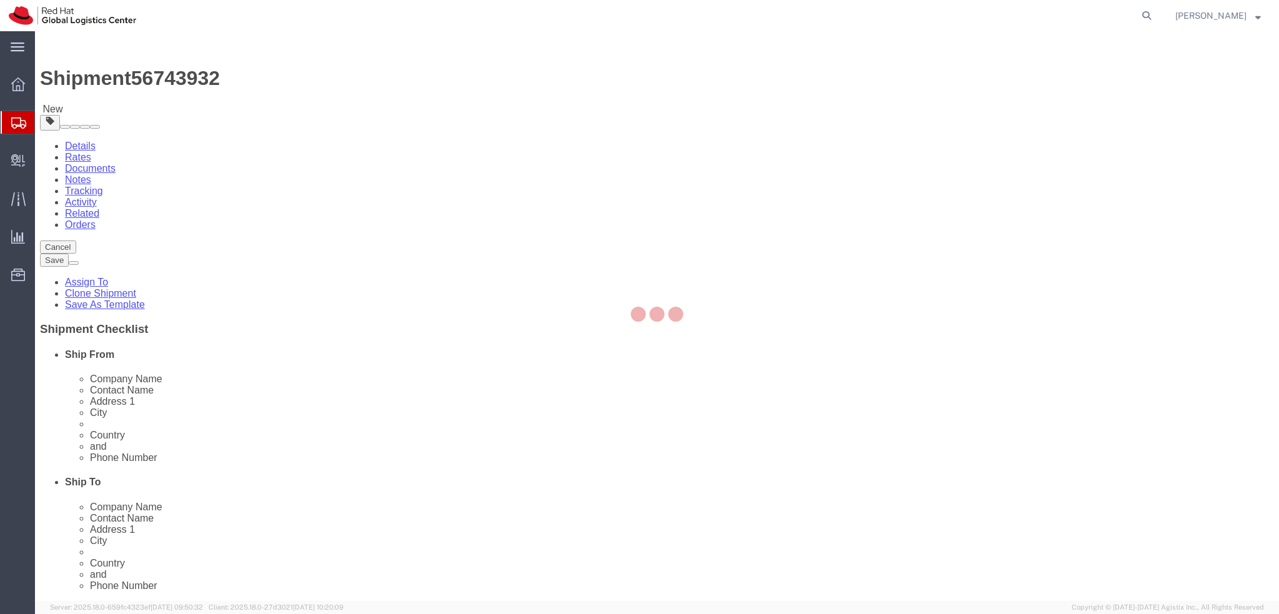
select select
select select "37974"
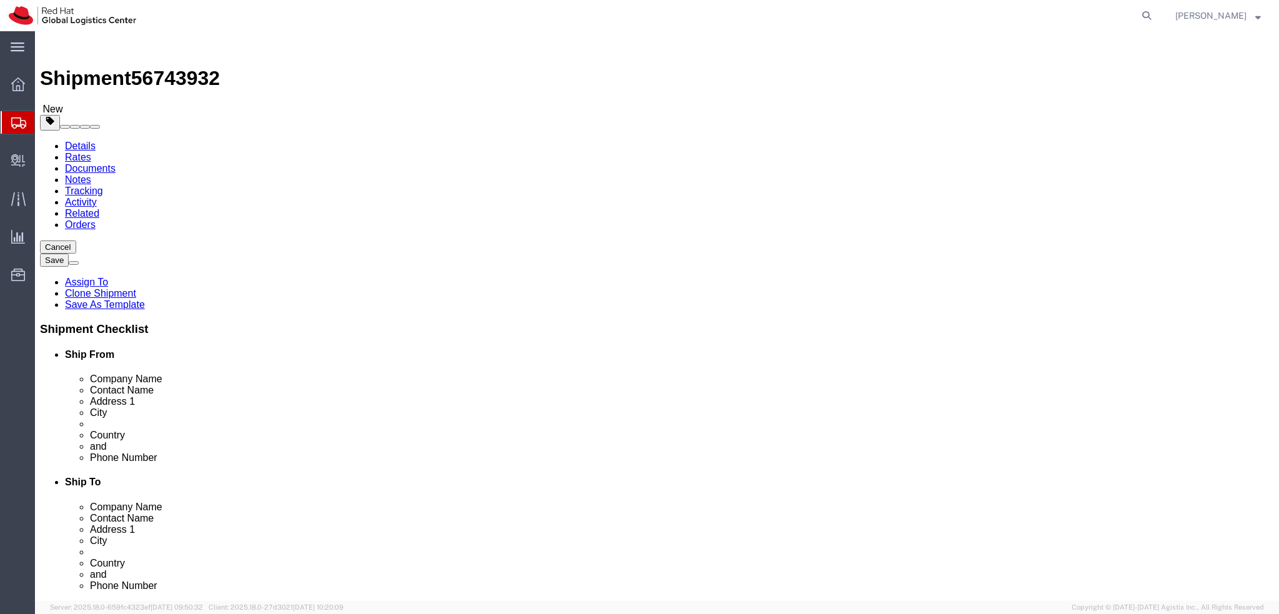
drag, startPoint x: 260, startPoint y: 260, endPoint x: 95, endPoint y: 270, distance: 165.1
click div "Location My Profile Location [GEOGRAPHIC_DATA] - [GEOGRAPHIC_DATA] - [GEOGRAPHI…"
drag, startPoint x: 240, startPoint y: 230, endPoint x: 32, endPoint y: 230, distance: 207.9
click div "Company Name Red Hat"
paste input "[PERSON_NAME]"
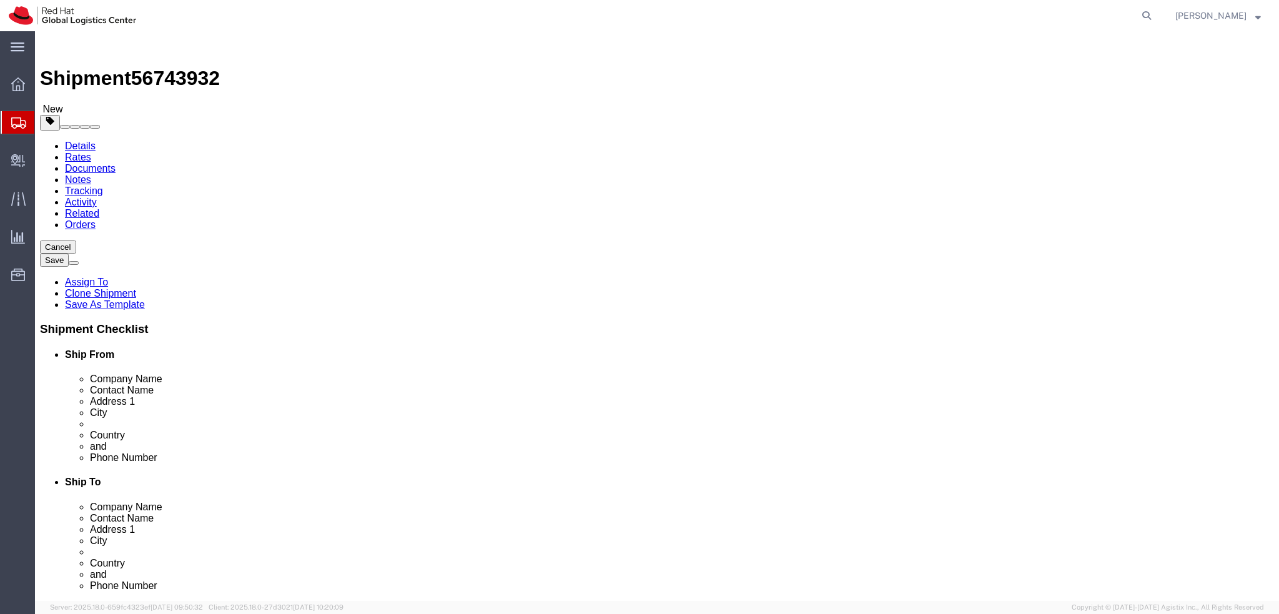
type input "[PERSON_NAME]"
click label "Address 1"
click icon
click dd "450.00 GBP"
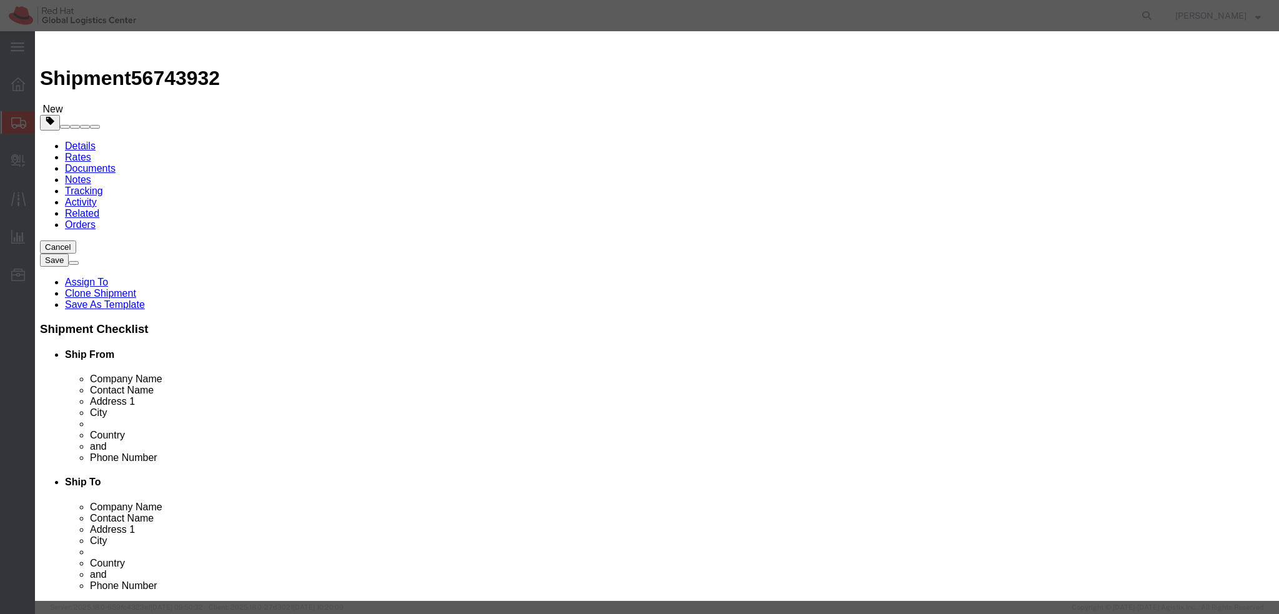
click button "Close"
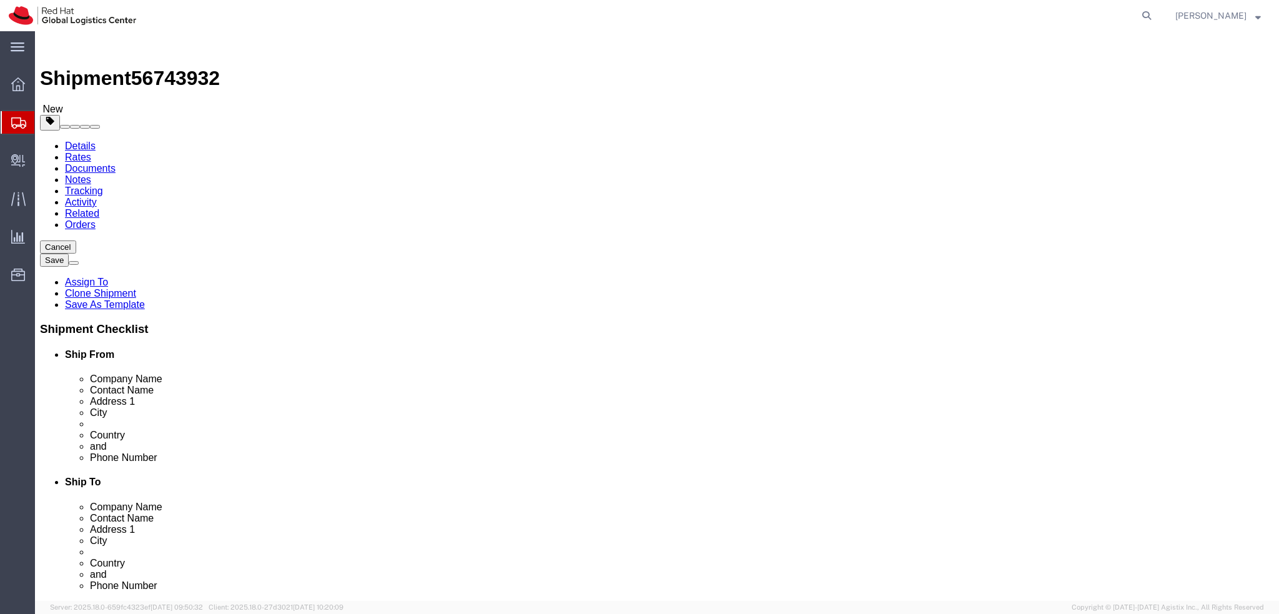
click dd "450.00 GBP"
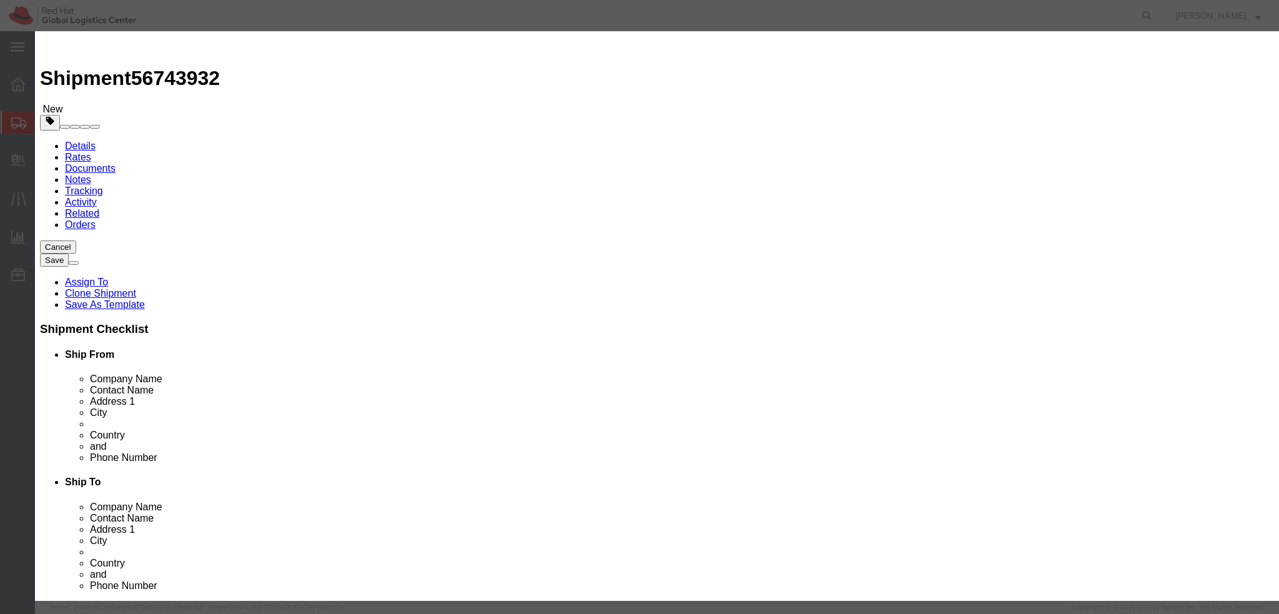
click textarea
type textarea "Laptop"
click button "Save & Close"
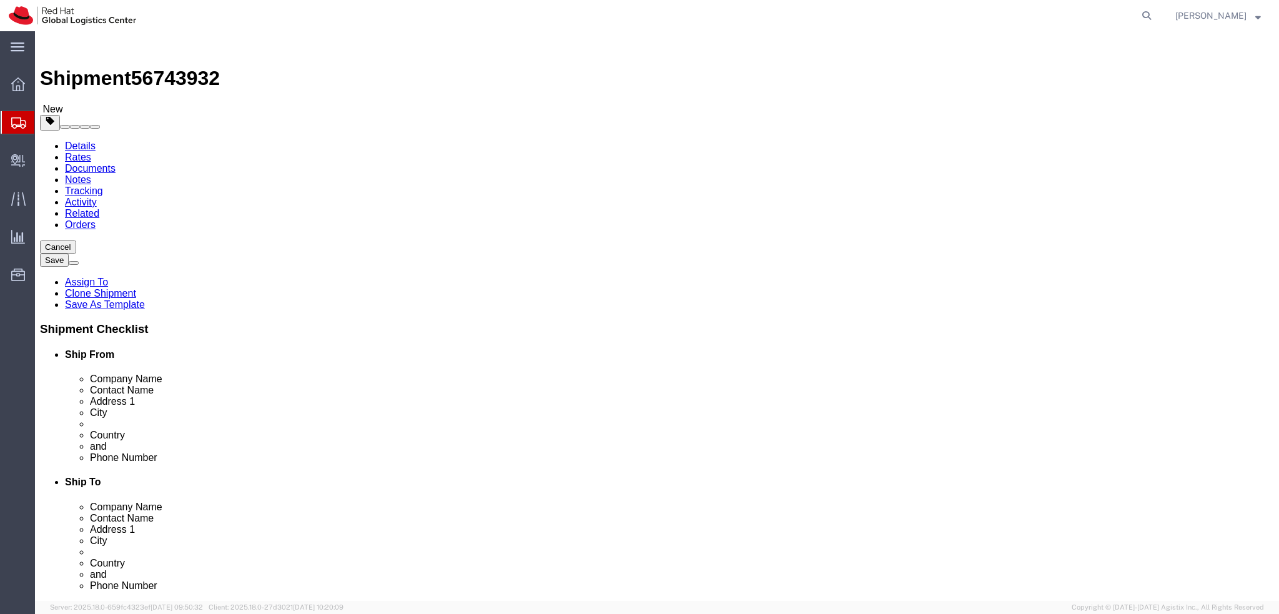
click icon
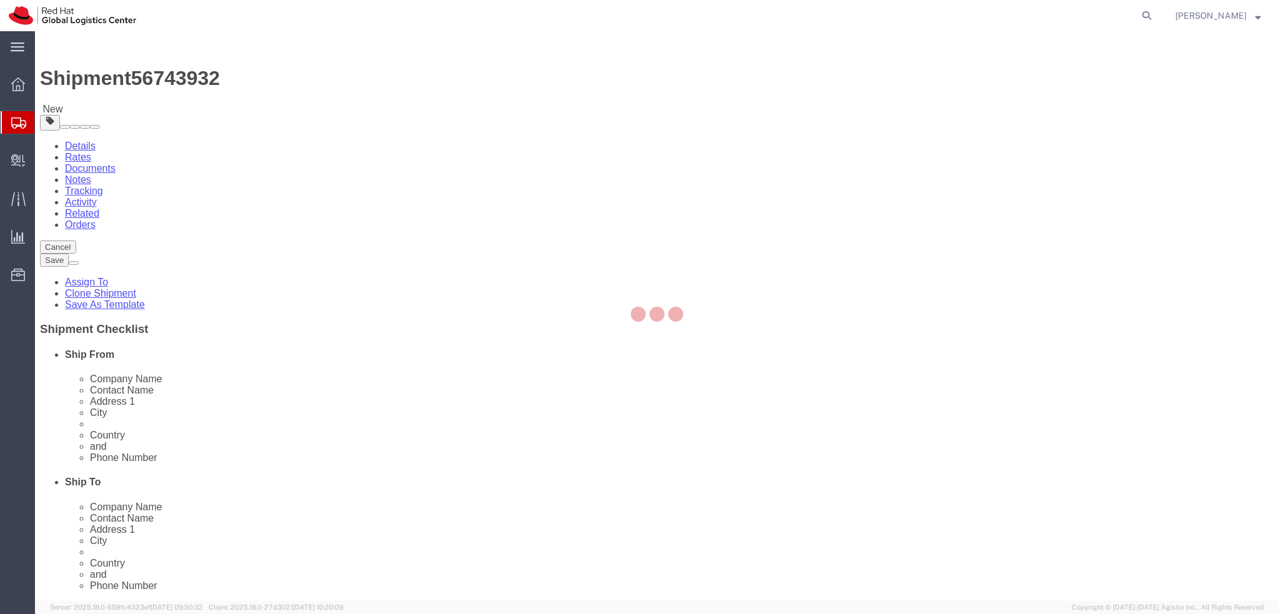
select select "COSTCENTER"
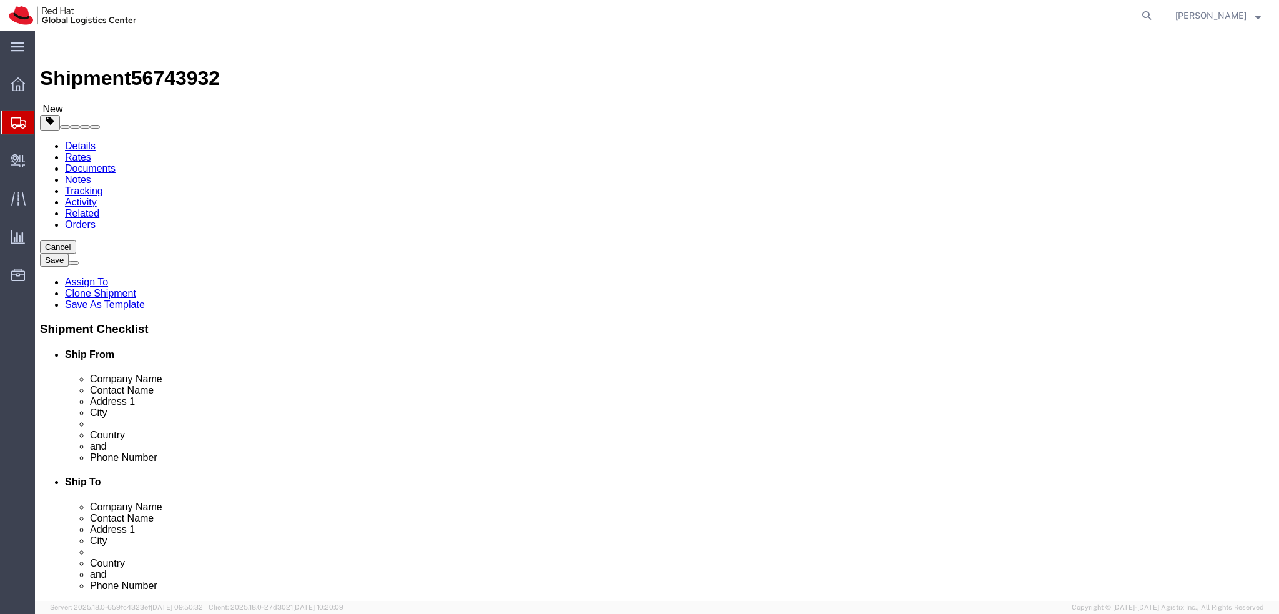
click button "Rate Shipment"
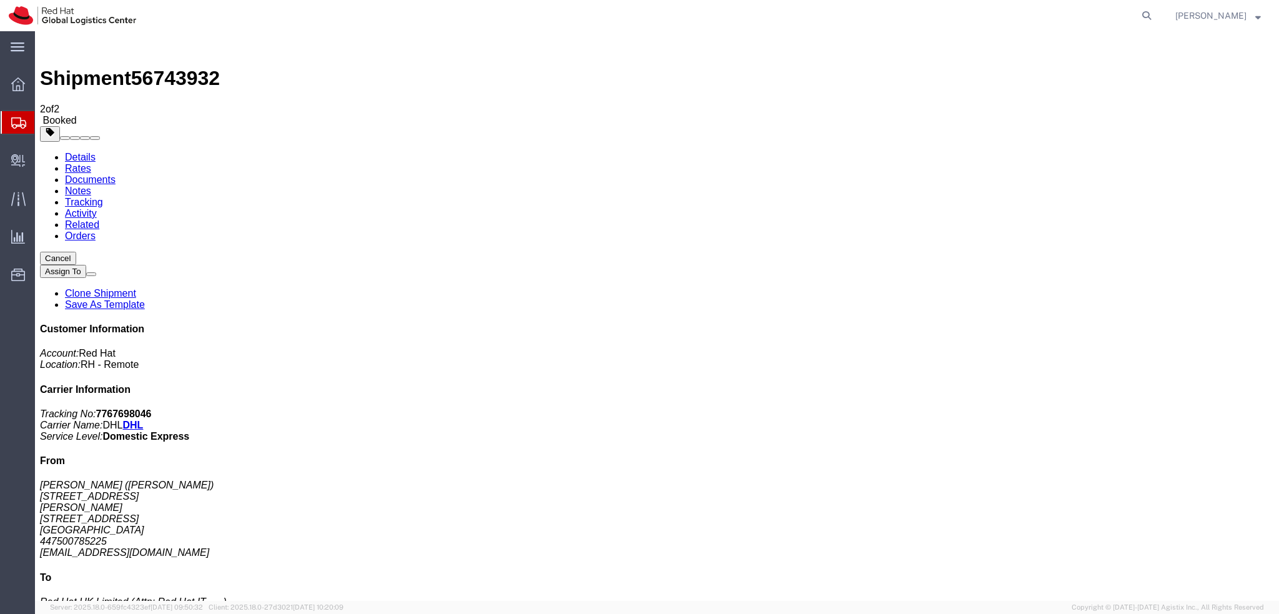
click at [82, 152] on link "Details" at bounding box center [80, 157] width 31 height 11
click link "Schedule pickup request"
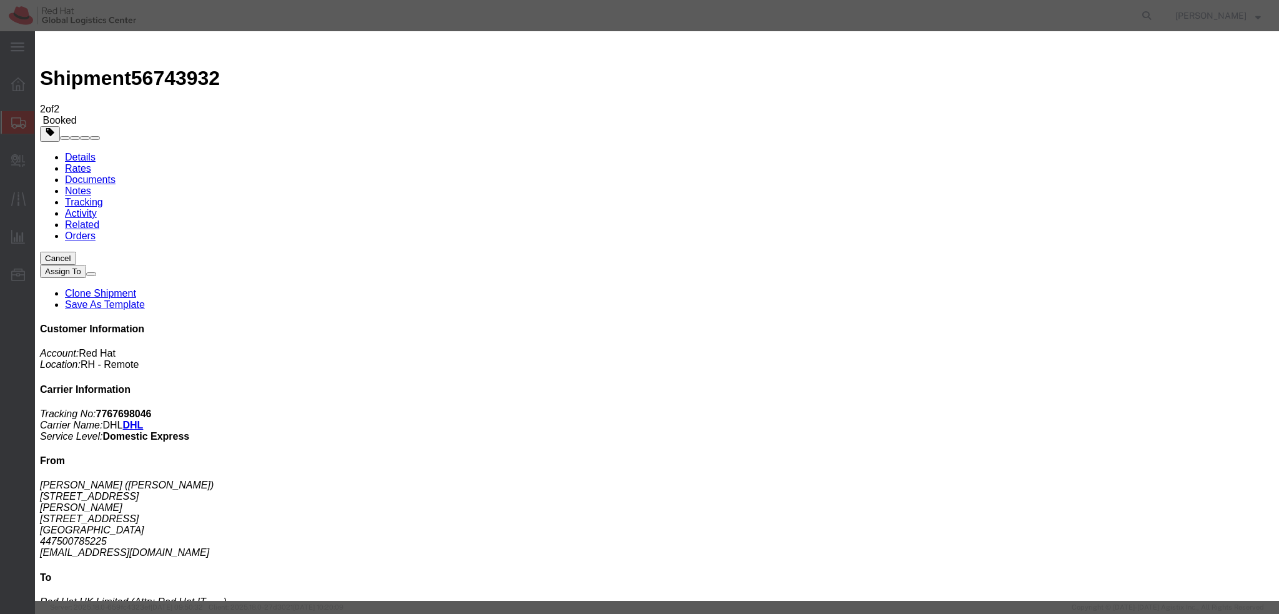
click button "Close"
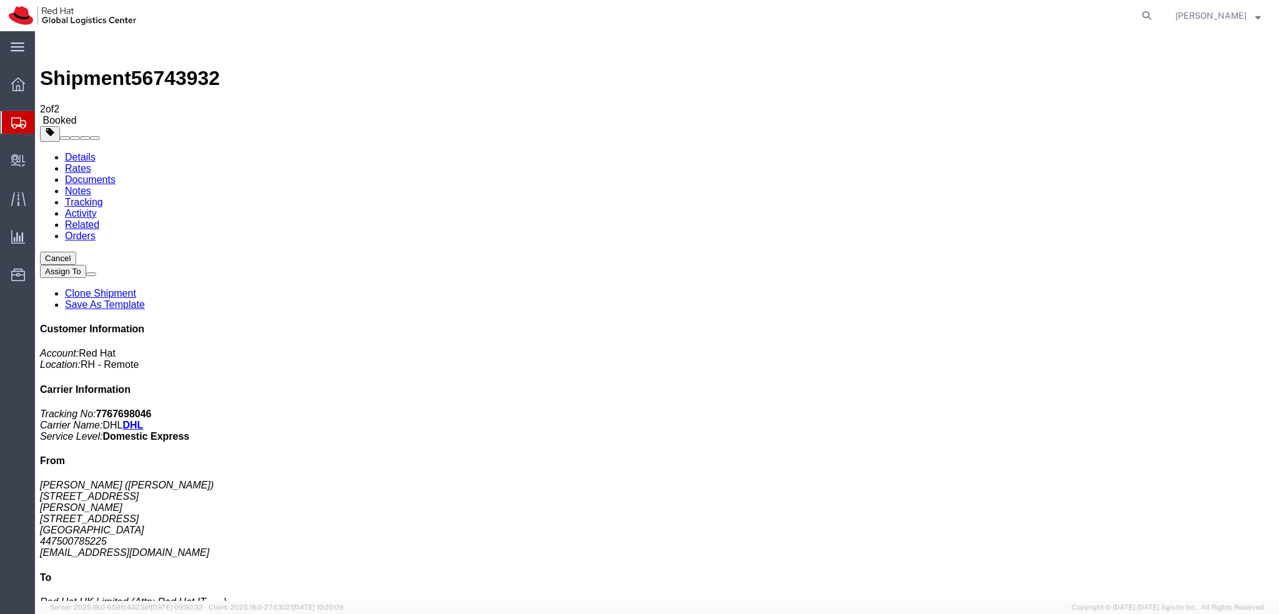
click span "button"
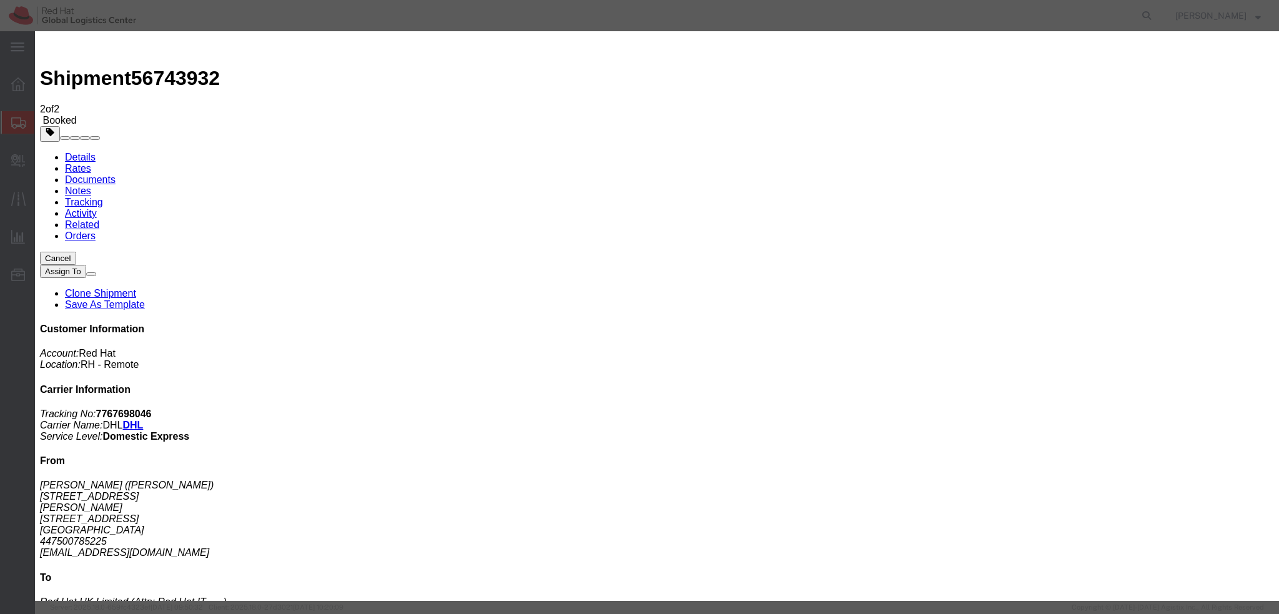
click div "[DATE] 12:00 PM"
type input "10:00 AM"
click button "Apply"
click div "[DATE] 4:00 PM"
type input "12:30 PM"
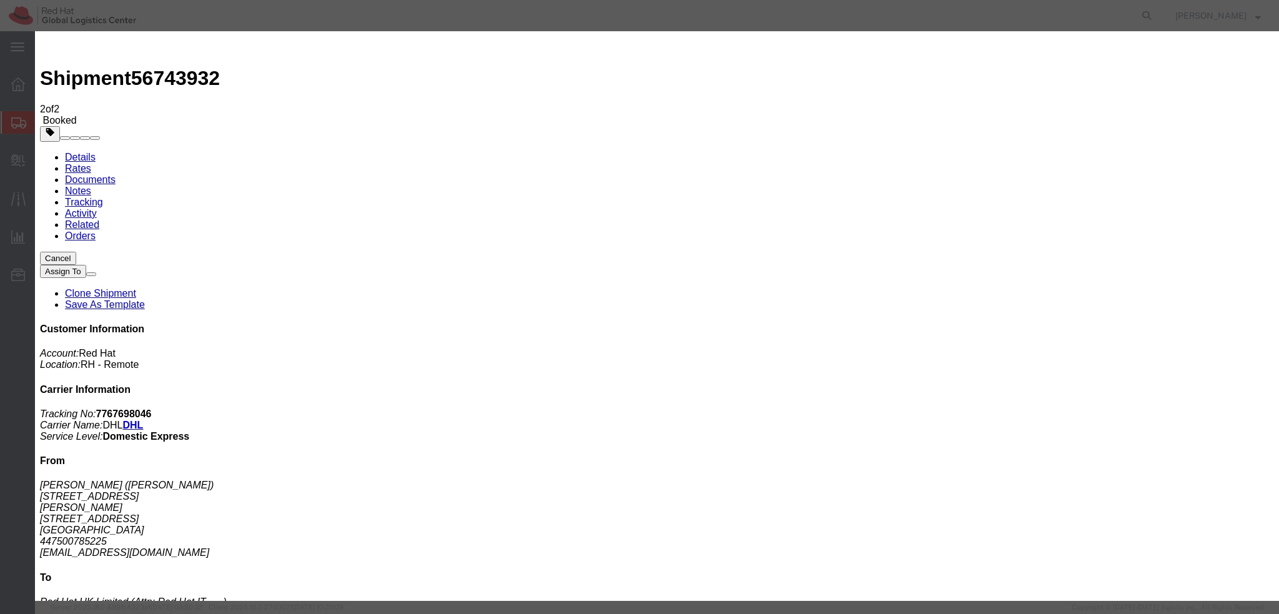
click button "Apply"
click button "Save"
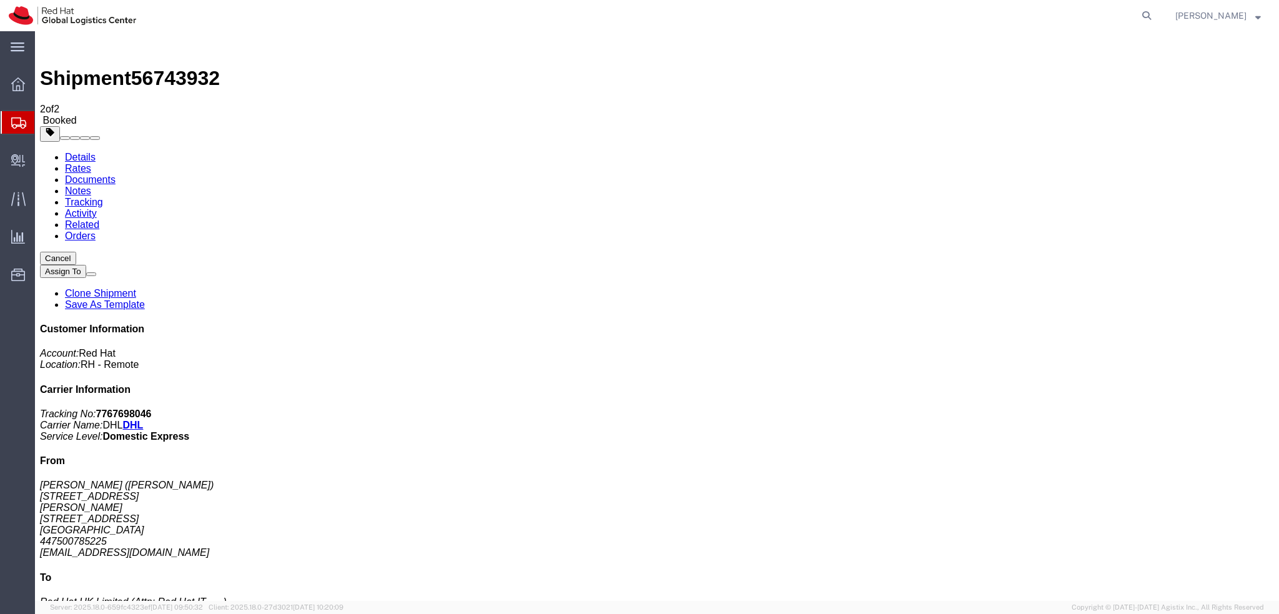
click button "Close"
click address "[PERSON_NAME] ([PERSON_NAME]) [STREET_ADDRESS][PERSON_NAME] 447500785225 [EMAIL…"
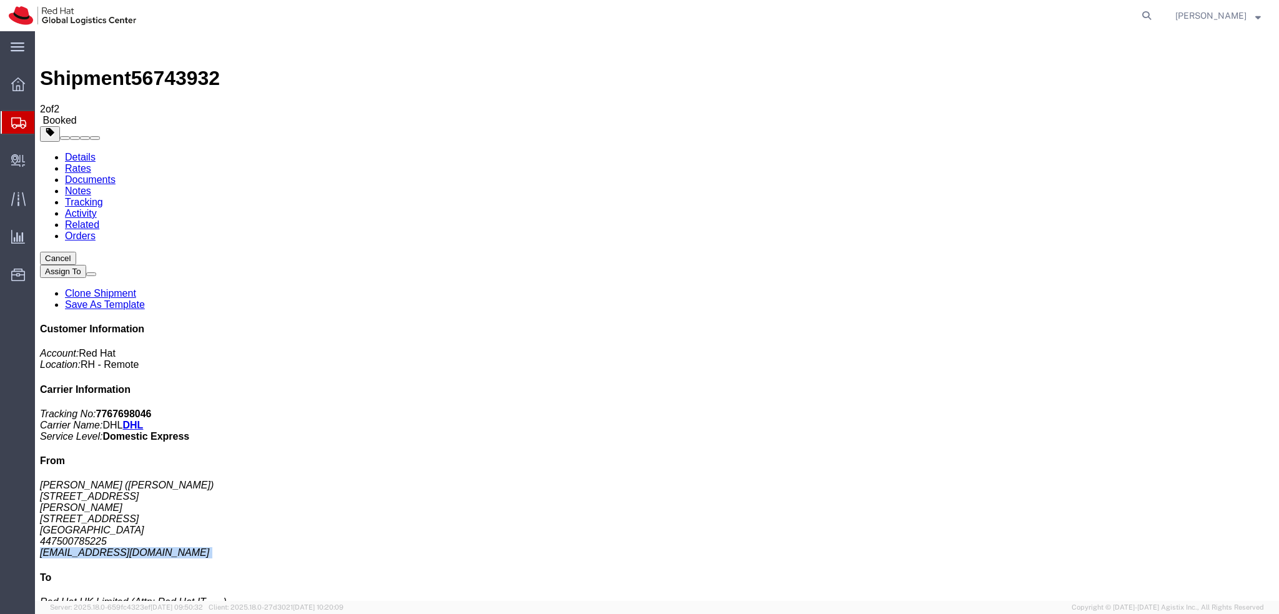
copy div "[EMAIL_ADDRESS][DOMAIN_NAME]"
click link "Documents"
click at [1086, 479] on address "[PERSON_NAME] ([PERSON_NAME]) [STREET_ADDRESS][PERSON_NAME] 447500785225 [EMAIL…" at bounding box center [657, 518] width 1234 height 79
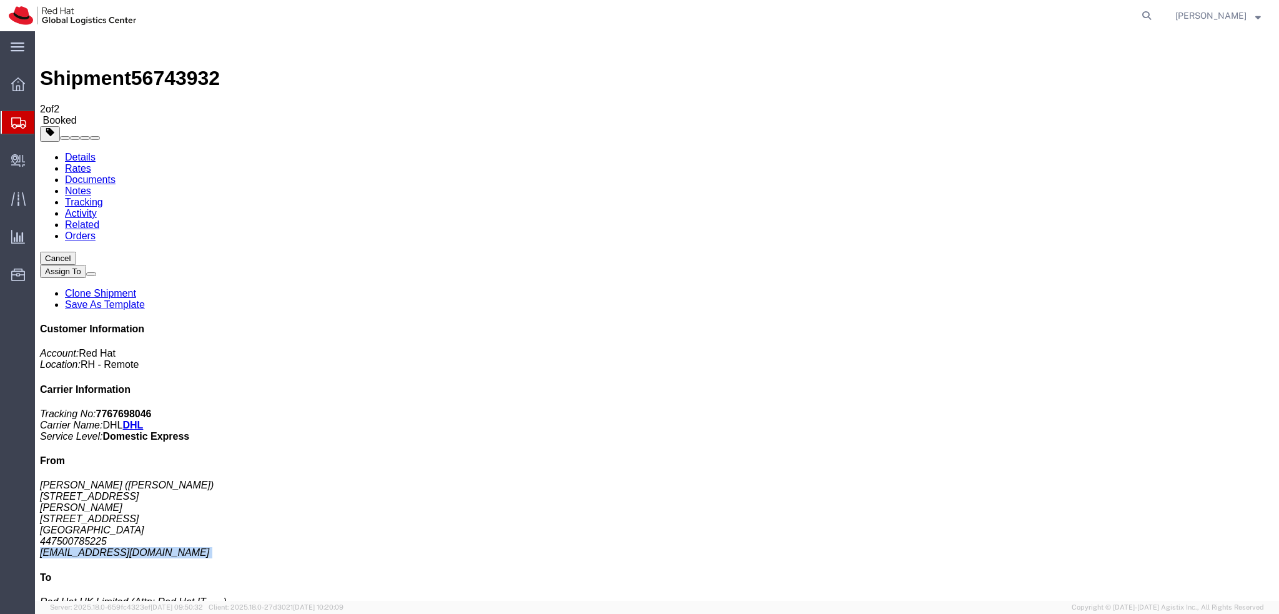
copy div "[EMAIL_ADDRESS][DOMAIN_NAME]"
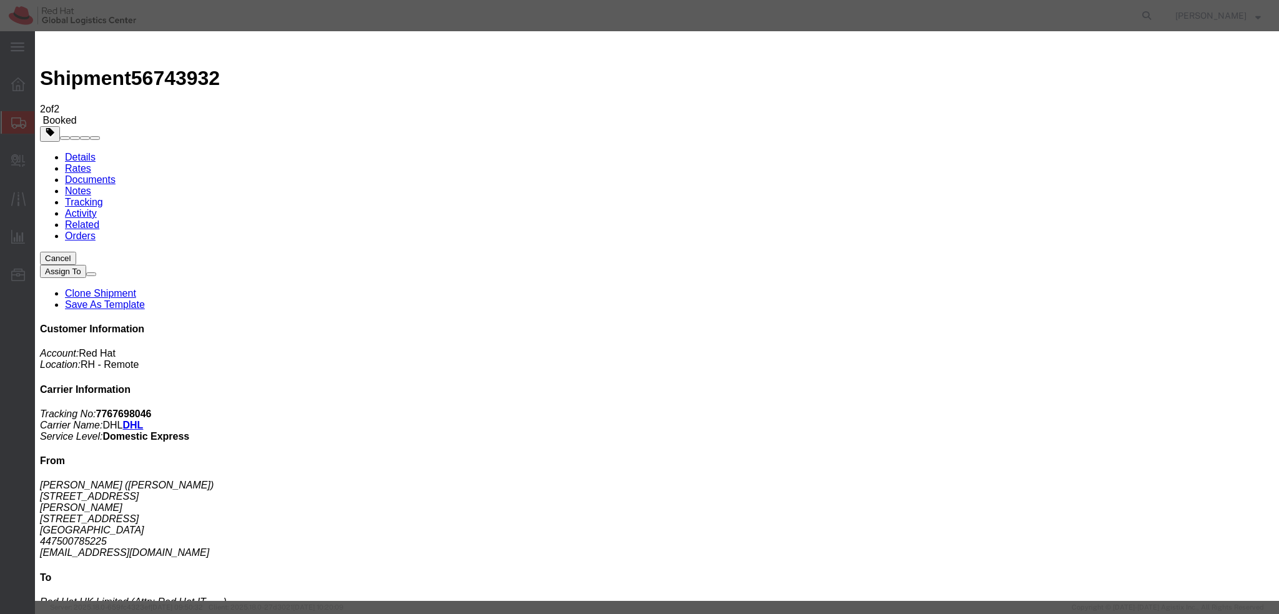
paste input "[EMAIL_ADDRESS][DOMAIN_NAME]"
type input "[EMAIL_ADDRESS][DOMAIN_NAME]"
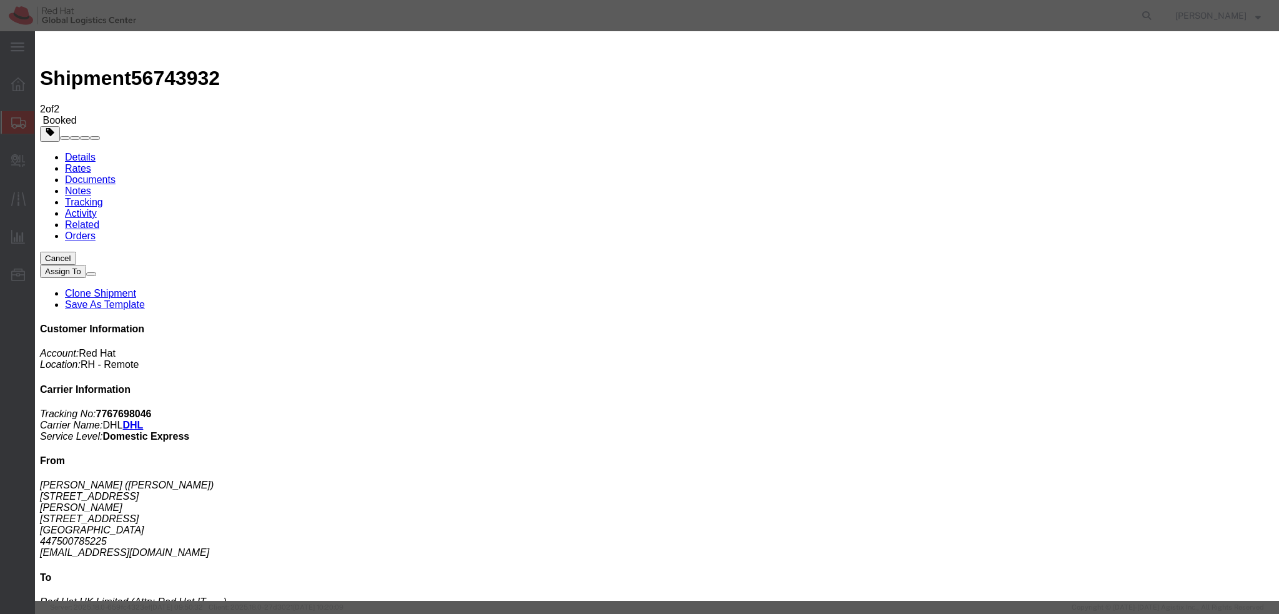
paste textarea "Hi [PERSON_NAME], please find the label for your shipment to [GEOGRAPHIC_DATA] …"
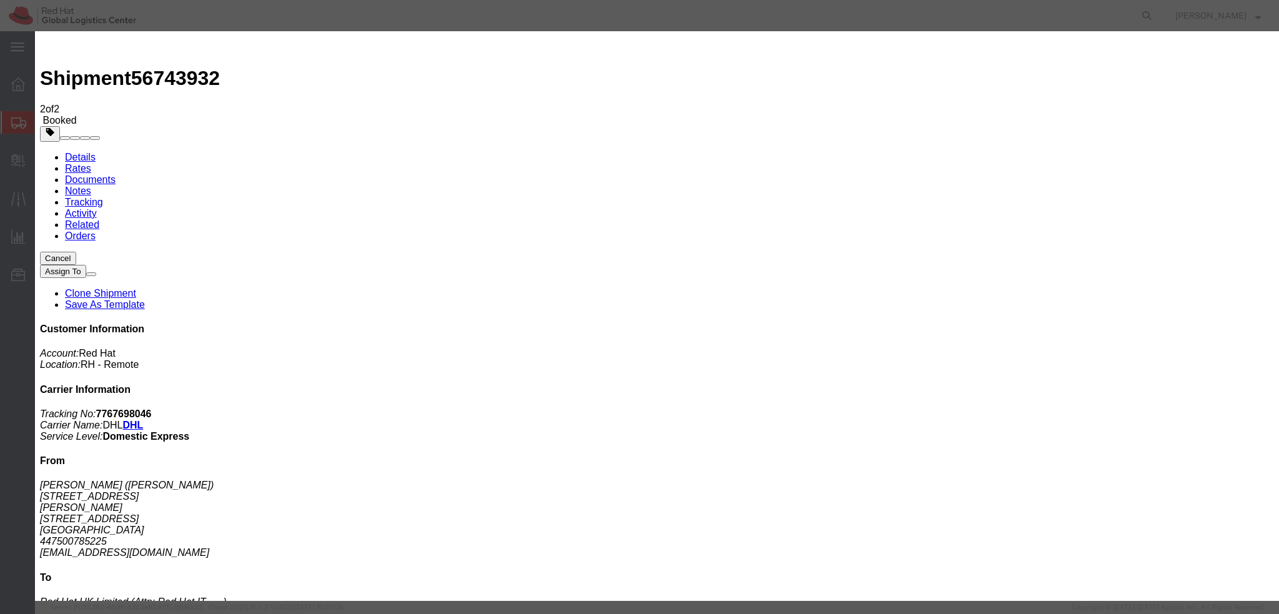
type textarea "Hi [PERSON_NAME], please find the label for your shipment to [GEOGRAPHIC_DATA] …"
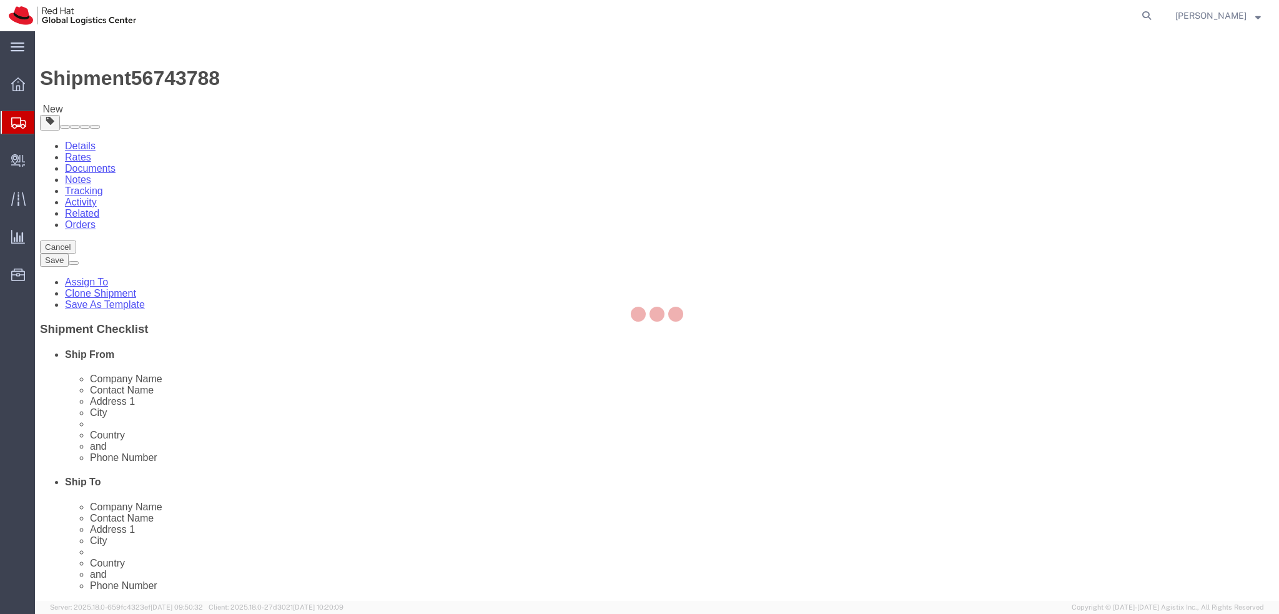
select select
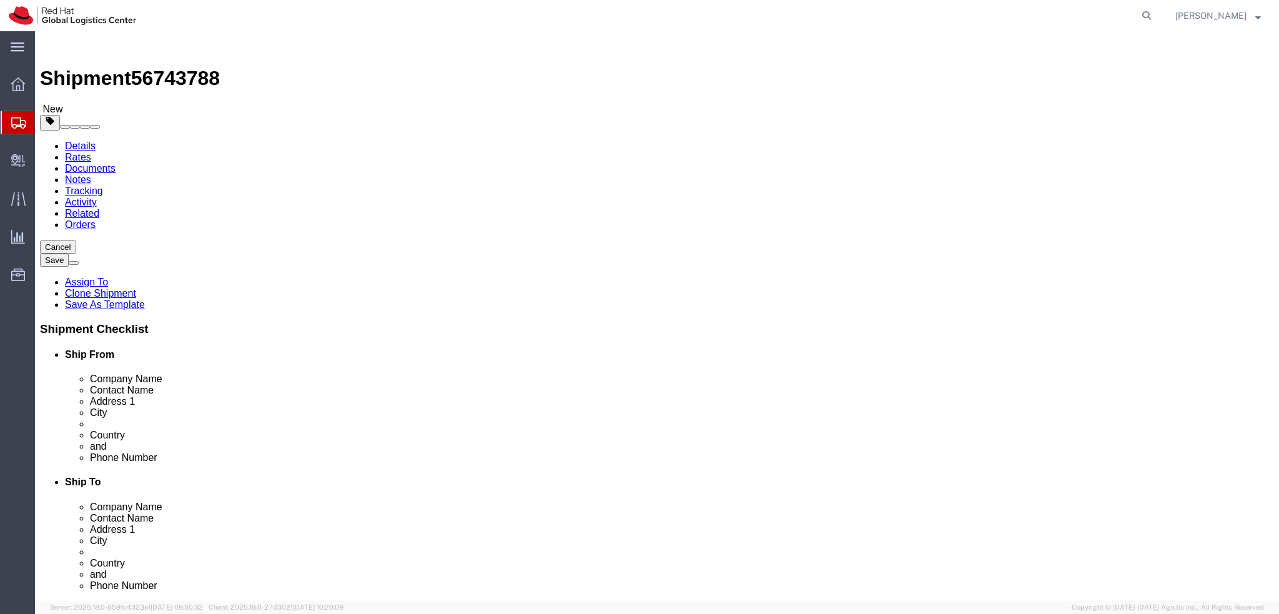
click input "Mohamled Salah Mdini"
drag, startPoint x: 294, startPoint y: 249, endPoint x: 268, endPoint y: 250, distance: 25.6
click input "Mohamled Salah Mdini"
drag, startPoint x: 310, startPoint y: 256, endPoint x: 110, endPoint y: 256, distance: 199.8
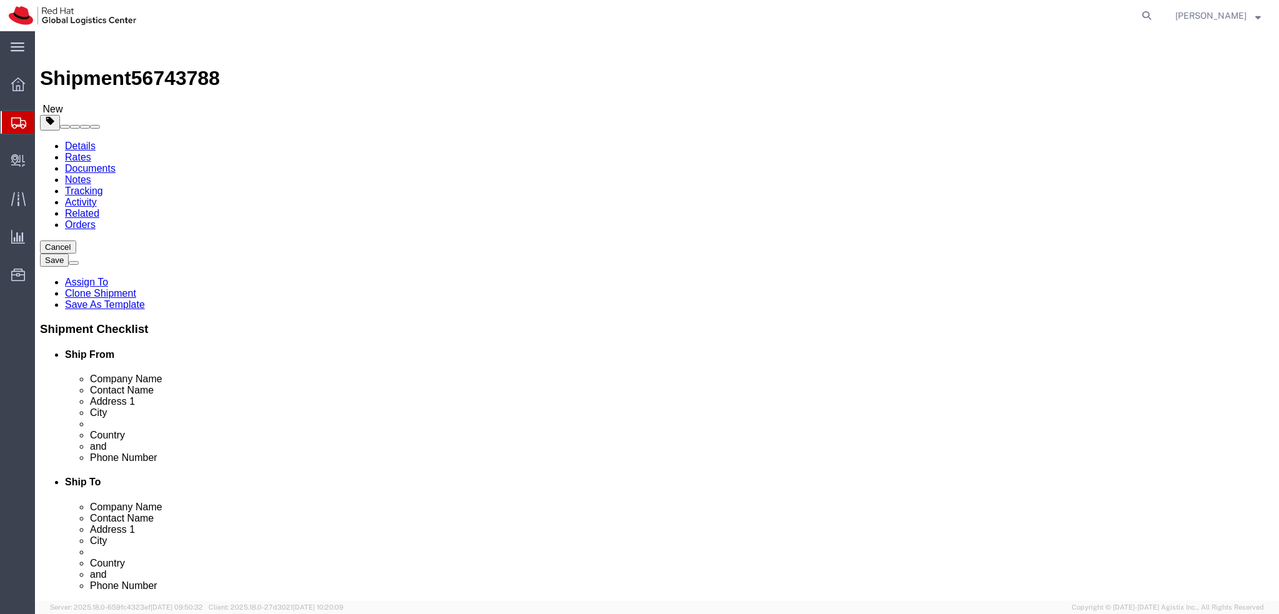
click div "Contact Name Mohamled Salah Mdini"
drag, startPoint x: 251, startPoint y: 232, endPoint x: 50, endPoint y: 238, distance: 201.1
click div "Company Name Red Hat"
paste input "Mohamled Salah Mdini"
type input "Mohamled Salah Mdini"
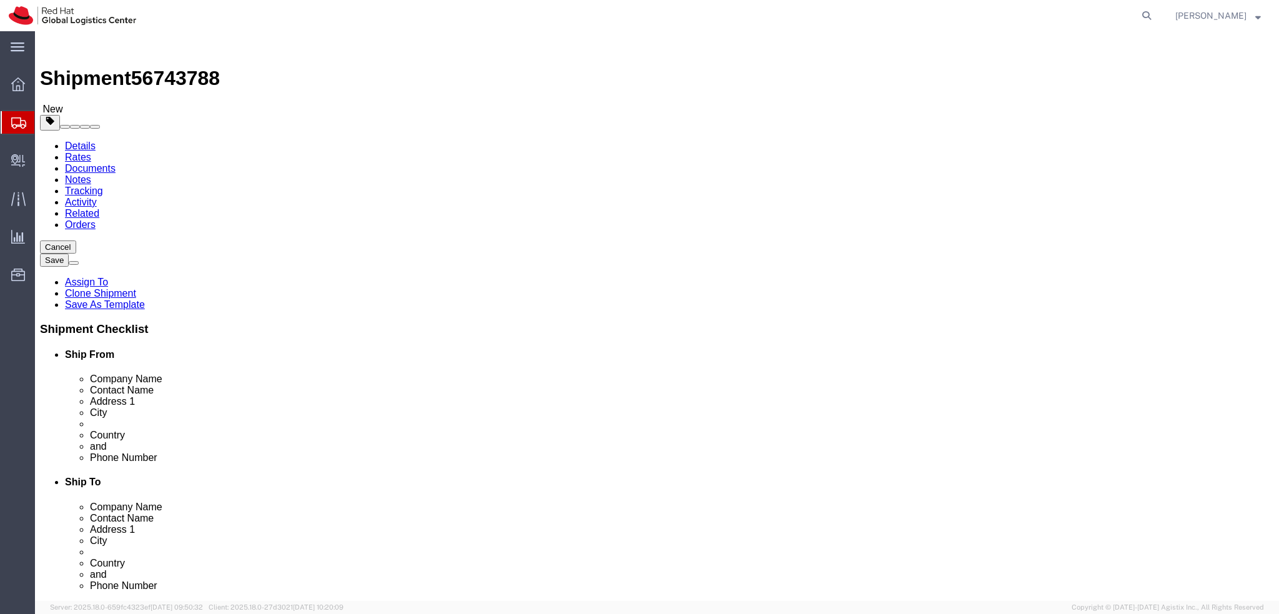
click label "Contact Name"
drag, startPoint x: 822, startPoint y: 232, endPoint x: 659, endPoint y: 241, distance: 162.6
click div "Company Name Securinfor - Logistique AXA GO"
drag, startPoint x: 744, startPoint y: 252, endPoint x: 617, endPoint y: 255, distance: 126.8
click div "Contact Name N/A"
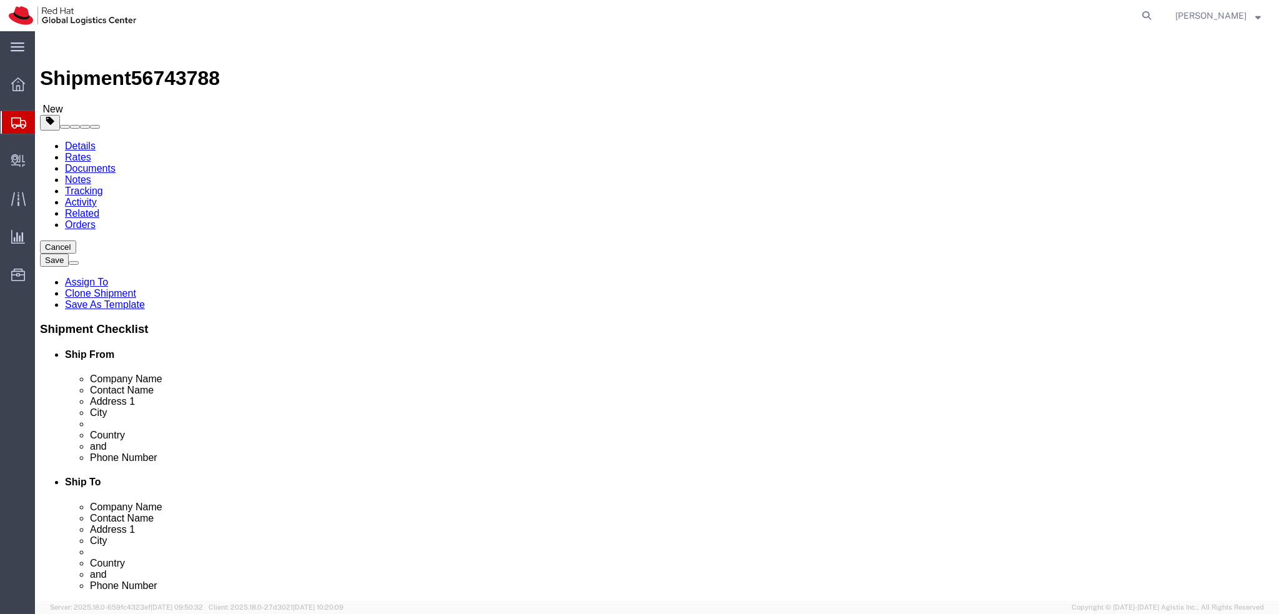
paste input "Securinfor - Logistique AXA GO"
type input "Securinfor - Logistique AXA GO"
click div
click icon
click div "Pieces: 1.00 Each Total value: 500.00 EUR"
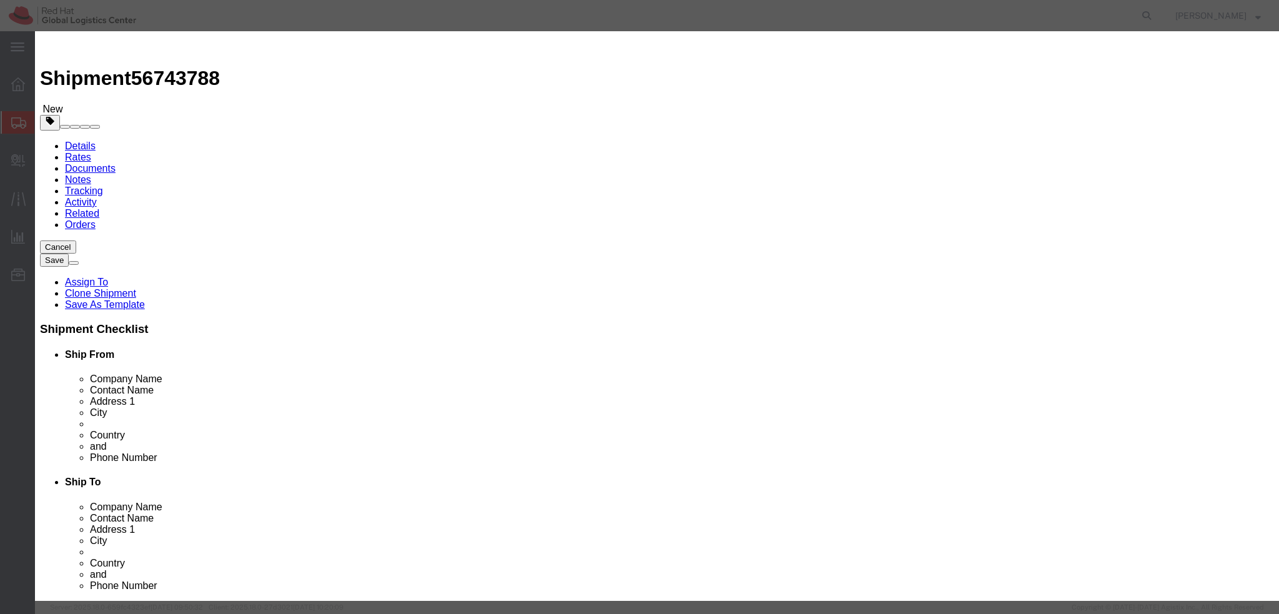
click textarea
type textarea "Laptop"
click icon
click textarea
type textarea "Headset"
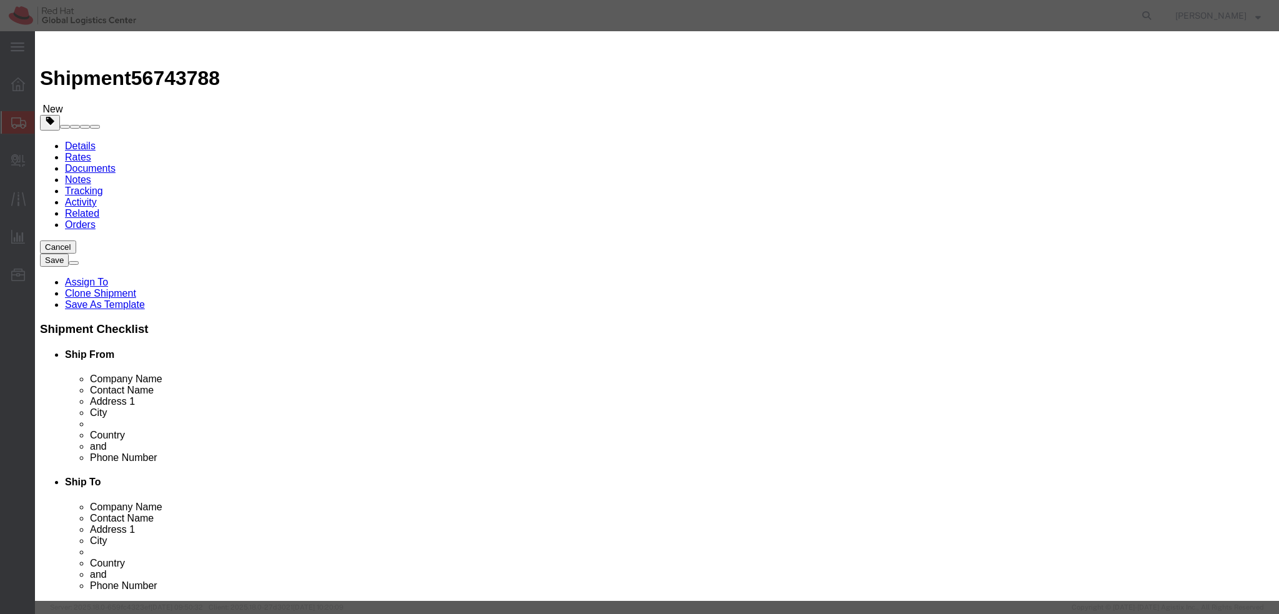
click button "Save & Close"
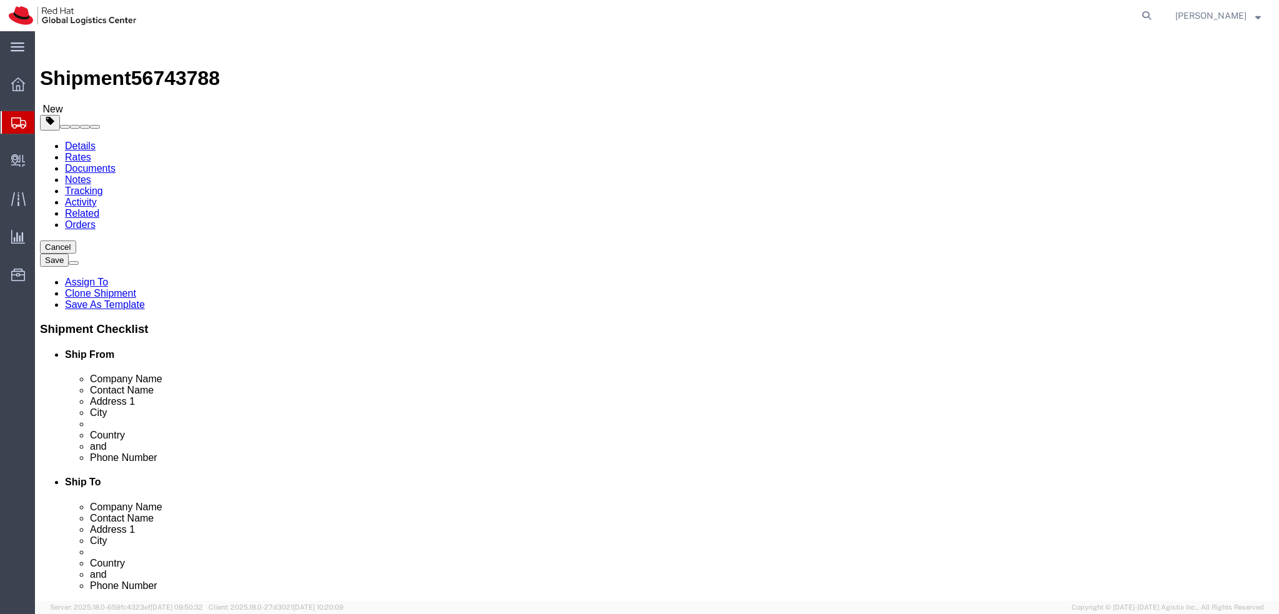
click icon
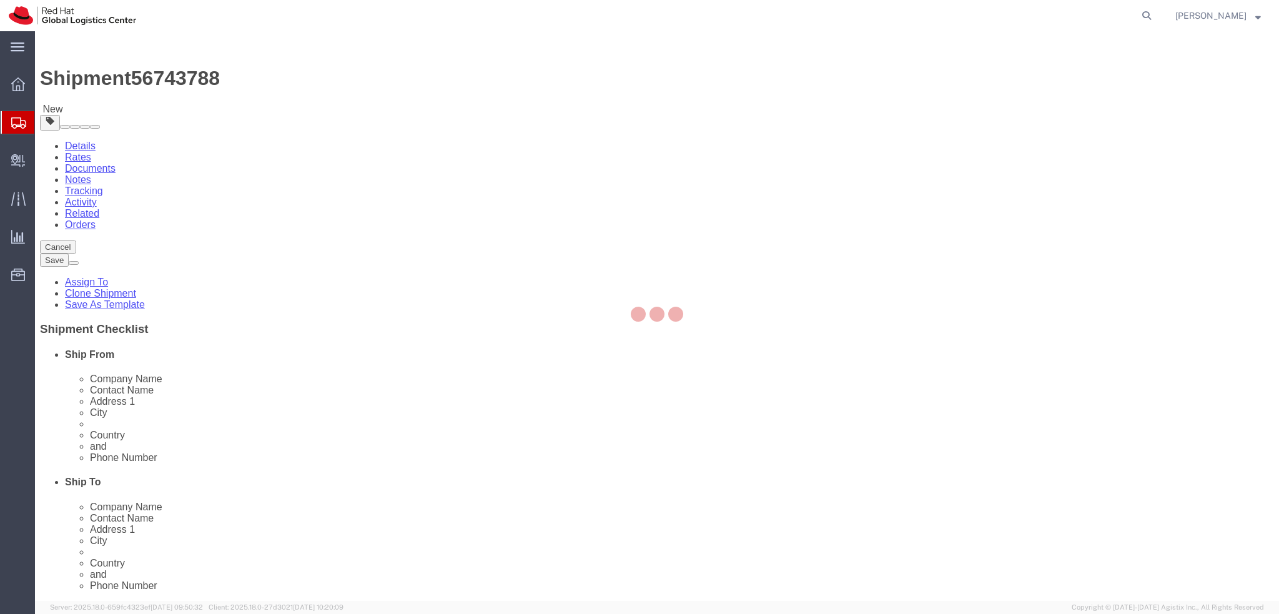
select select "COSTCENTER"
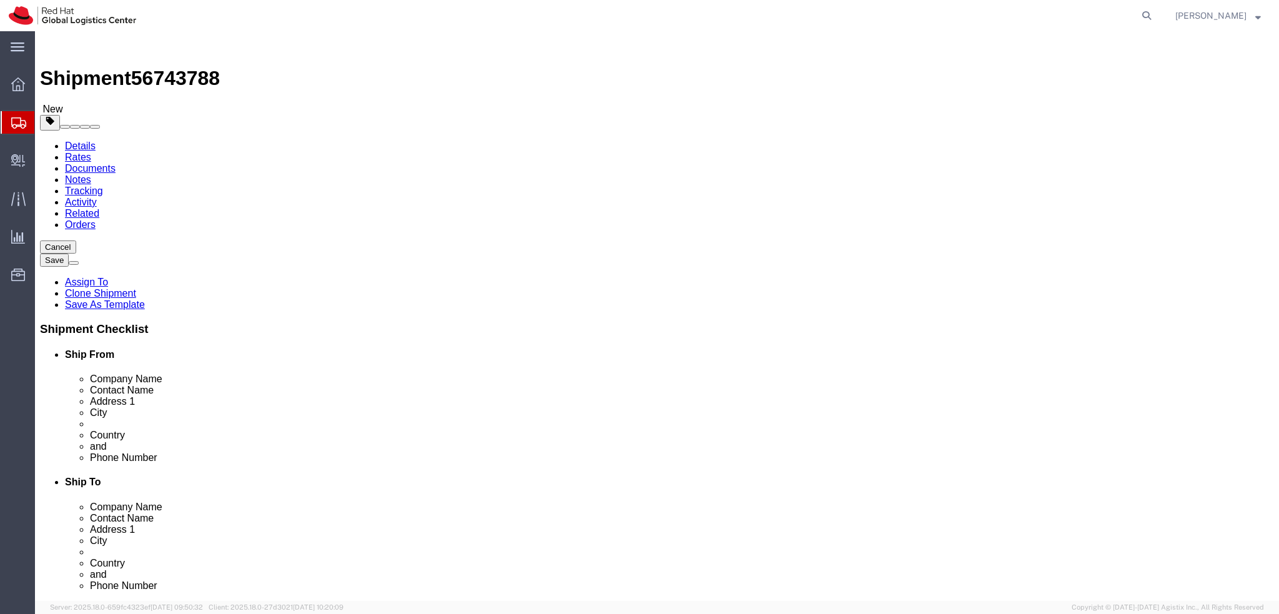
click icon
click link "Special Services"
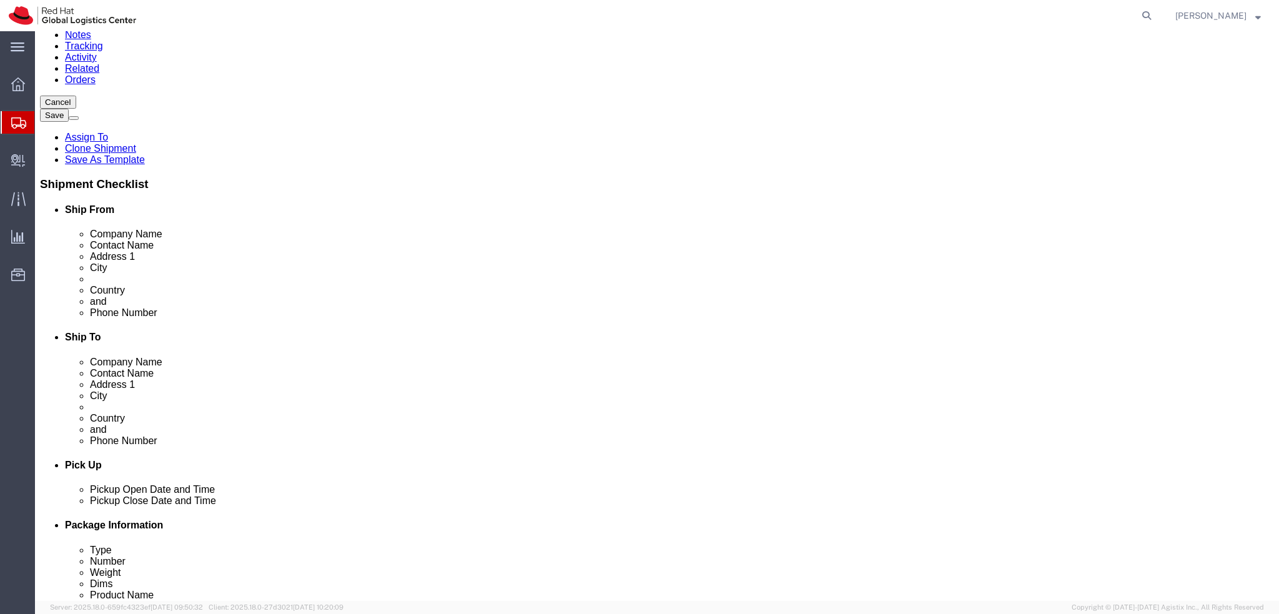
scroll to position [312, 0]
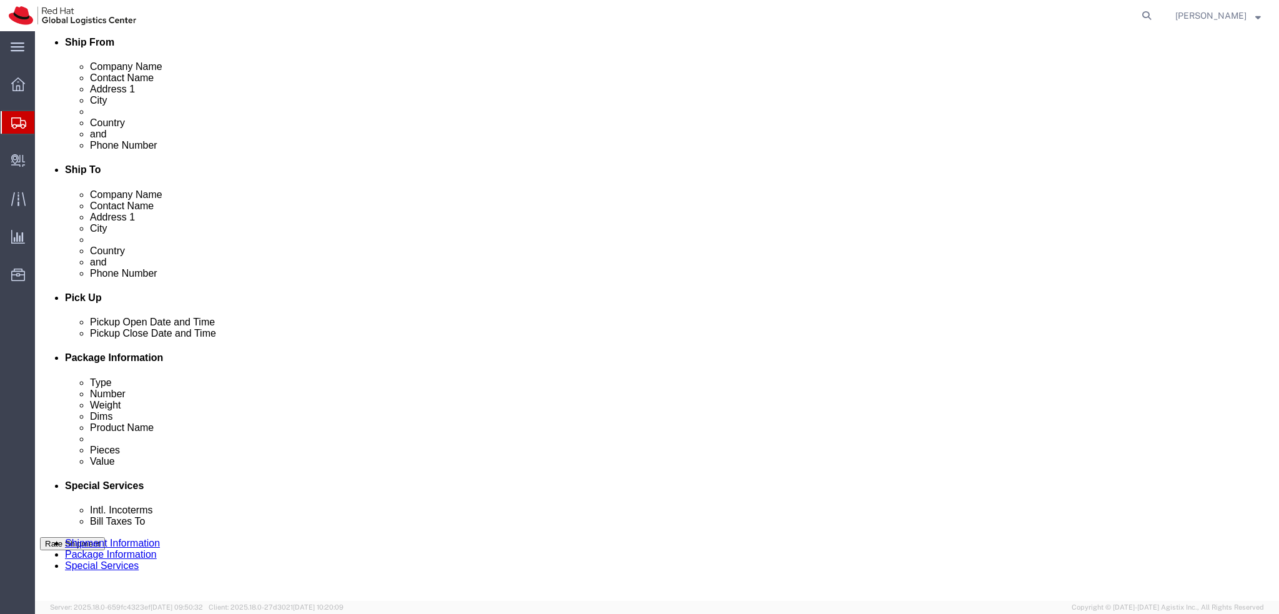
click button "Rate Shipment"
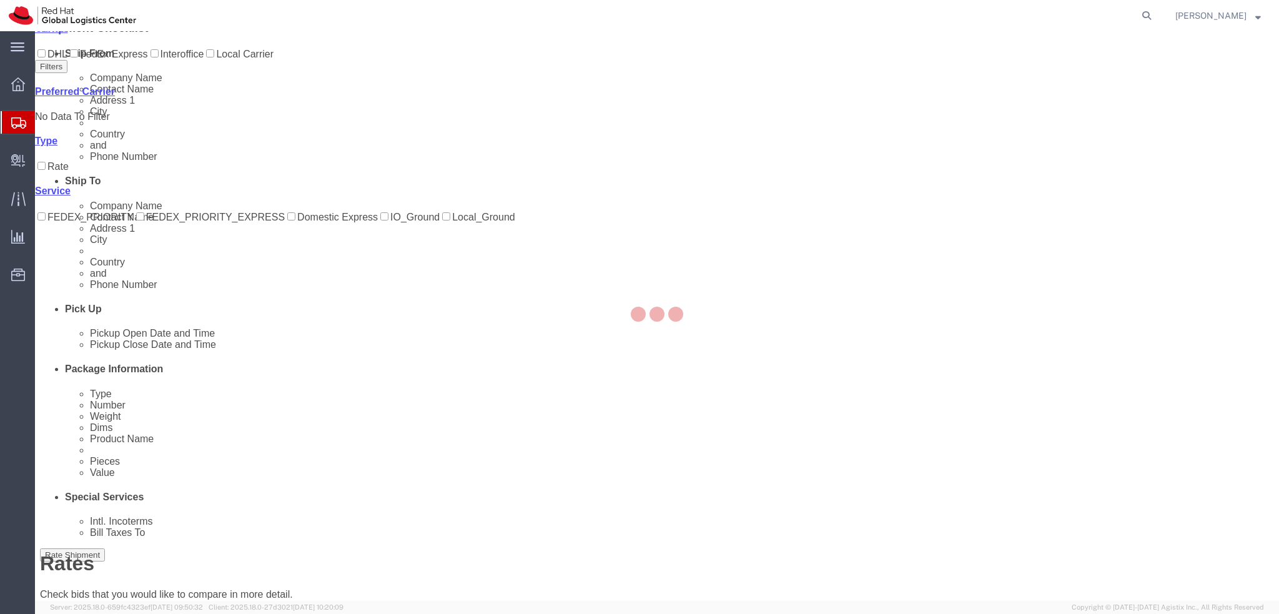
scroll to position [0, 0]
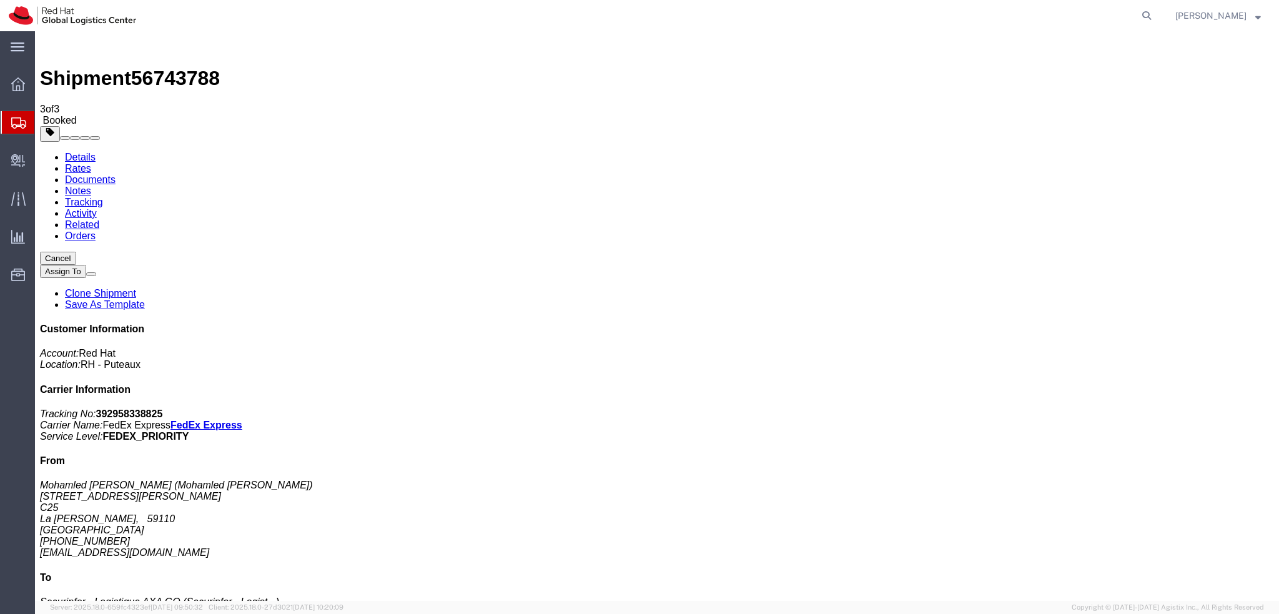
click at [77, 152] on link "Details" at bounding box center [80, 157] width 31 height 11
click span "button"
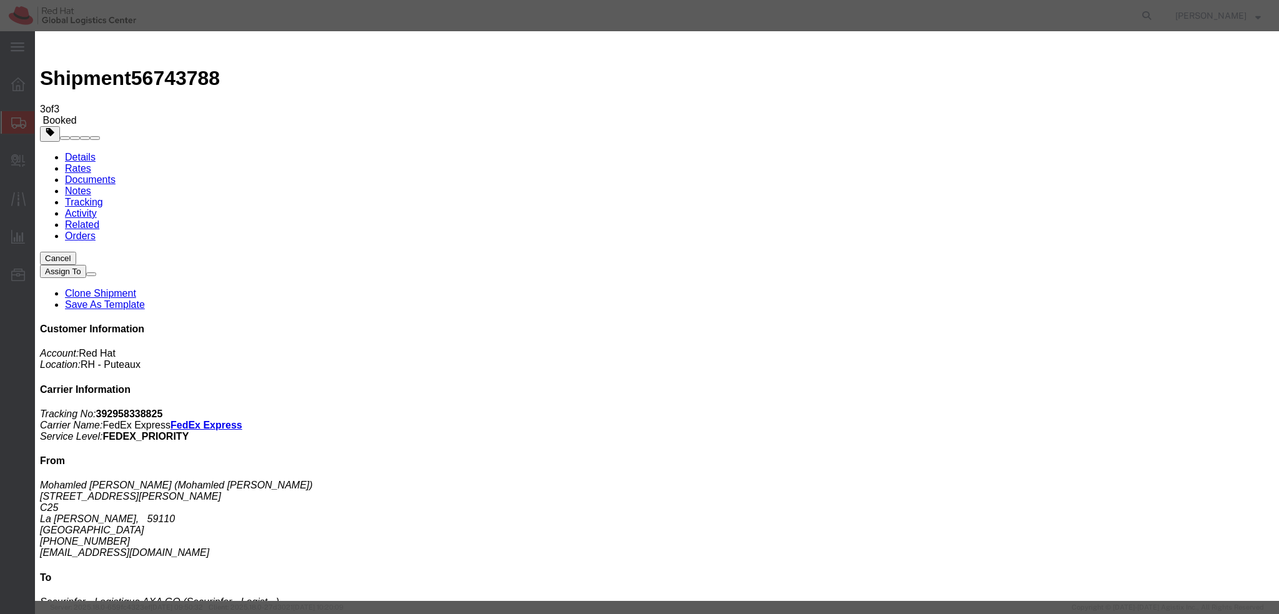
click icon
click div "[DATE] 12:00 PM"
click button "Apply"
click button "Save"
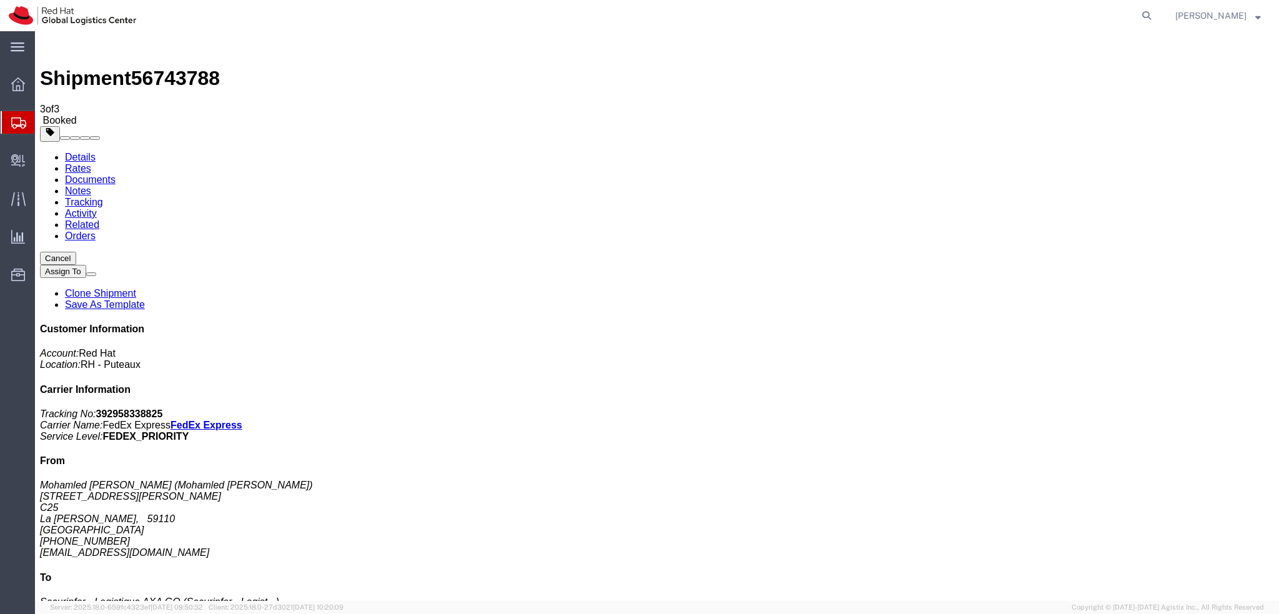
click button "Close"
click link "Schedule pickup request"
click address "Mohamled Salah Mdini (Mohamled Salah Mdini) 13 Rue du General De Gaulle C25 La …"
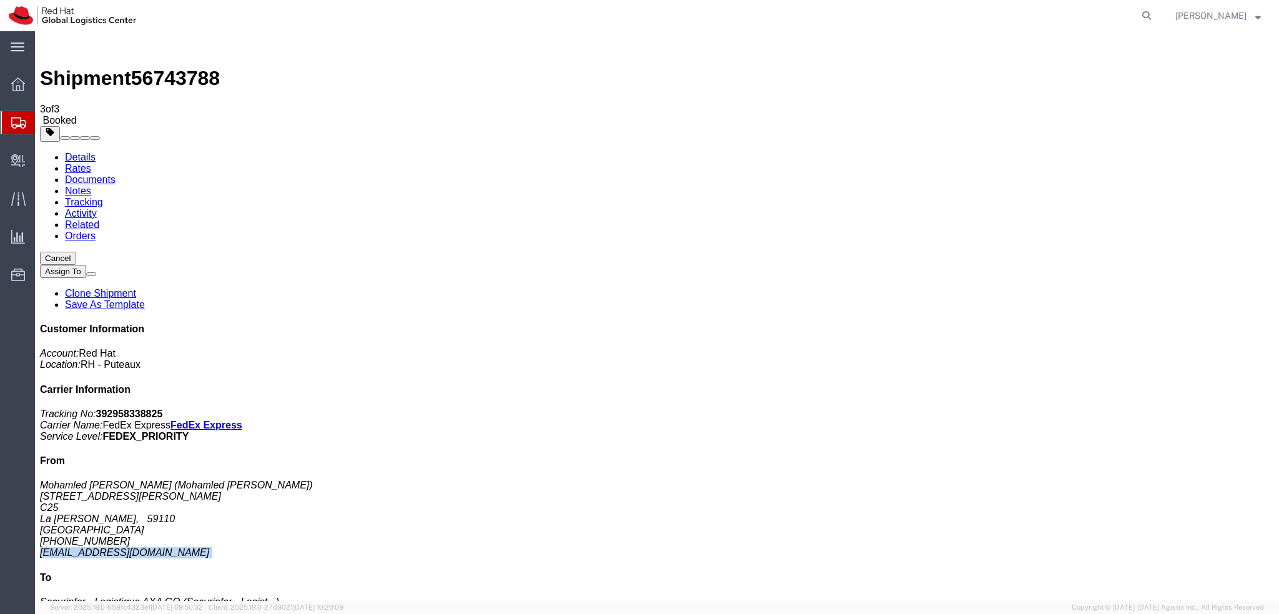
copy div "mohamedsalah.mdini@gmail.com"
click link "Documents"
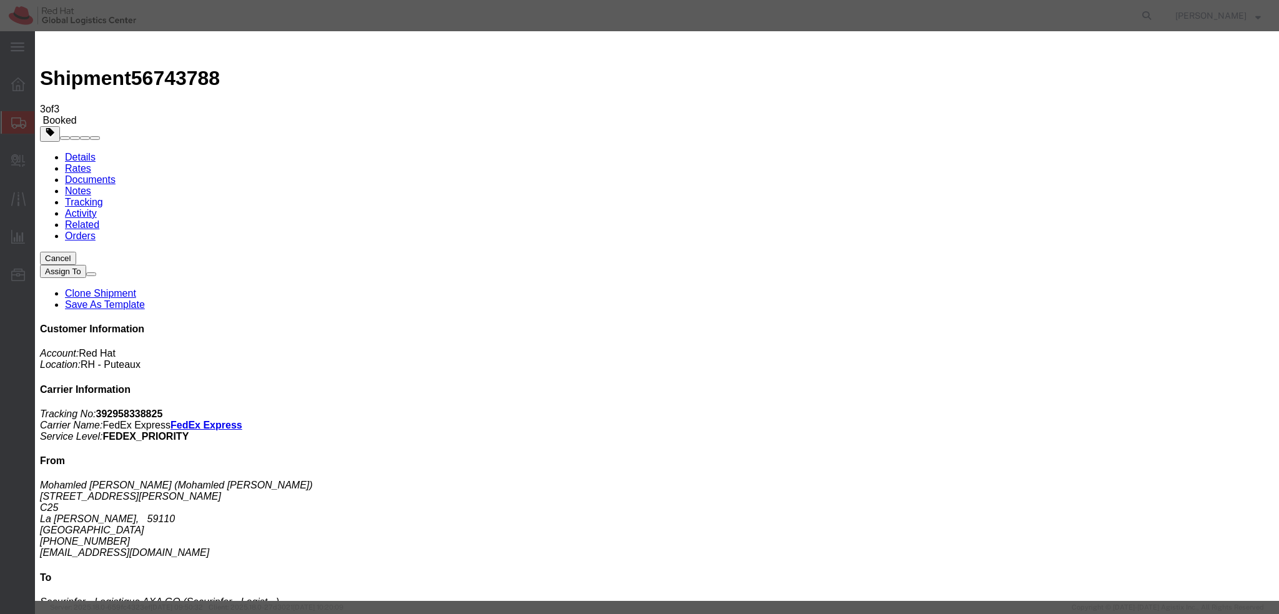
paste input "mohamedsalah.mdini@gmail.com"
type input "mohamedsalah.mdini@gmail.com"
paste textarea "Hi Nick, please find the label for your shipment to London attached to this ema…"
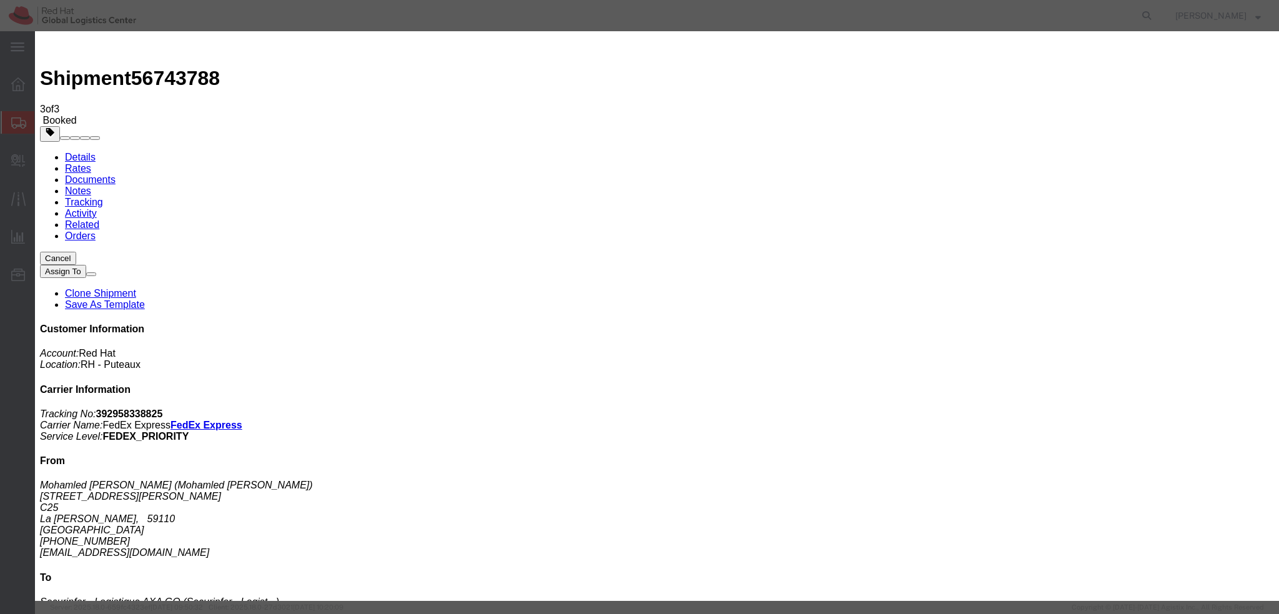
type textarea "Hi Nick, please find the label for your shipment to Wissous attached to this em…"
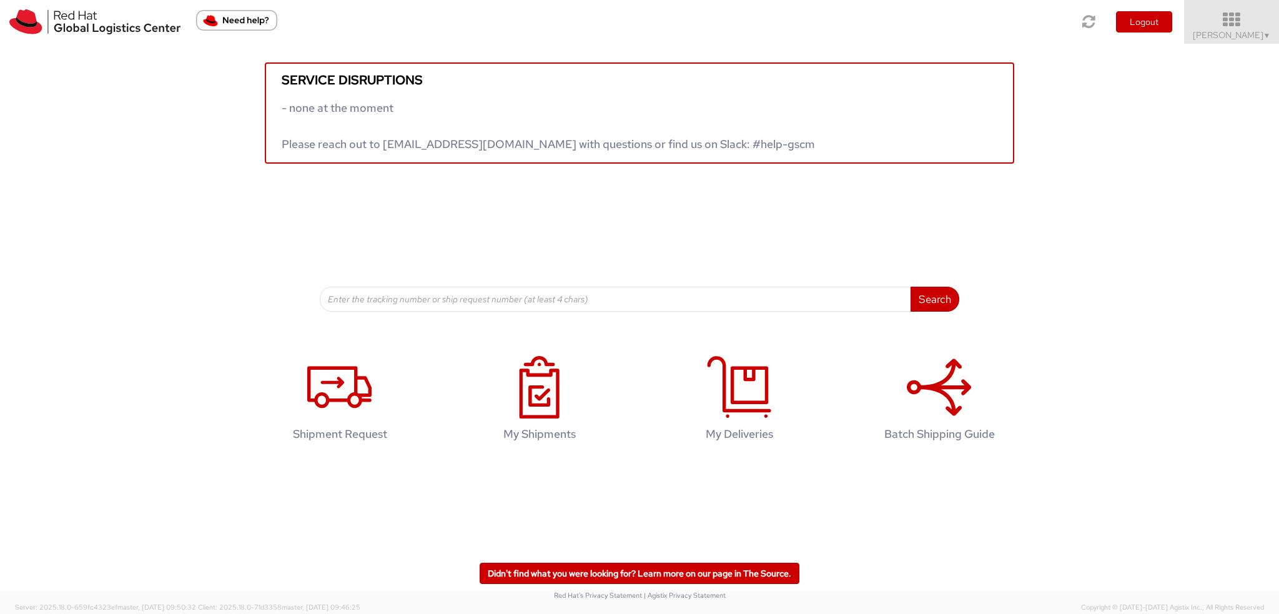
click at [1217, 27] on icon at bounding box center [1231, 19] width 109 height 17
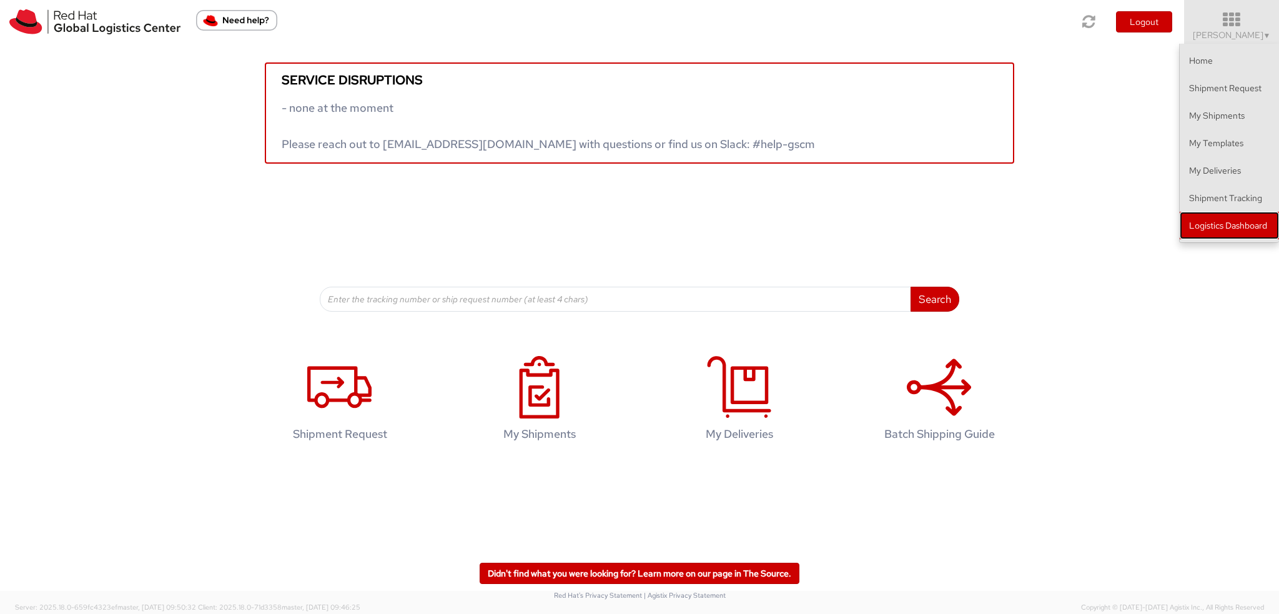
click at [1231, 215] on link "Logistics Dashboard" at bounding box center [1228, 225] width 99 height 27
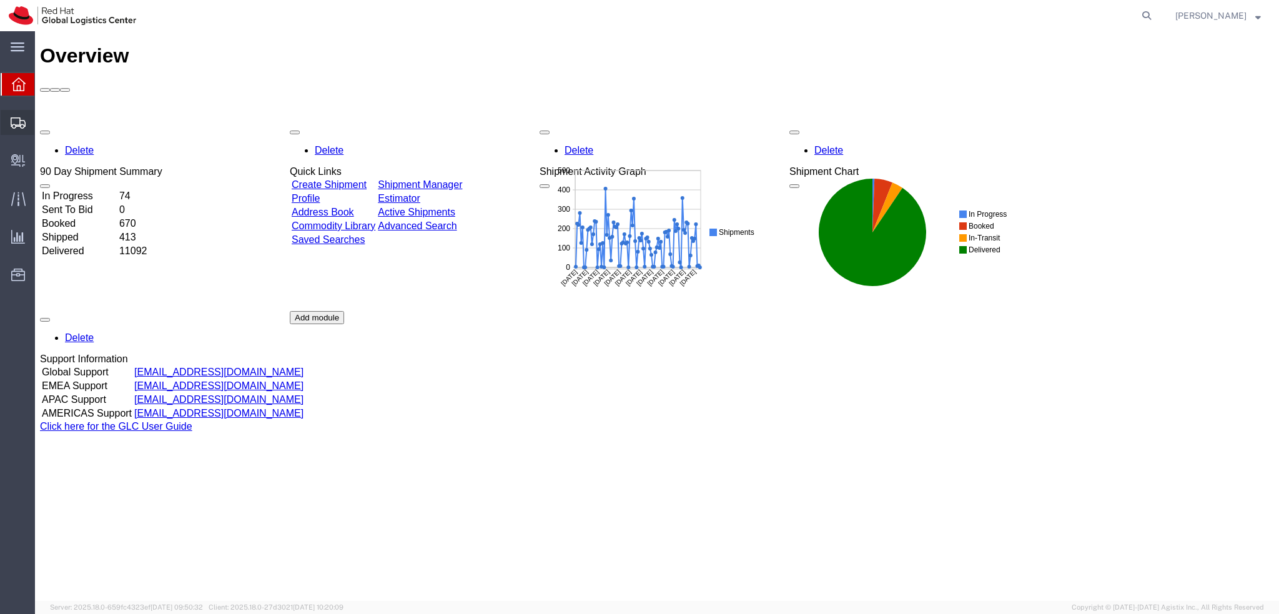
click at [21, 120] on icon at bounding box center [18, 122] width 15 height 11
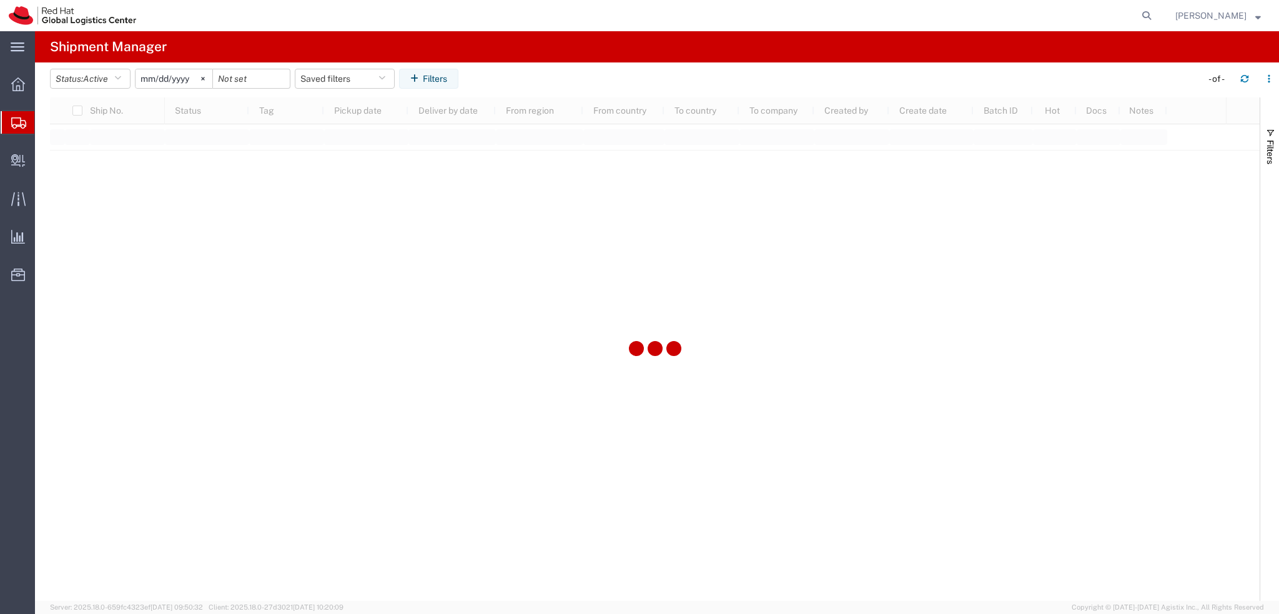
type input "2025-01-05"
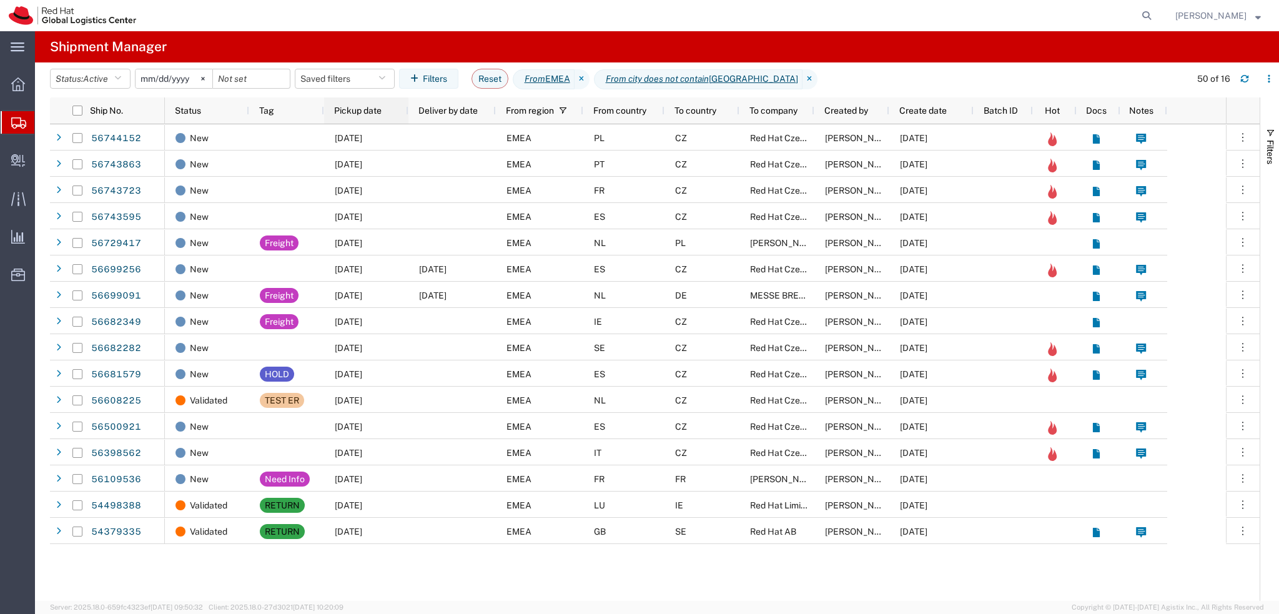
click at [370, 107] on span "Pickup date" at bounding box center [357, 111] width 47 height 10
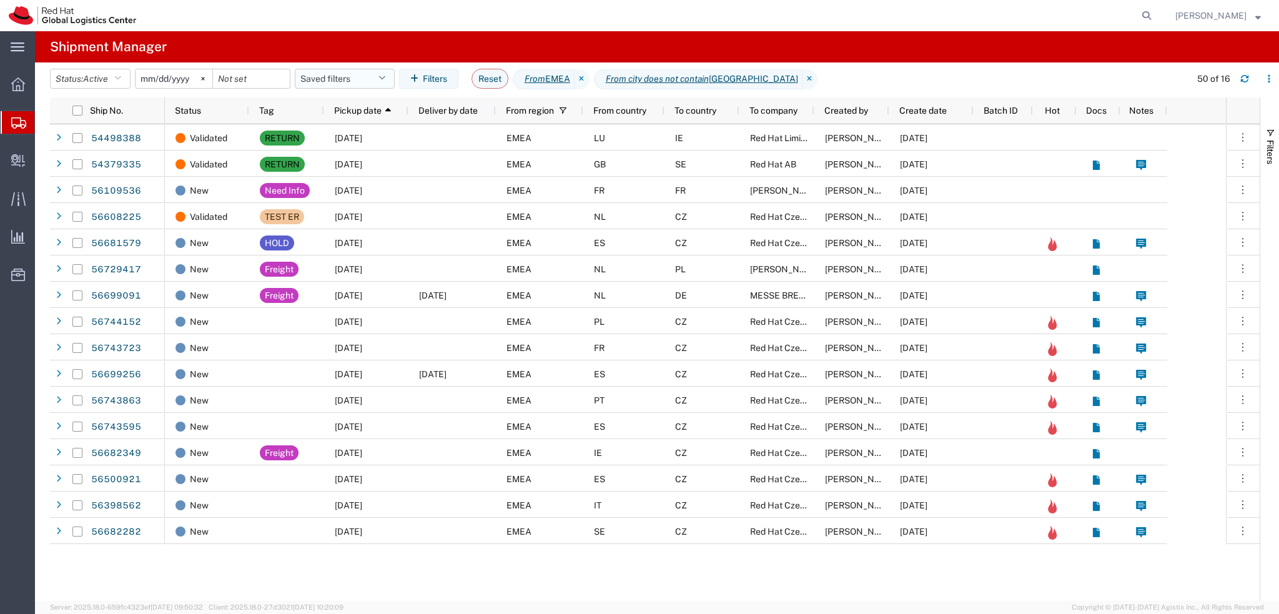
click at [367, 85] on button "Saved filters" at bounding box center [345, 79] width 100 height 20
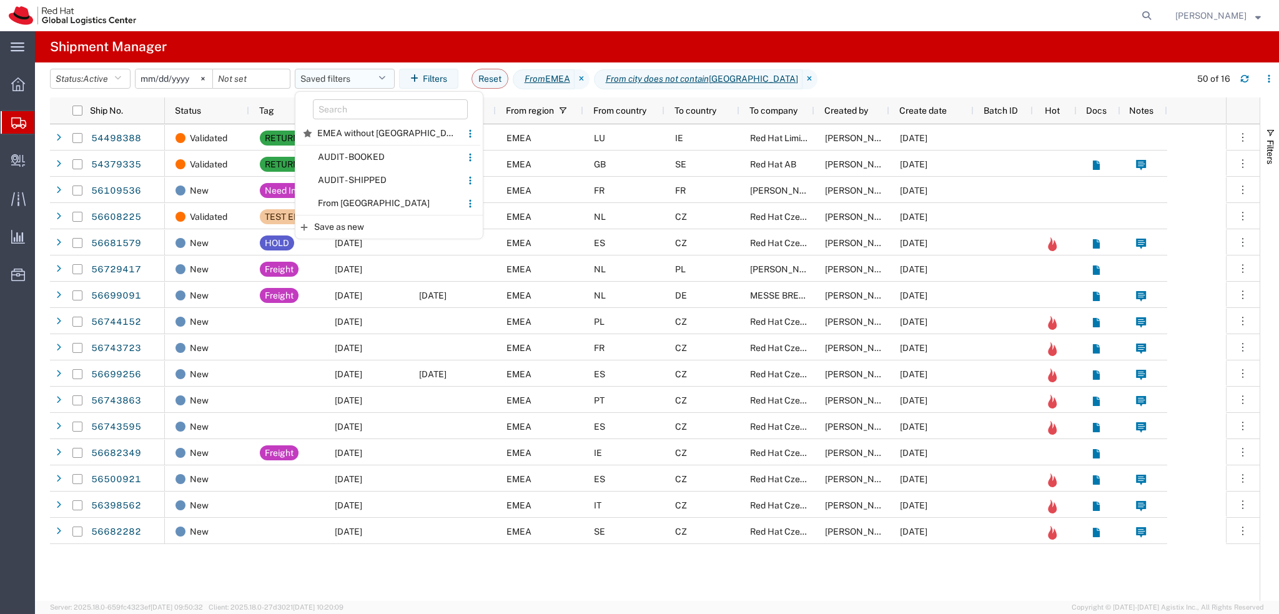
click at [364, 86] on button "Saved filters" at bounding box center [345, 79] width 100 height 20
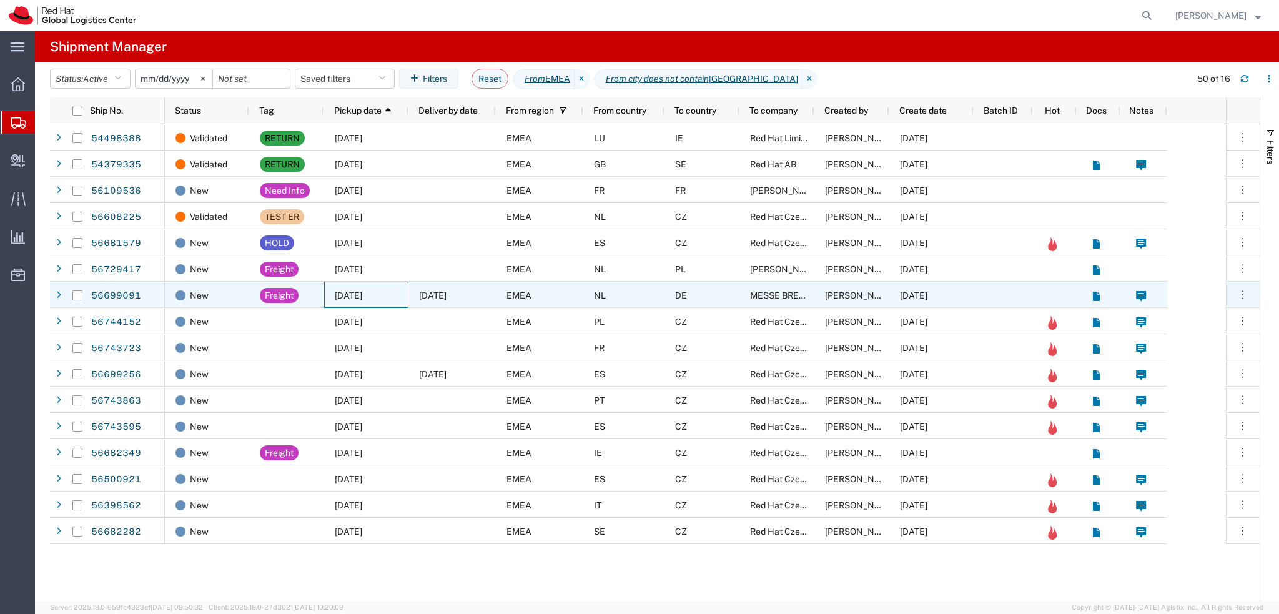
click at [384, 286] on div "09/09/2025" at bounding box center [366, 295] width 84 height 26
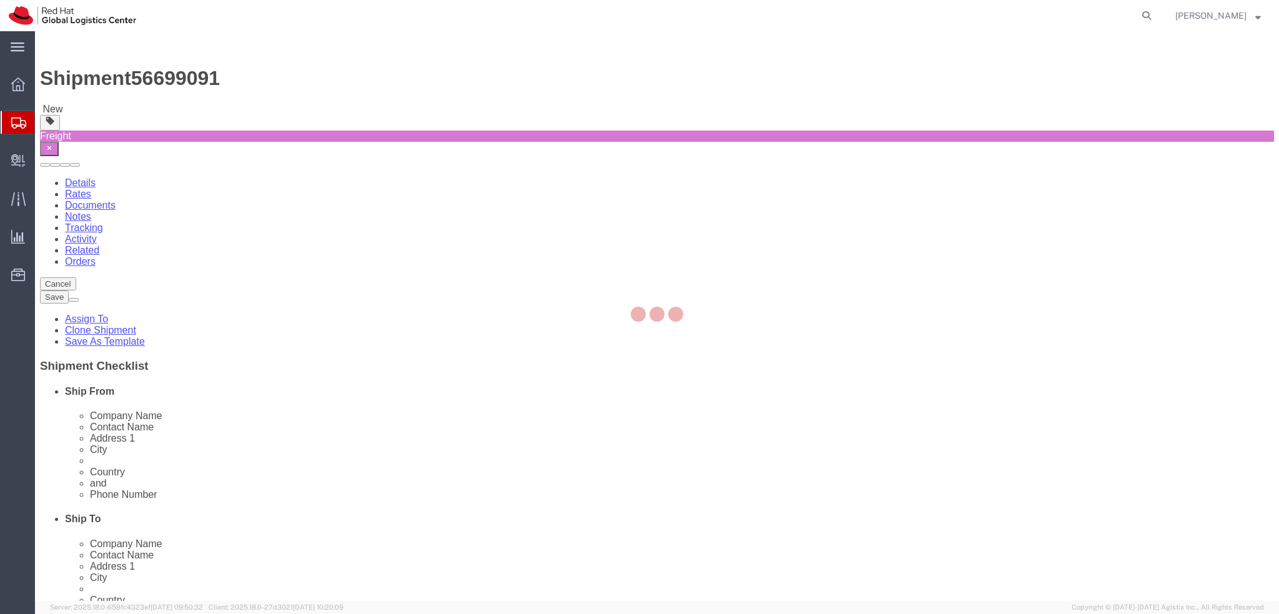
select select "70271"
select select
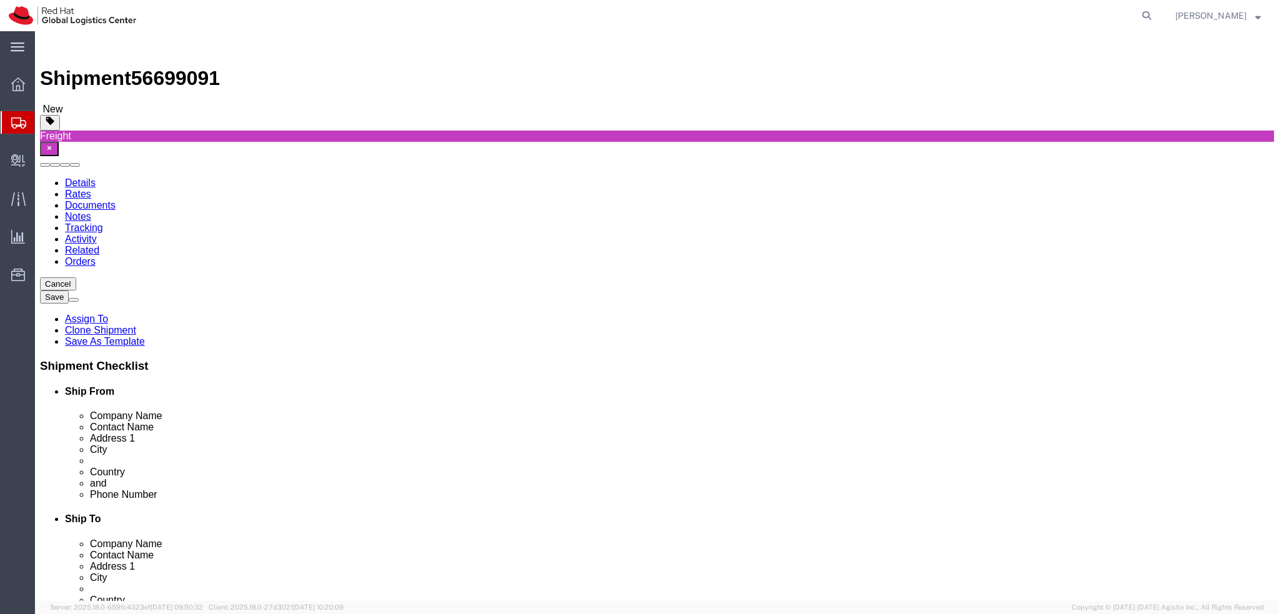
click icon
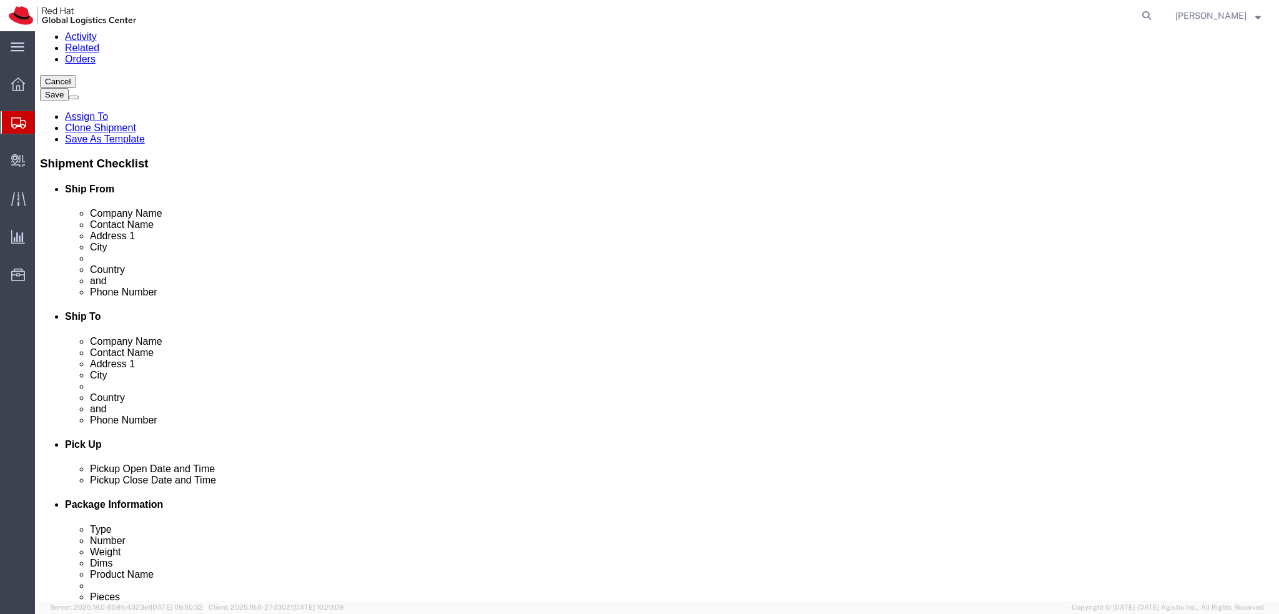
scroll to position [140, 0]
